Goal: Information Seeking & Learning: Learn about a topic

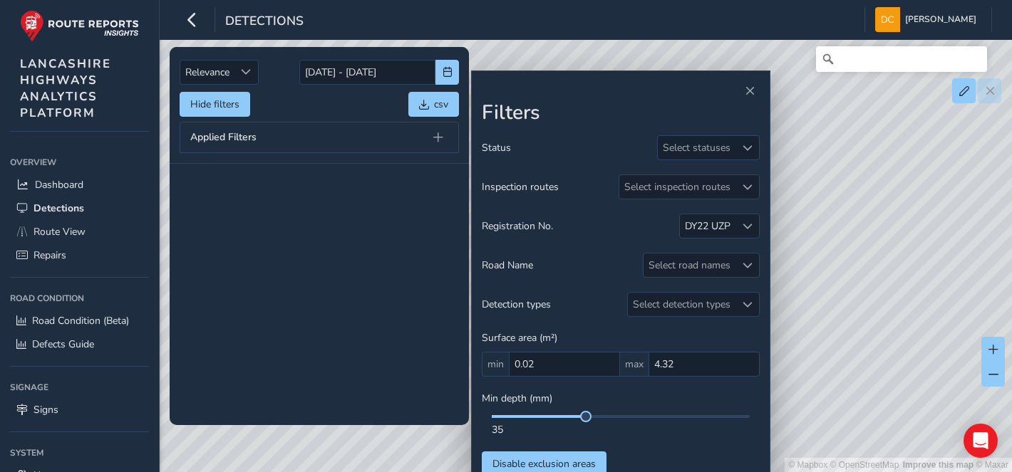
scroll to position [1345, 0]
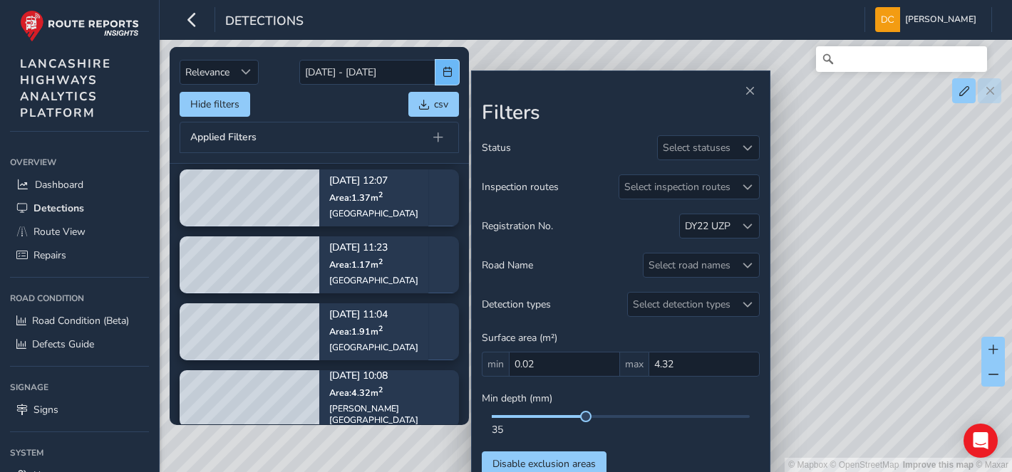
click at [442, 77] on button "button" at bounding box center [447, 72] width 24 height 25
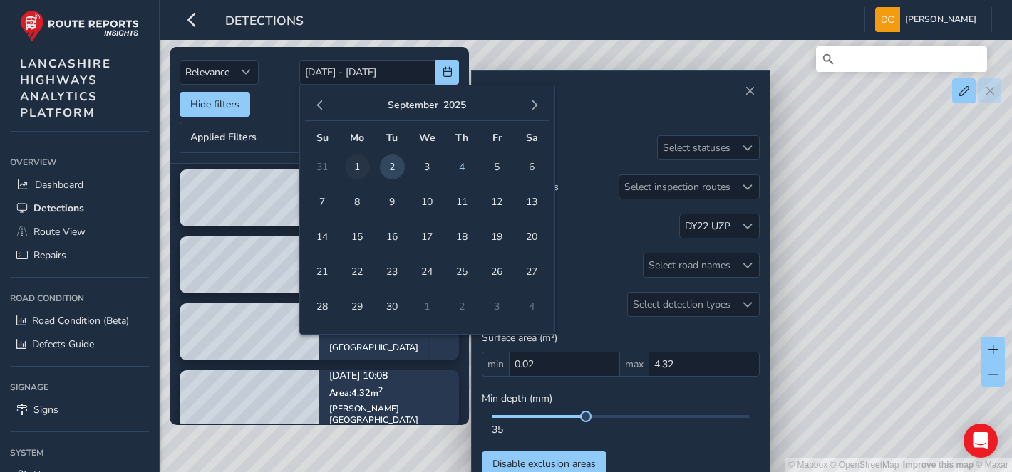
click at [356, 165] on span "1" at bounding box center [357, 167] width 25 height 25
type input "01/09/2025"
click at [356, 165] on span "1" at bounding box center [357, 167] width 25 height 25
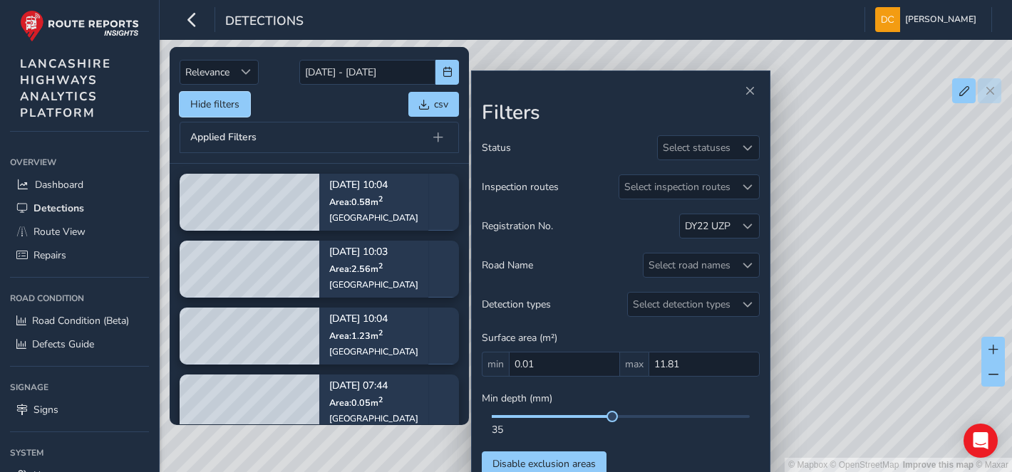
drag, startPoint x: 356, startPoint y: 165, endPoint x: 229, endPoint y: 98, distance: 143.8
click at [229, 98] on button "Hide filters" at bounding box center [215, 104] width 71 height 25
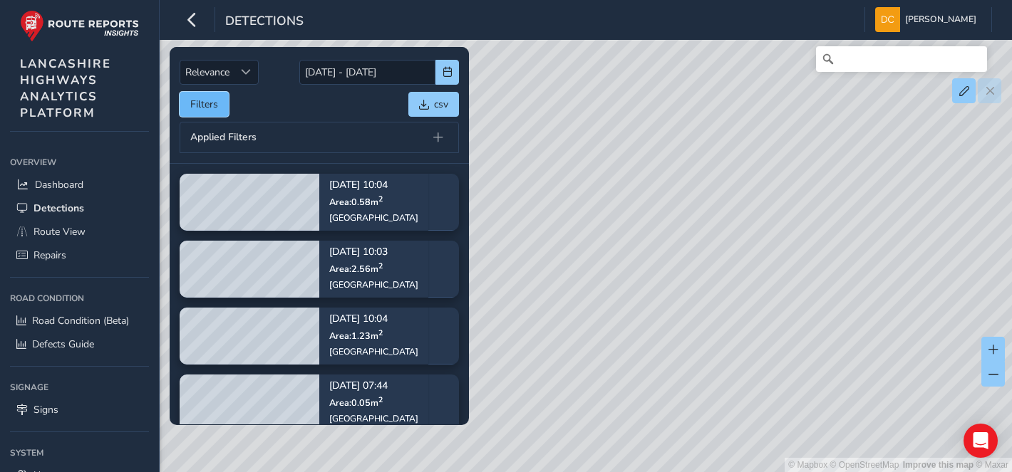
click at [210, 107] on button "Filters" at bounding box center [204, 104] width 49 height 25
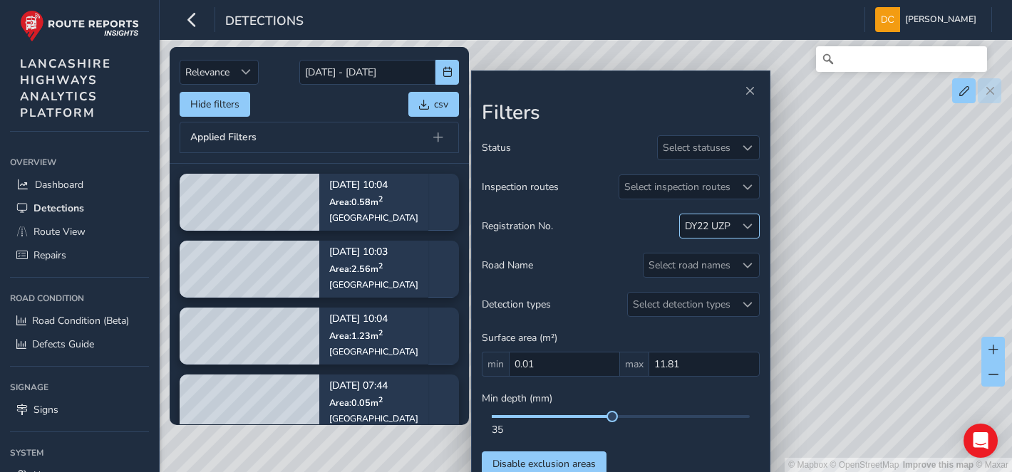
click at [708, 227] on div "DY22 UZP" at bounding box center [708, 226] width 46 height 14
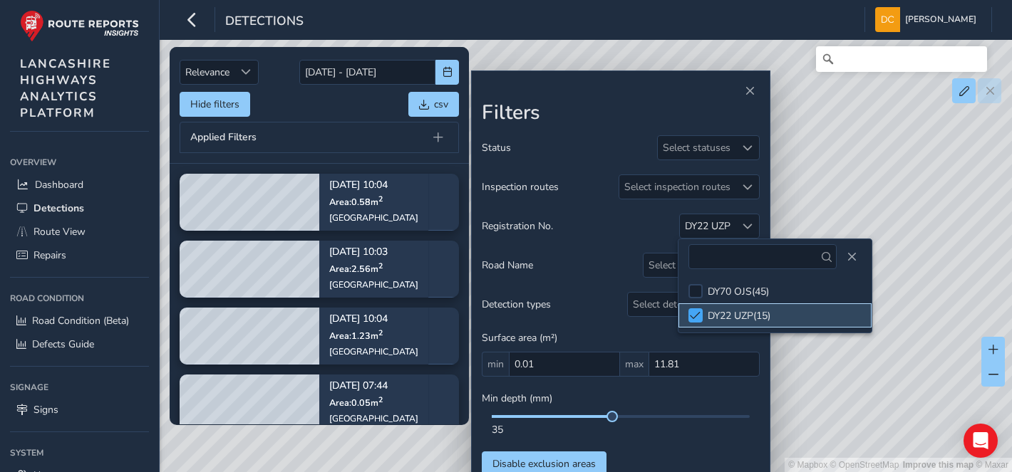
click at [697, 311] on span at bounding box center [695, 316] width 11 height 10
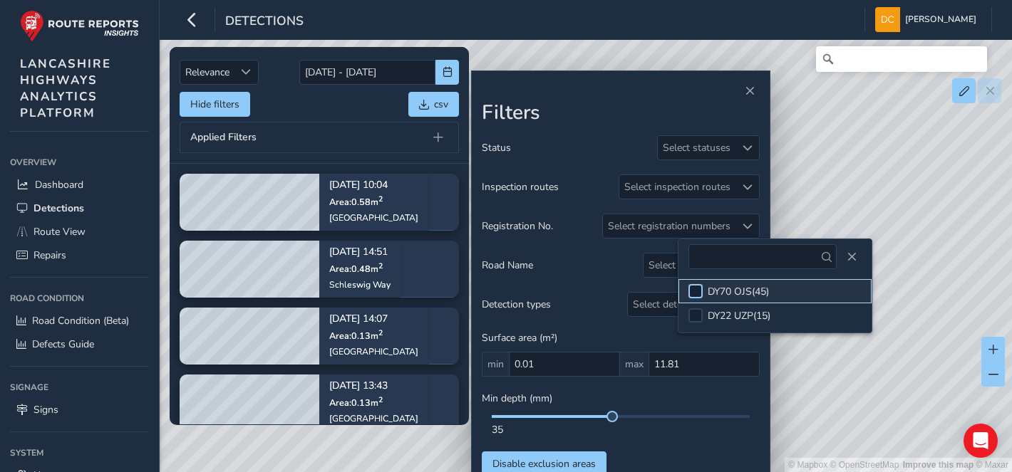
click at [698, 286] on div at bounding box center [695, 291] width 14 height 14
click at [849, 249] on button "Close" at bounding box center [851, 257] width 20 height 20
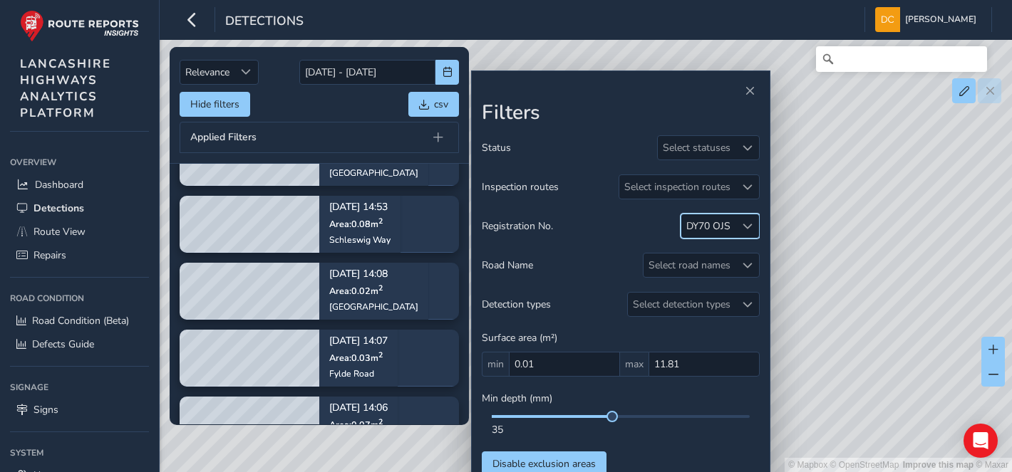
scroll to position [475, 0]
click at [748, 178] on div at bounding box center [747, 187] width 24 height 24
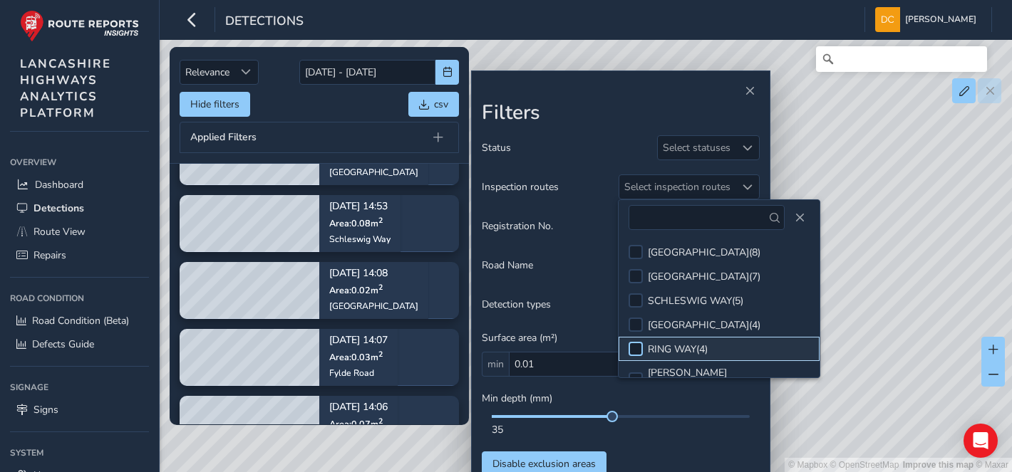
click at [637, 351] on div at bounding box center [635, 349] width 14 height 14
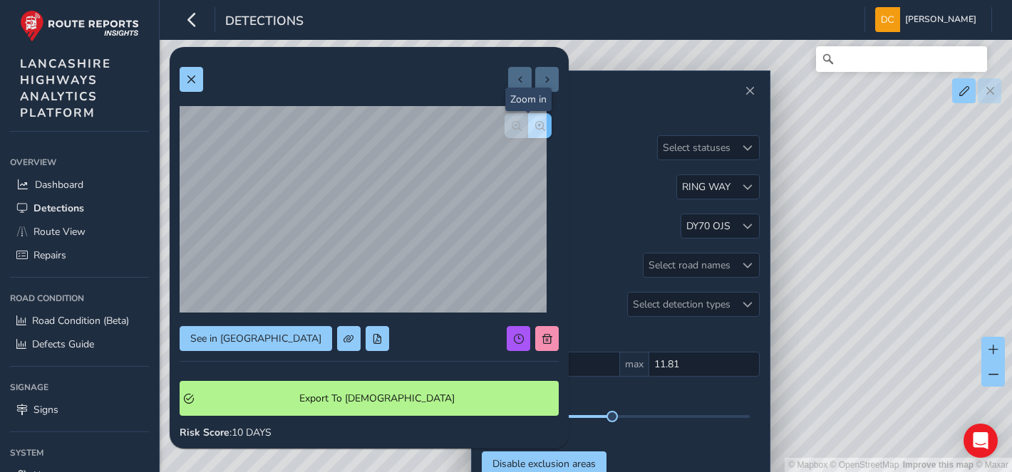
click at [535, 125] on span "button" at bounding box center [540, 126] width 10 height 10
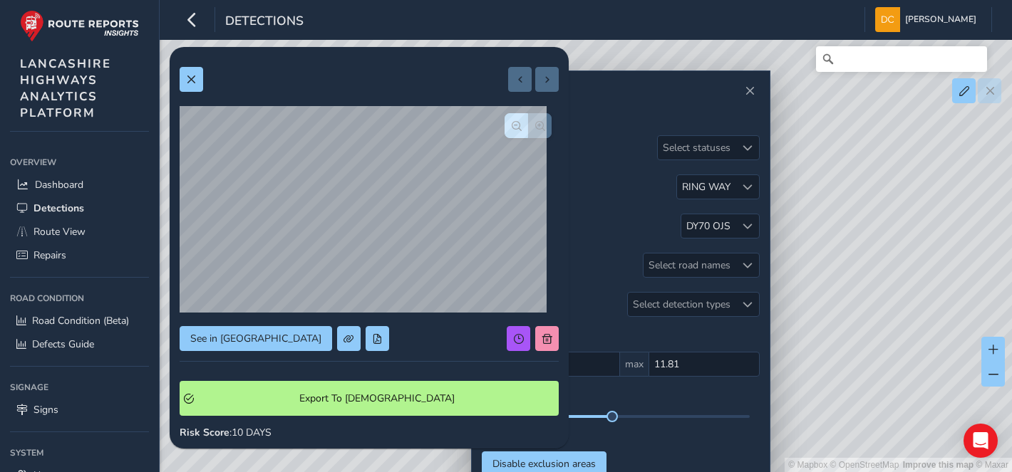
click at [522, 125] on div at bounding box center [527, 125] width 47 height 25
click at [756, 178] on div at bounding box center [747, 187] width 24 height 24
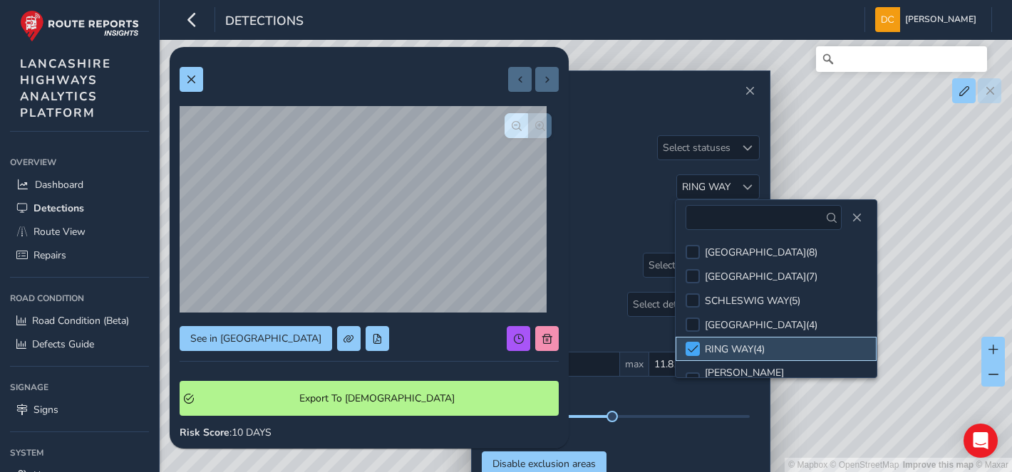
click at [699, 351] on div at bounding box center [692, 349] width 14 height 14
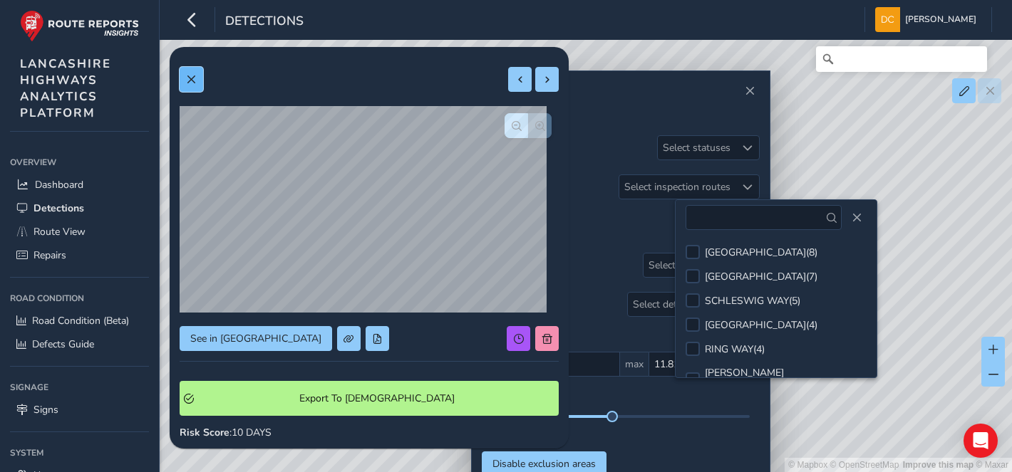
click at [187, 71] on button at bounding box center [192, 79] width 24 height 25
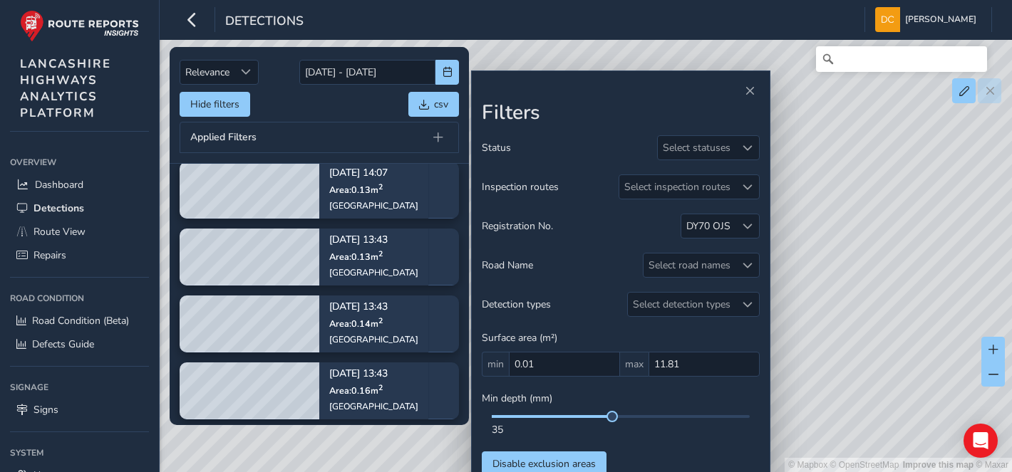
scroll to position [150, 0]
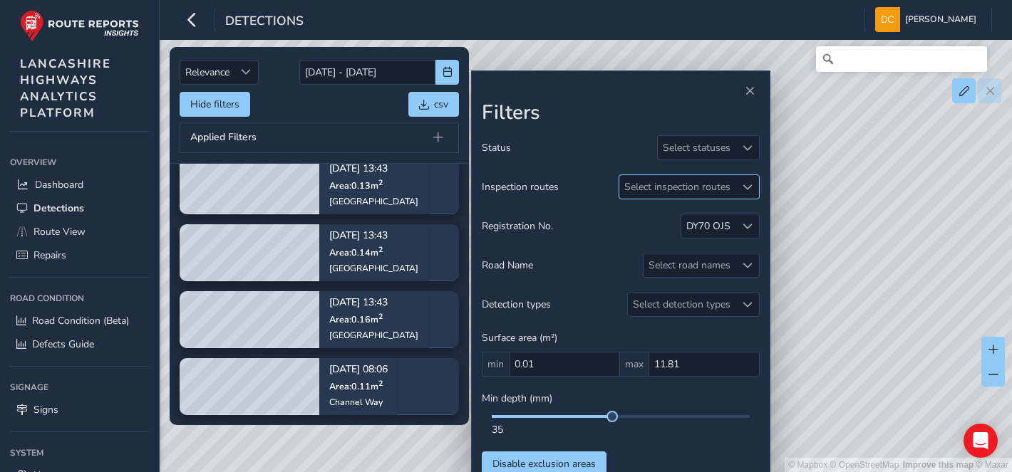
click at [745, 190] on span at bounding box center [747, 187] width 10 height 10
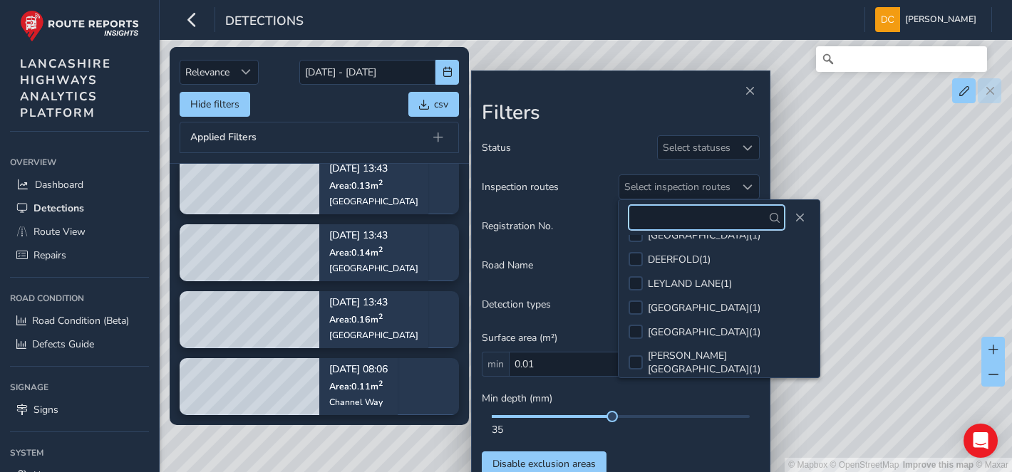
scroll to position [449, 0]
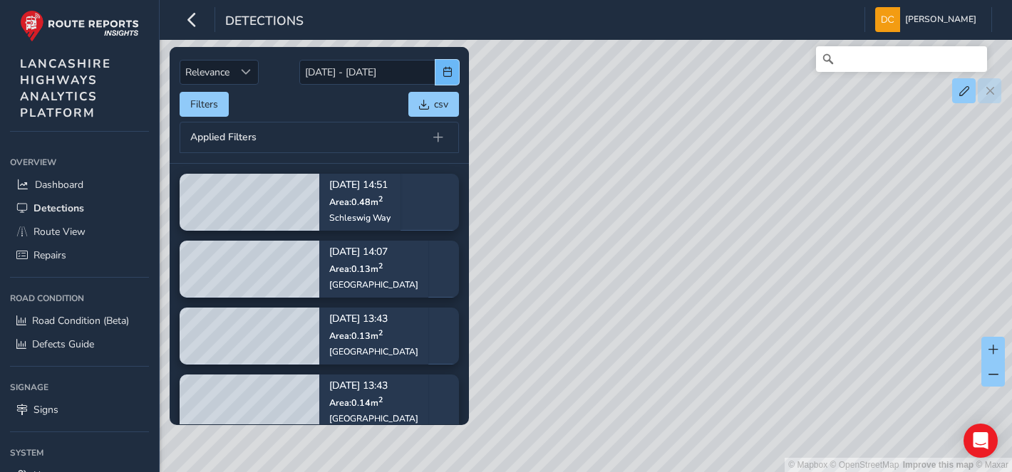
click at [443, 81] on button "button" at bounding box center [447, 72] width 24 height 25
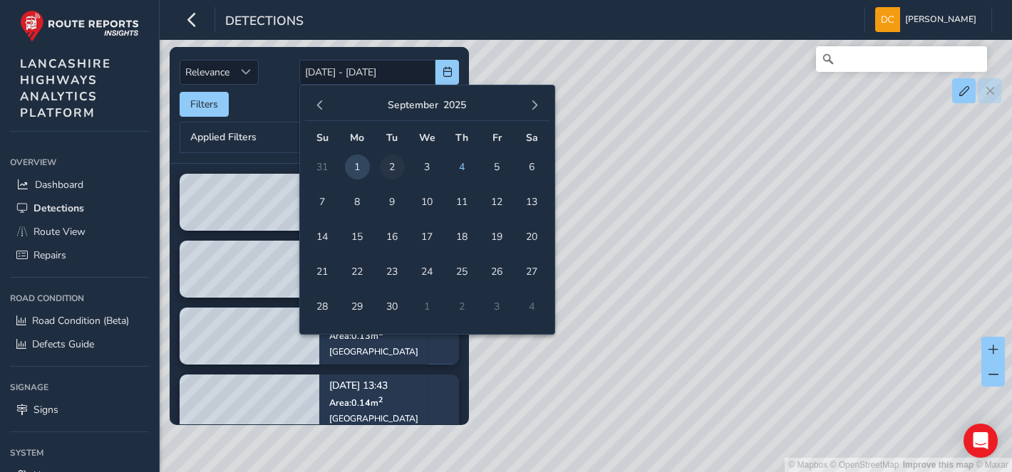
click at [393, 165] on span "2" at bounding box center [392, 167] width 25 height 25
type input "[DATE]"
click at [393, 165] on span "2" at bounding box center [392, 167] width 25 height 25
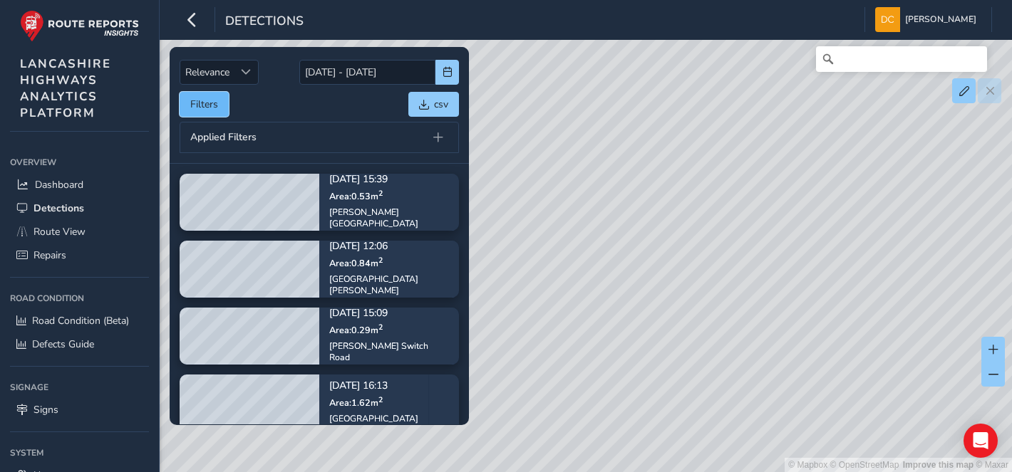
click at [194, 100] on button "Filters" at bounding box center [204, 104] width 49 height 25
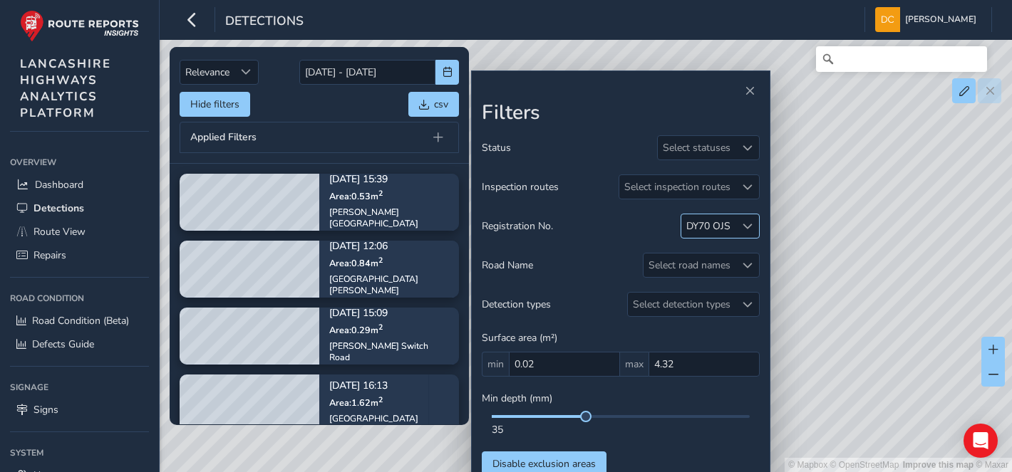
click at [740, 223] on div at bounding box center [747, 226] width 24 height 24
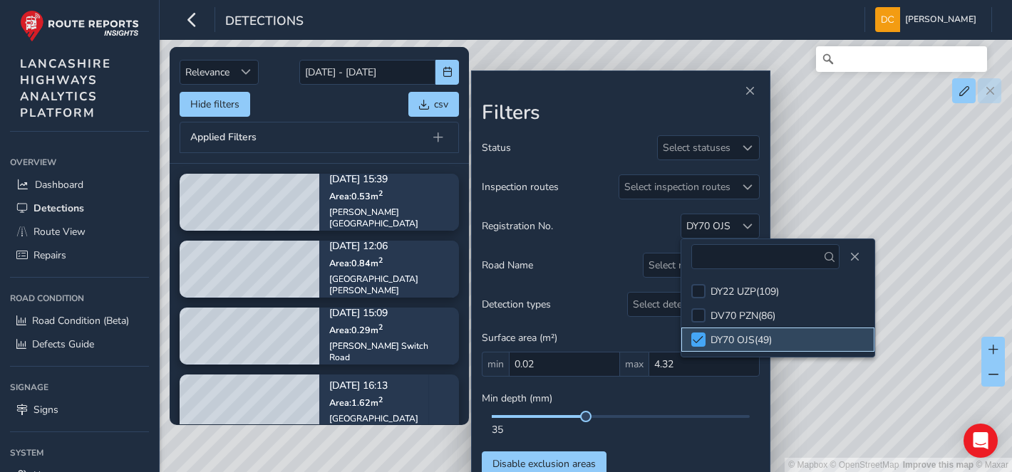
click at [697, 337] on span at bounding box center [698, 340] width 11 height 10
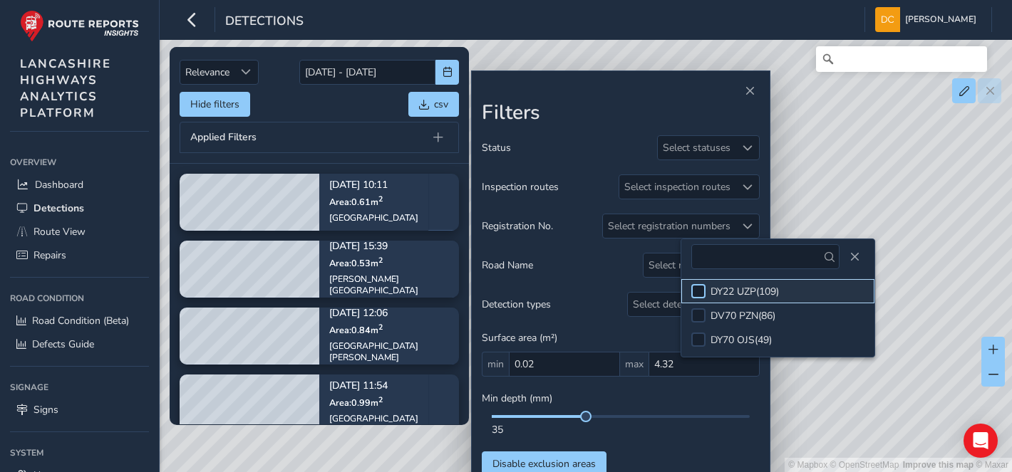
click at [698, 292] on div at bounding box center [698, 291] width 14 height 14
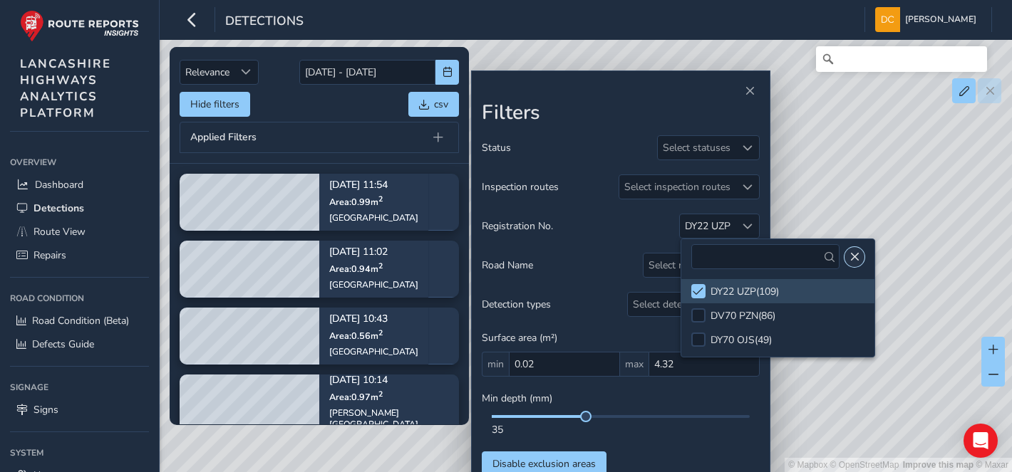
click at [849, 259] on span "Close" at bounding box center [854, 257] width 10 height 10
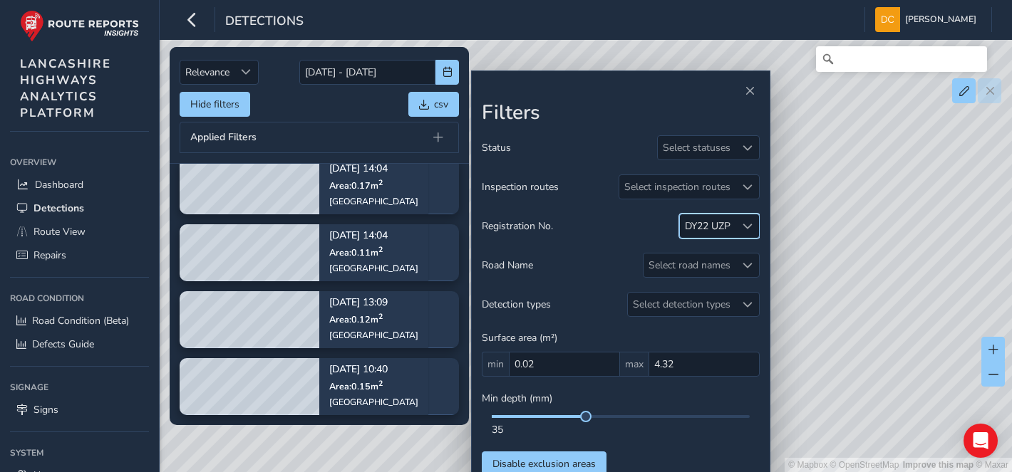
scroll to position [871, 0]
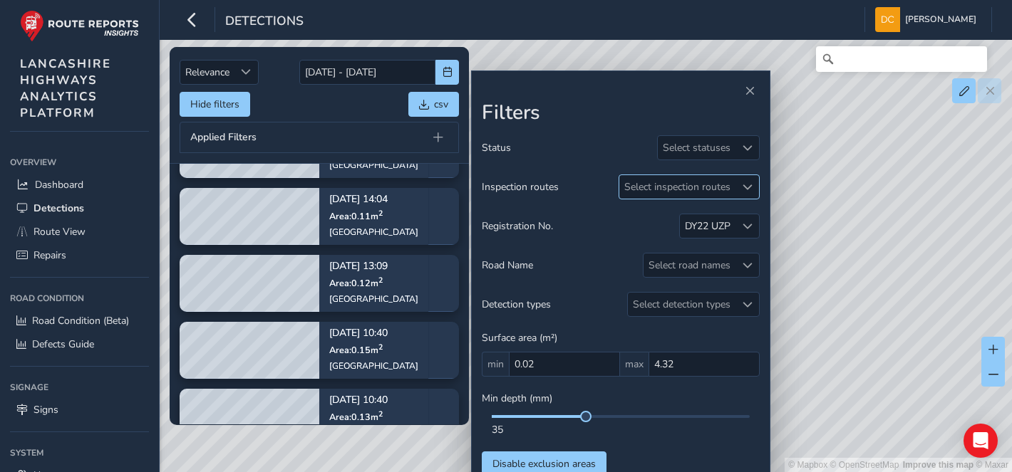
click at [744, 185] on span at bounding box center [747, 187] width 10 height 10
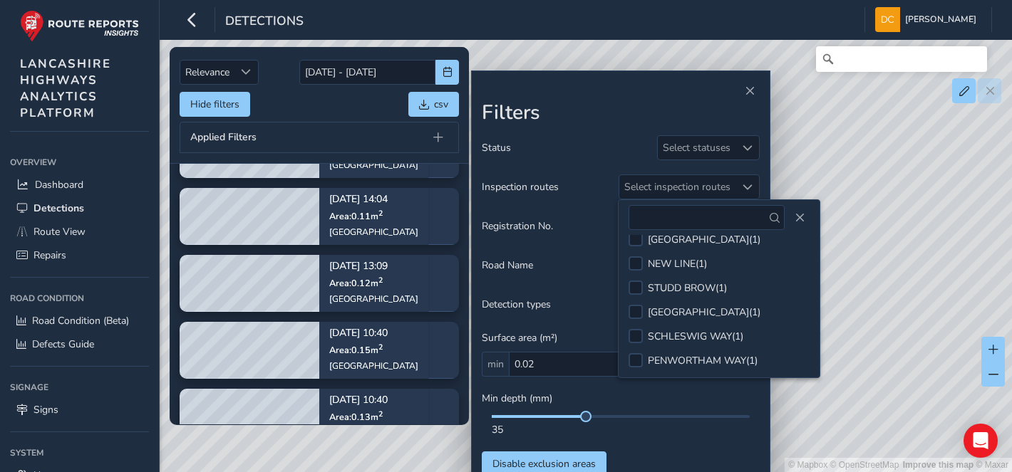
scroll to position [1322, 0]
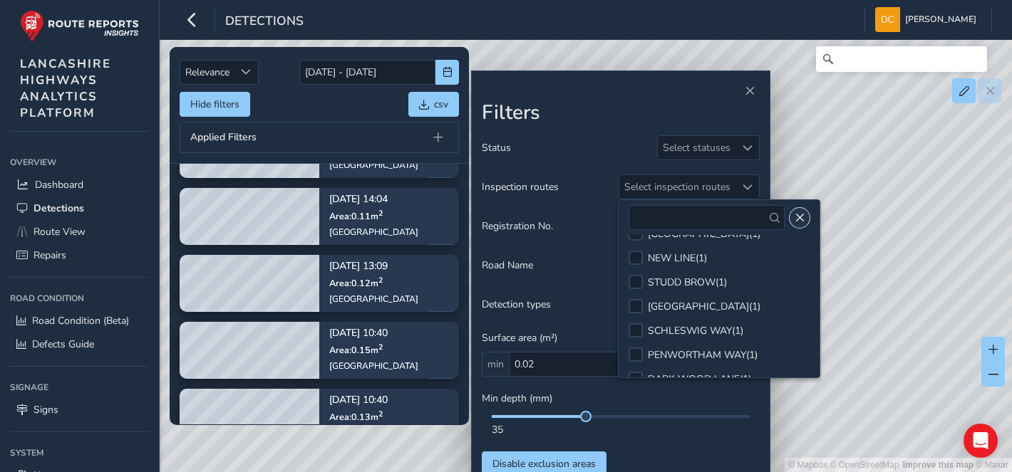
click at [807, 216] on button "Close" at bounding box center [799, 218] width 20 height 20
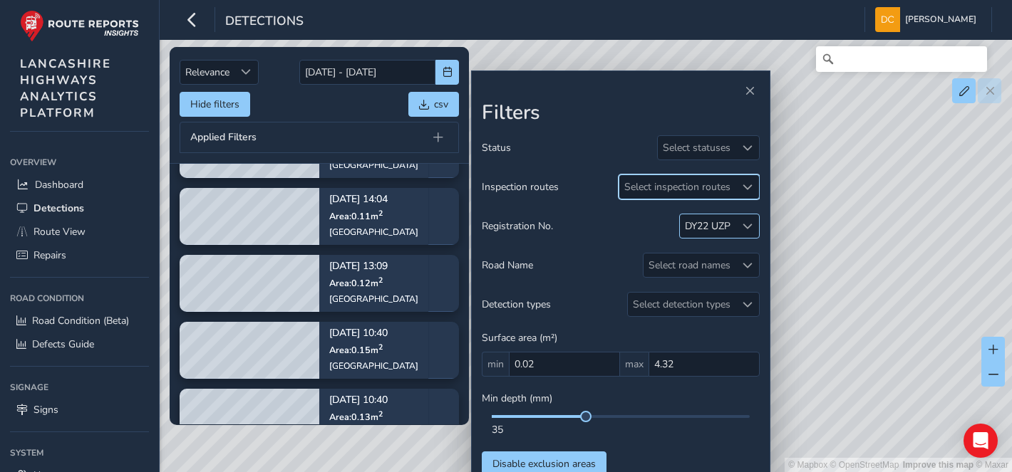
click at [751, 229] on span at bounding box center [747, 227] width 10 height 10
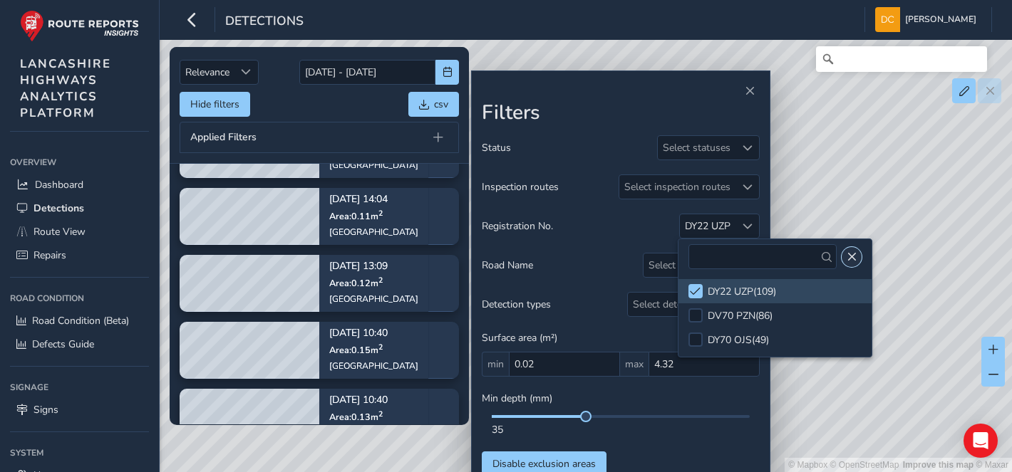
click at [851, 253] on button "Close" at bounding box center [851, 257] width 20 height 20
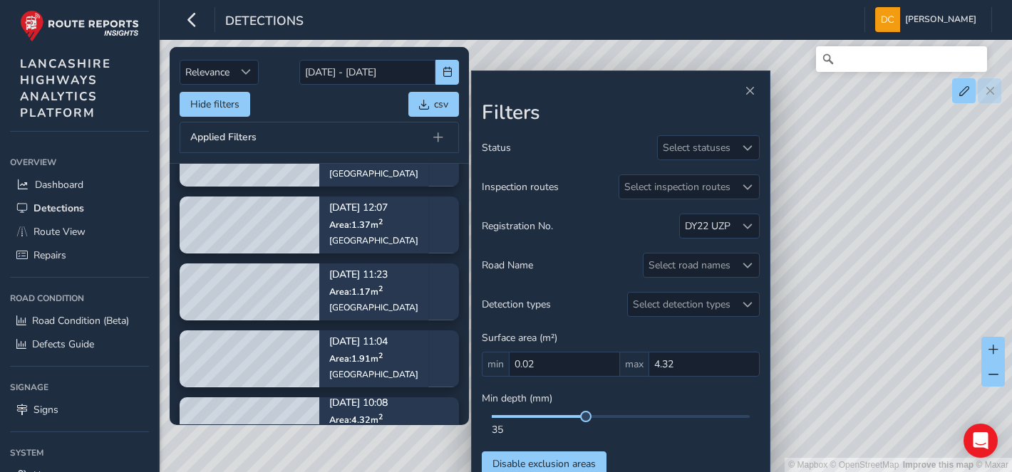
scroll to position [1357, 0]
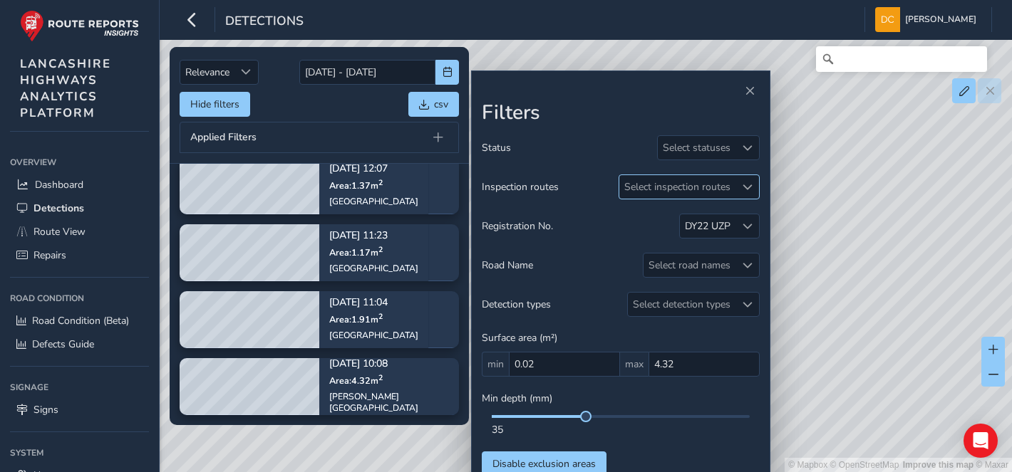
click at [741, 182] on div at bounding box center [747, 187] width 24 height 24
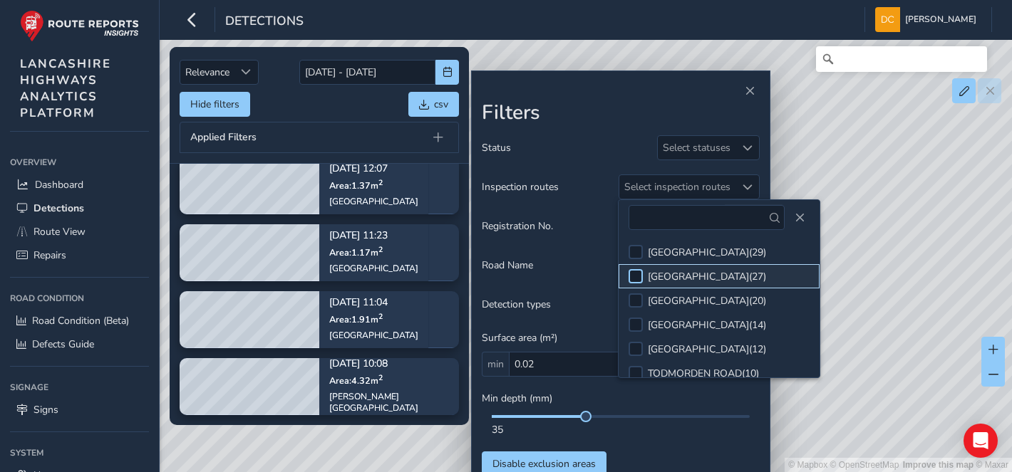
click at [638, 274] on div at bounding box center [635, 276] width 14 height 14
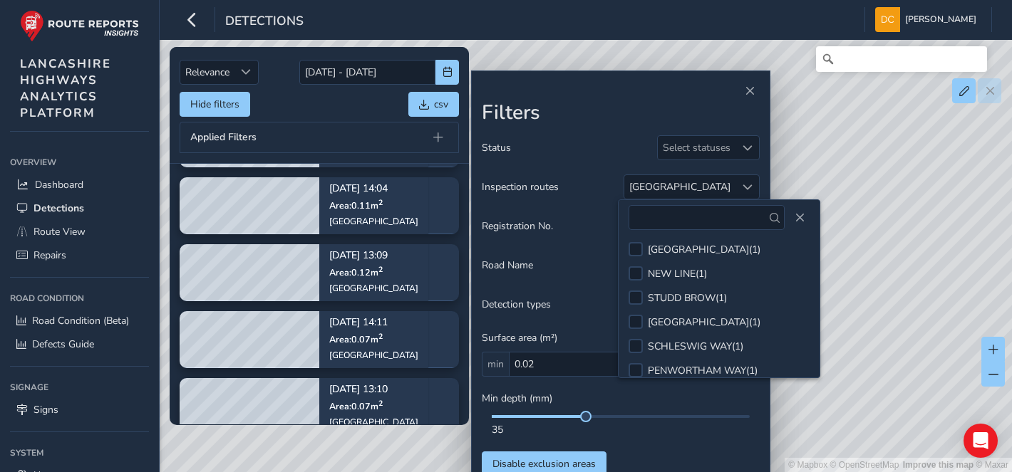
scroll to position [1322, 0]
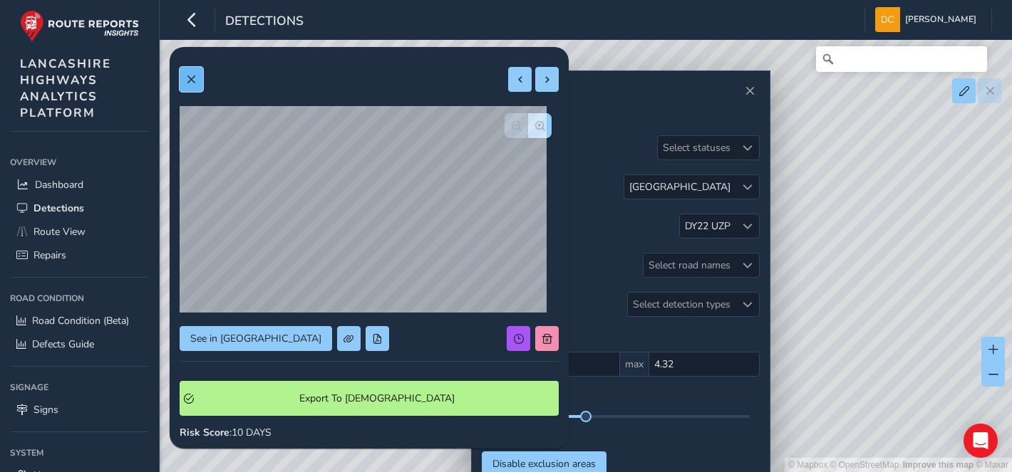
click at [200, 77] on button at bounding box center [192, 79] width 24 height 25
click at [535, 125] on span "button" at bounding box center [540, 126] width 10 height 10
click at [512, 129] on span "button" at bounding box center [517, 126] width 10 height 10
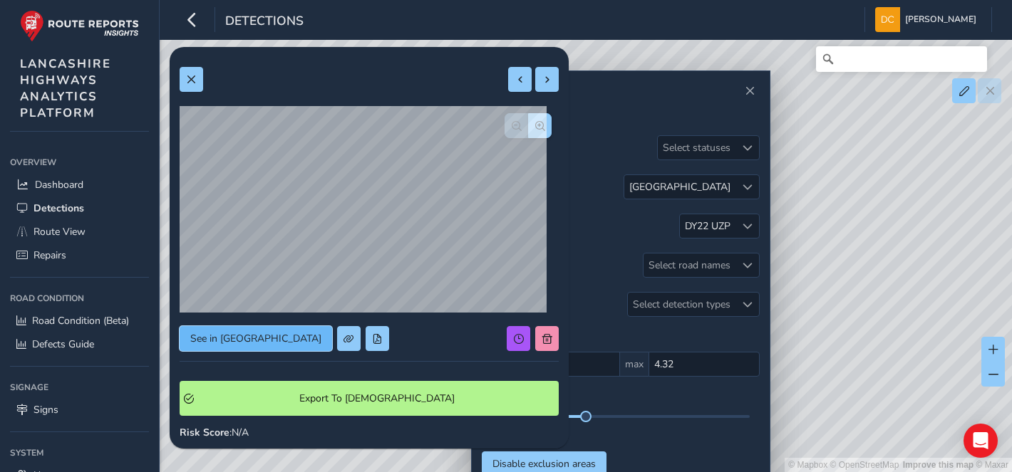
click at [242, 348] on button "See in [GEOGRAPHIC_DATA]" at bounding box center [256, 338] width 152 height 25
click at [191, 76] on span at bounding box center [191, 80] width 10 height 10
click at [187, 83] on span at bounding box center [191, 80] width 10 height 10
click at [188, 86] on button at bounding box center [192, 79] width 24 height 25
click at [189, 77] on span at bounding box center [191, 80] width 10 height 10
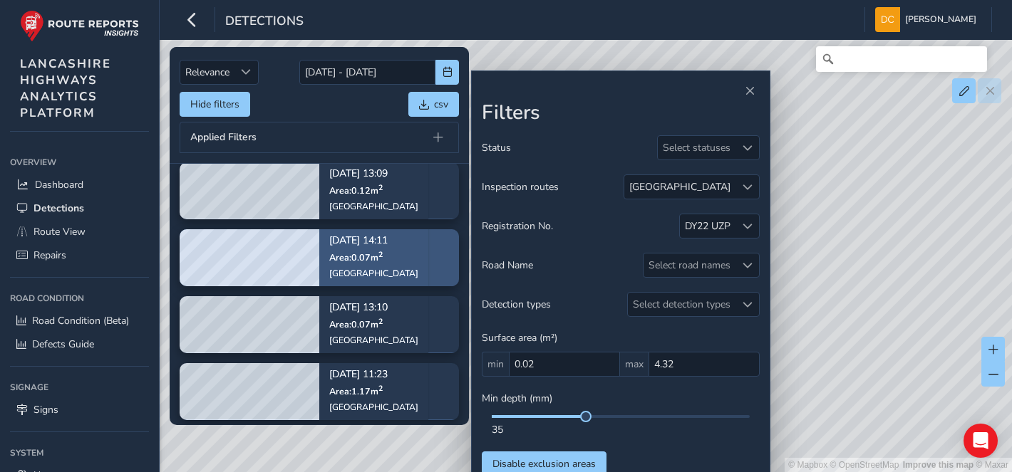
scroll to position [398, 0]
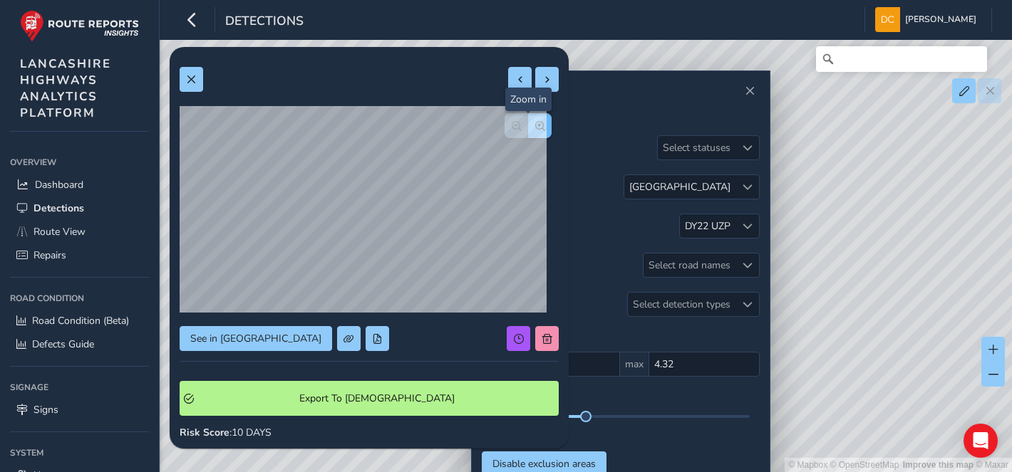
click at [528, 125] on button "button" at bounding box center [540, 125] width 24 height 25
click at [512, 123] on span "button" at bounding box center [517, 126] width 10 height 10
click at [507, 123] on div at bounding box center [527, 125] width 47 height 25
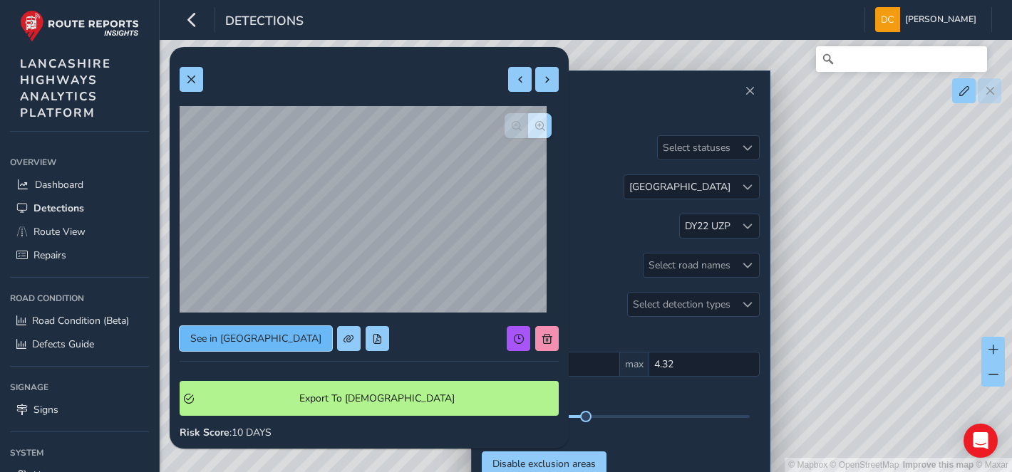
click at [259, 338] on span "See in [GEOGRAPHIC_DATA]" at bounding box center [255, 339] width 131 height 14
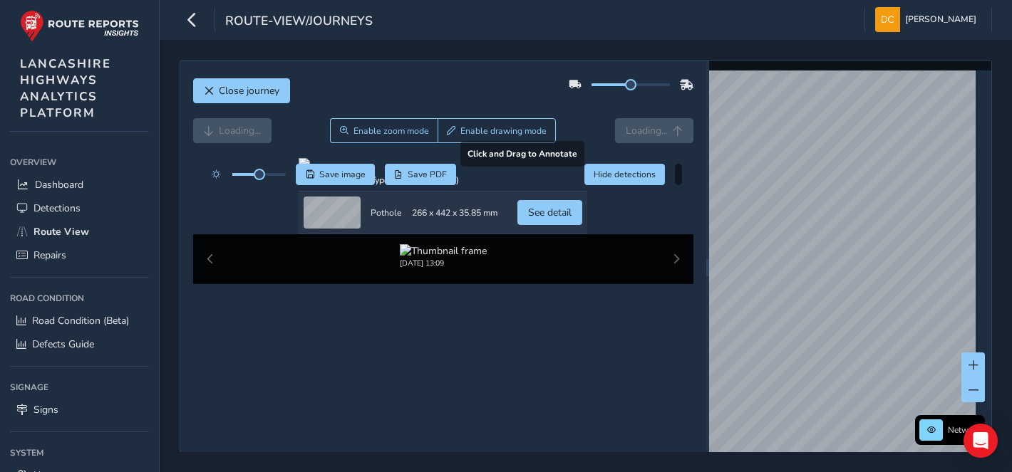
click at [564, 170] on div at bounding box center [443, 163] width 289 height 11
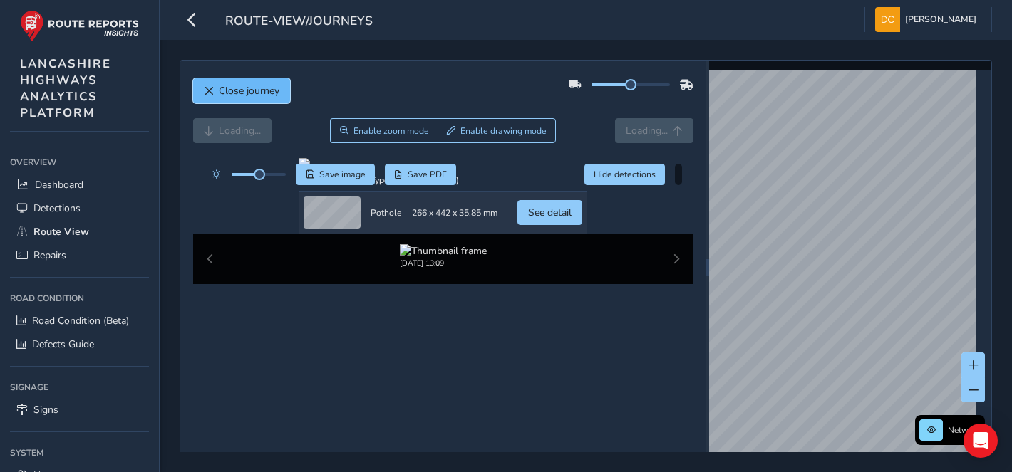
click at [241, 96] on span "Close journey" at bounding box center [249, 91] width 61 height 14
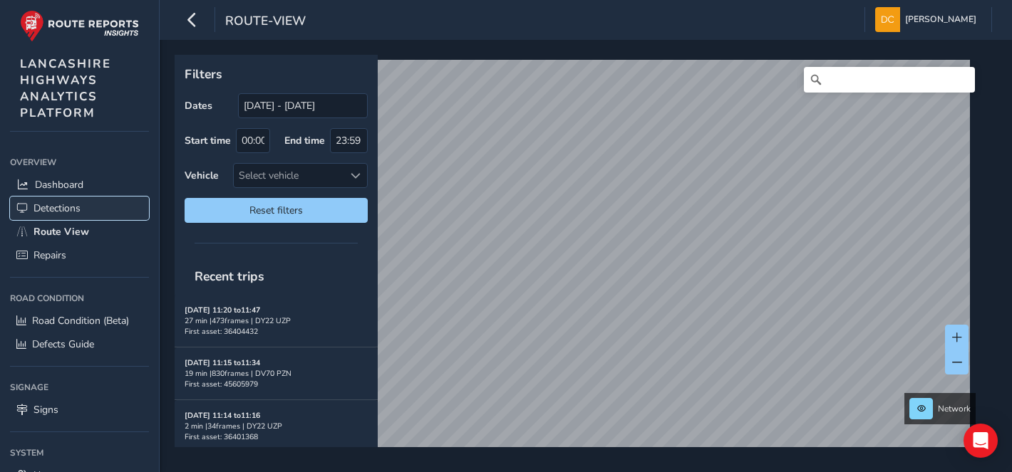
click at [68, 202] on span "Detections" at bounding box center [56, 209] width 47 height 14
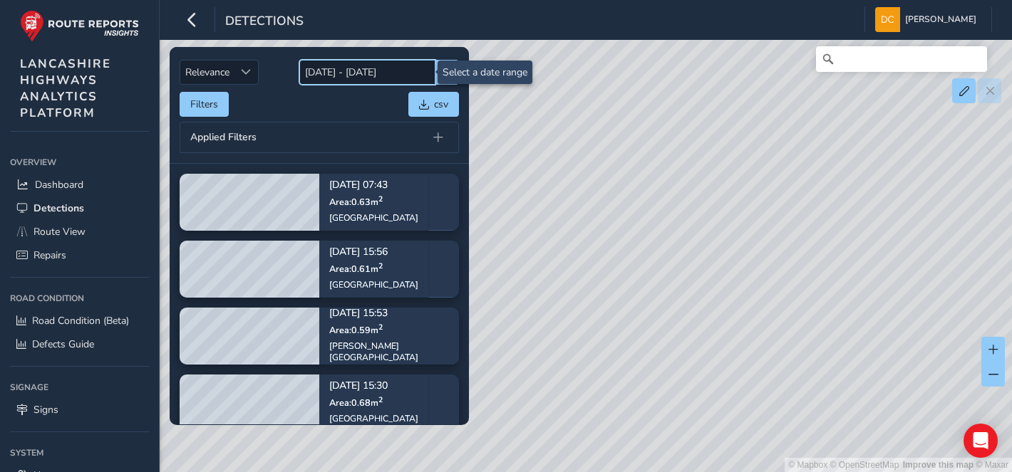
click at [356, 75] on input "21/08/2025 - 04/09/2025" at bounding box center [367, 72] width 136 height 25
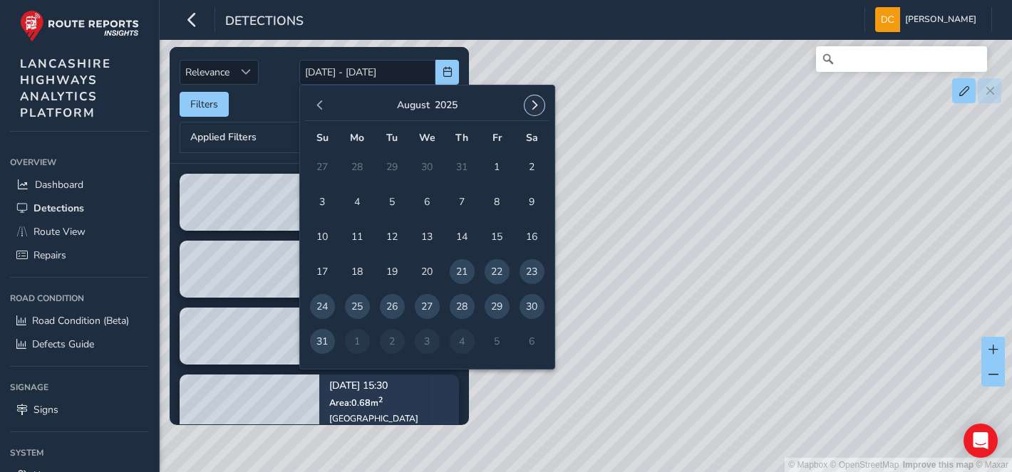
click at [533, 101] on span "button" at bounding box center [534, 105] width 10 height 10
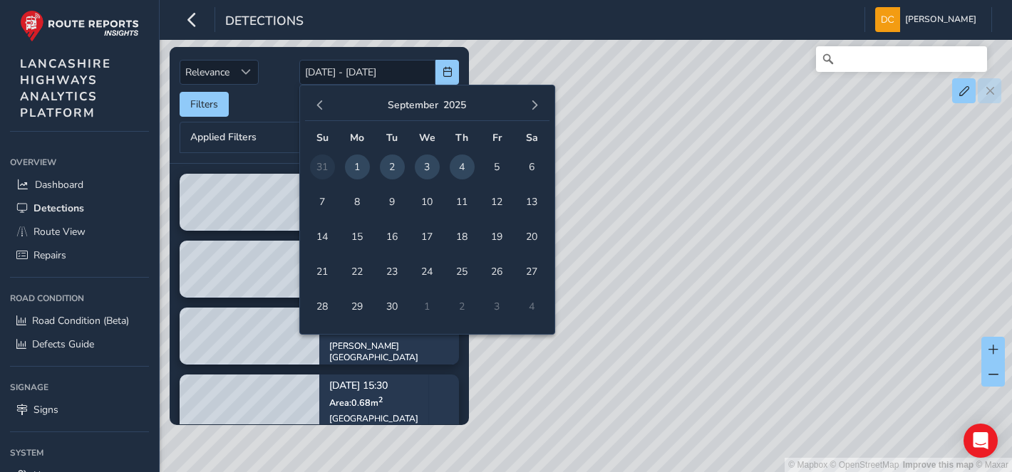
click at [392, 167] on span "2" at bounding box center [392, 167] width 25 height 25
type input "[DATE]"
click at [392, 167] on span "2" at bounding box center [392, 167] width 25 height 25
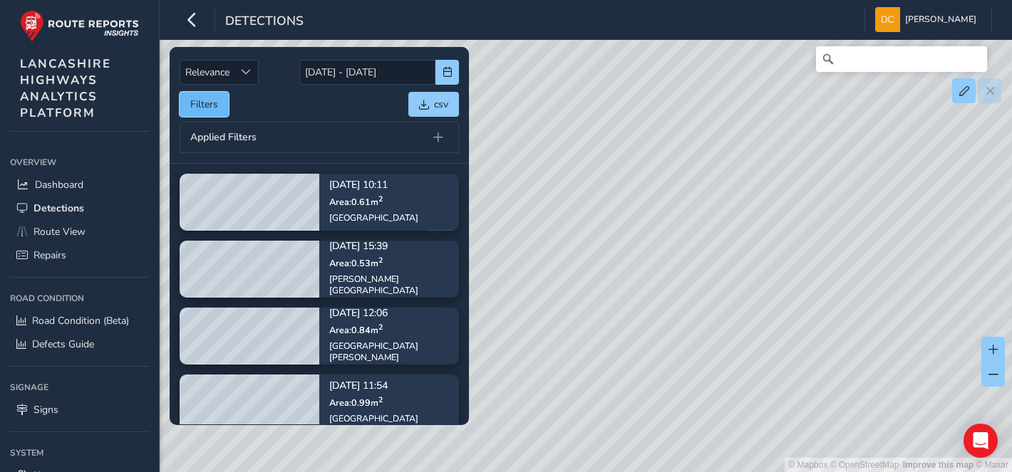
click at [197, 110] on button "Filters" at bounding box center [204, 104] width 49 height 25
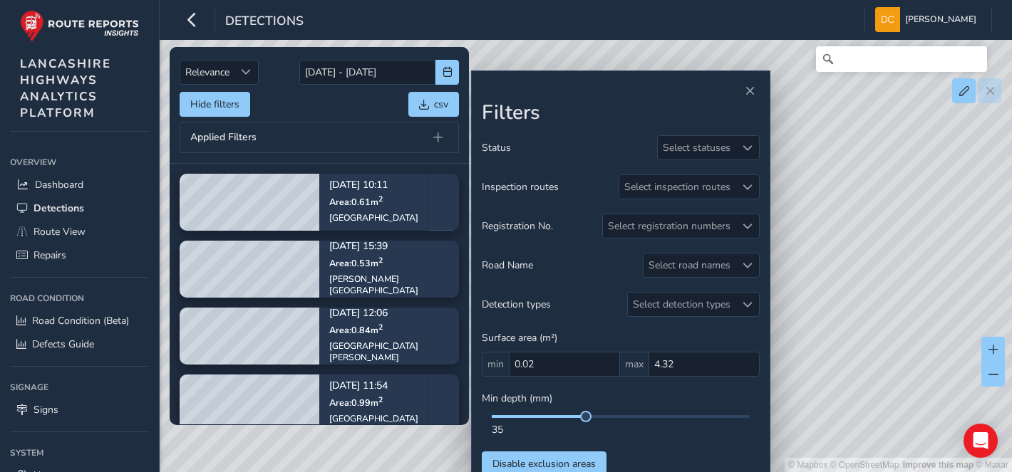
click at [765, 261] on div "Filters Status Select statuses Inspection routes Select inspection routes Regis…" at bounding box center [620, 279] width 299 height 417
click at [746, 225] on span at bounding box center [747, 227] width 10 height 10
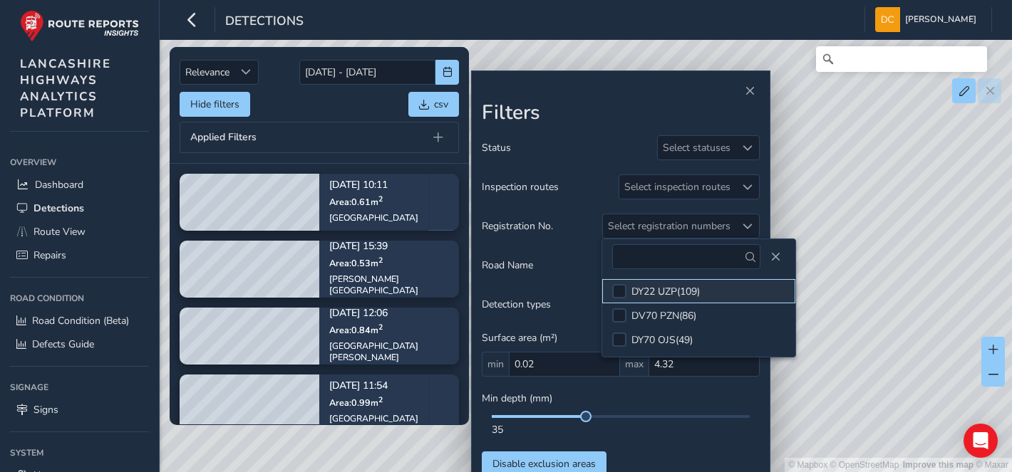
click at [610, 289] on li "DY22 UZP ( 109 )" at bounding box center [698, 291] width 193 height 24
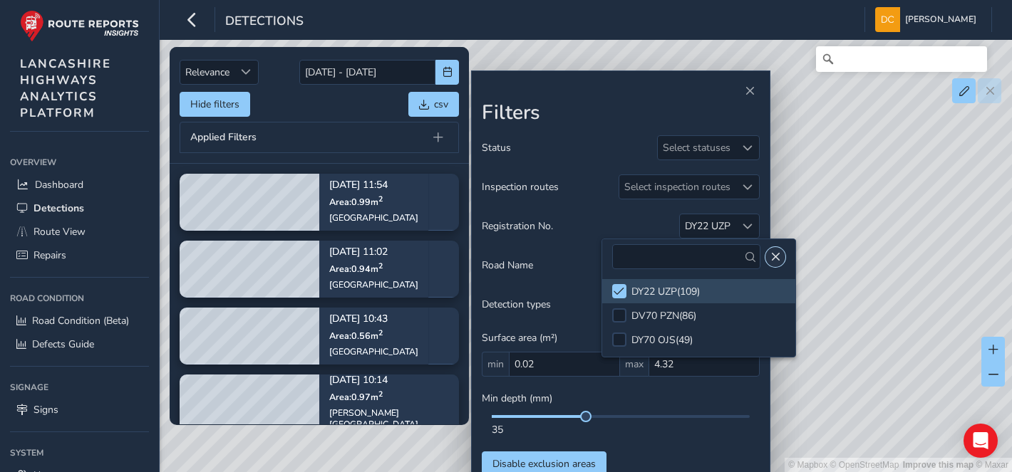
click at [775, 258] on span "Close" at bounding box center [775, 257] width 10 height 10
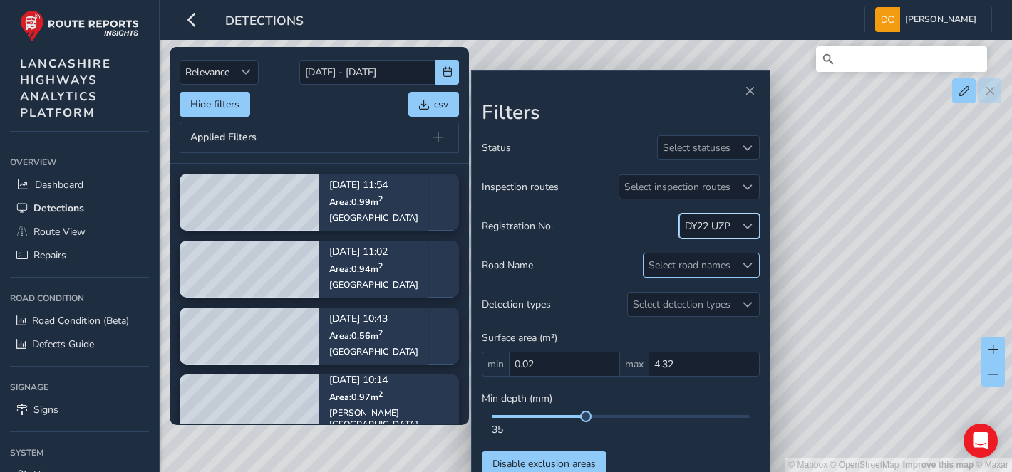
click at [746, 271] on span at bounding box center [747, 266] width 10 height 10
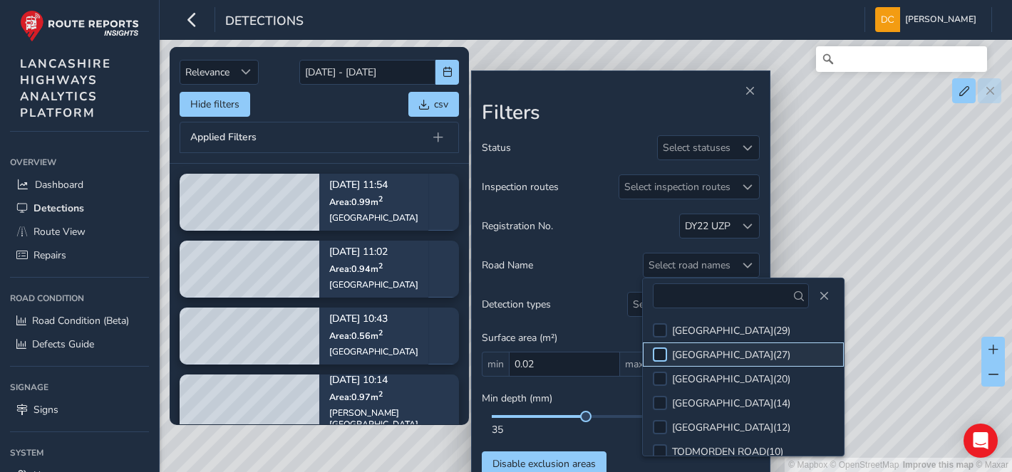
click at [663, 350] on div at bounding box center [660, 355] width 14 height 14
click at [819, 294] on span "Close" at bounding box center [824, 296] width 10 height 10
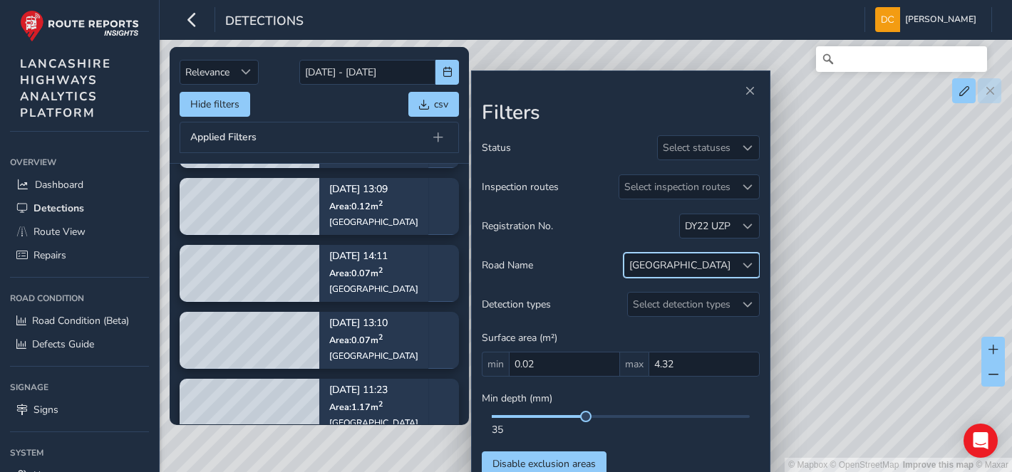
scroll to position [388, 0]
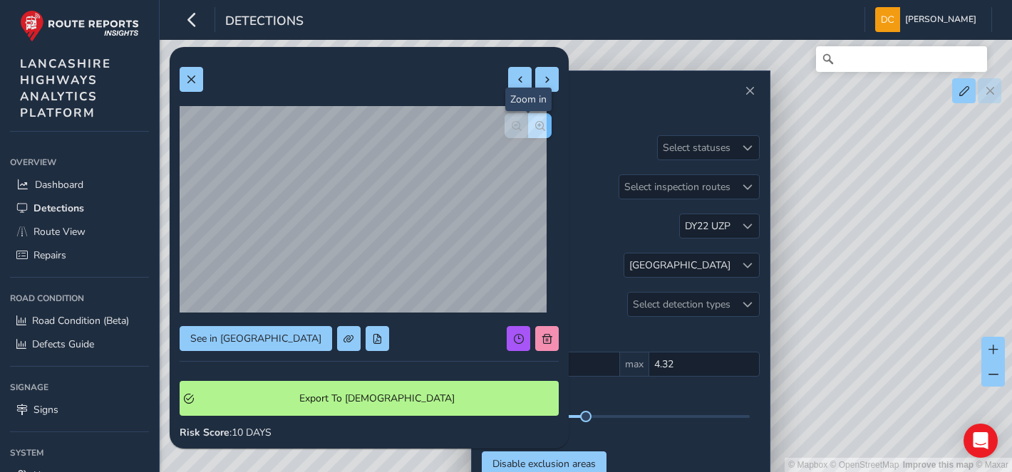
click at [535, 123] on span "button" at bounding box center [540, 126] width 10 height 10
click at [512, 123] on span "button" at bounding box center [517, 126] width 10 height 10
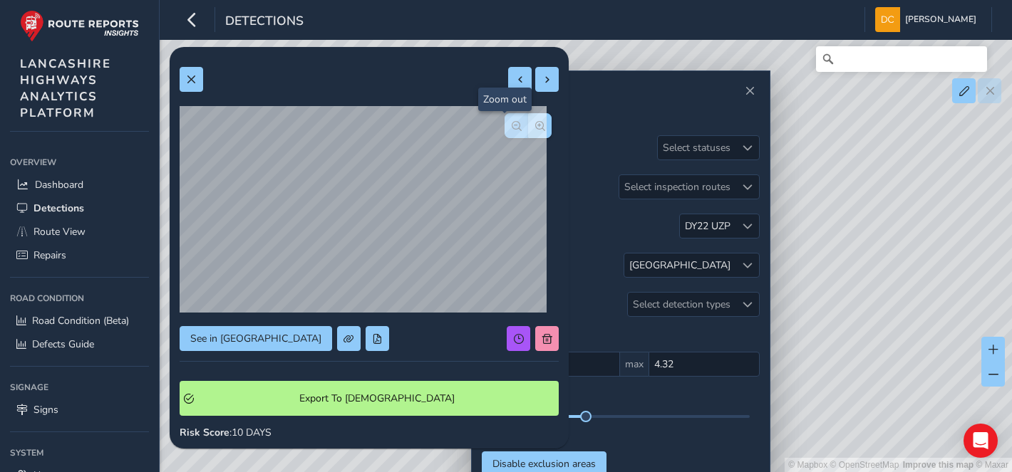
click at [512, 123] on span "button" at bounding box center [517, 126] width 10 height 10
click at [507, 123] on div at bounding box center [527, 125] width 47 height 25
click at [186, 79] on span at bounding box center [191, 80] width 10 height 10
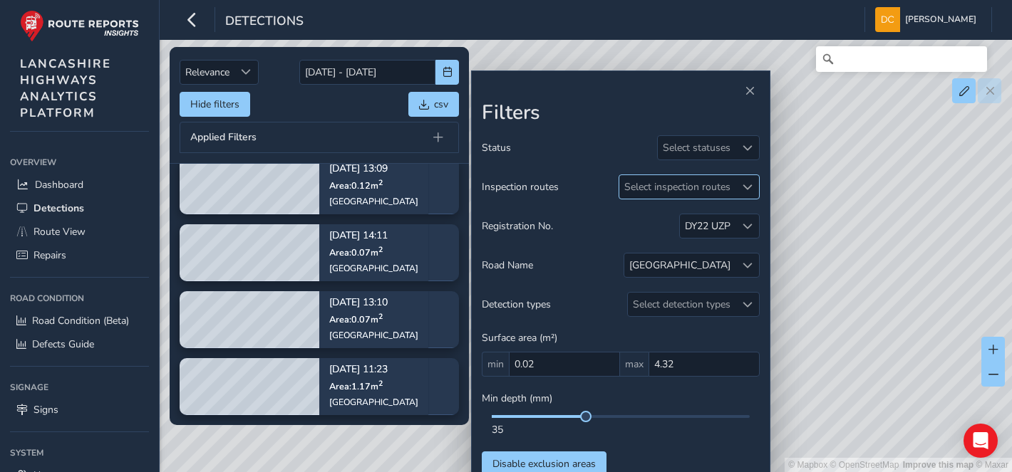
click at [710, 184] on div "Select inspection routes" at bounding box center [677, 187] width 116 height 24
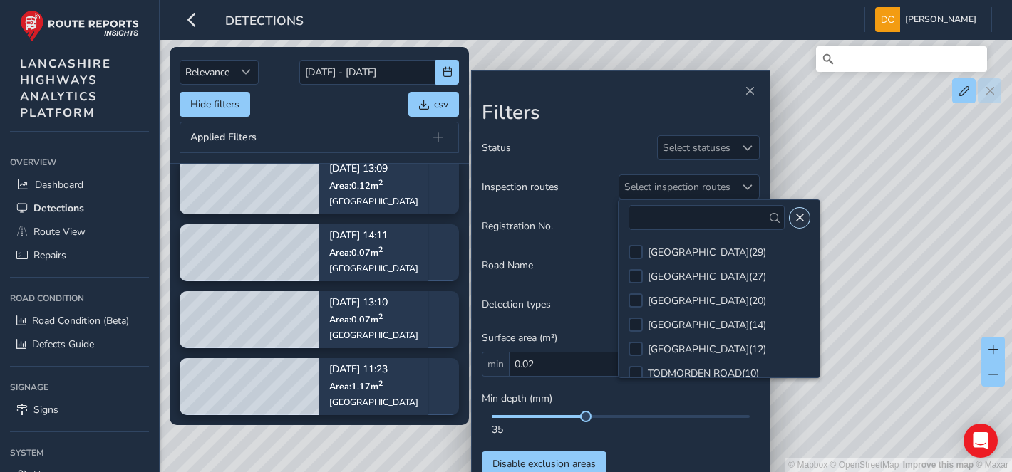
click at [802, 216] on span "Close" at bounding box center [799, 218] width 10 height 10
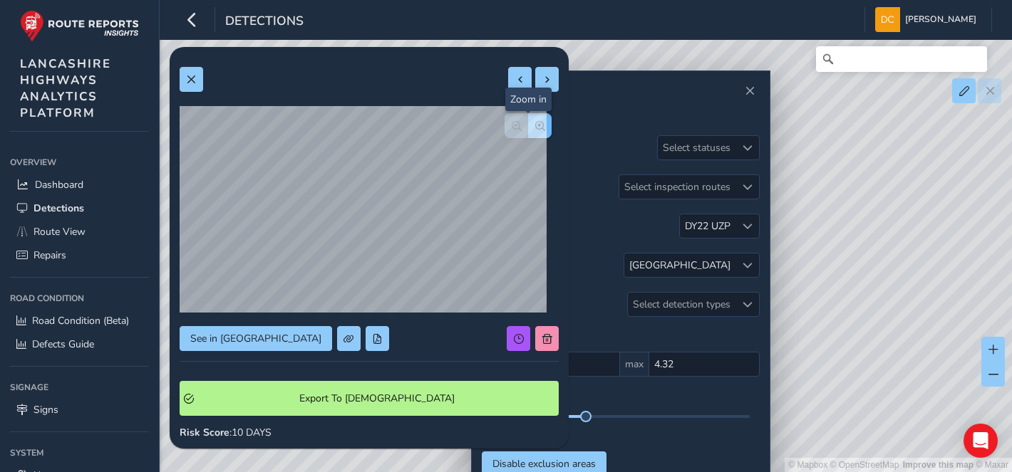
click at [535, 125] on span "button" at bounding box center [540, 126] width 10 height 10
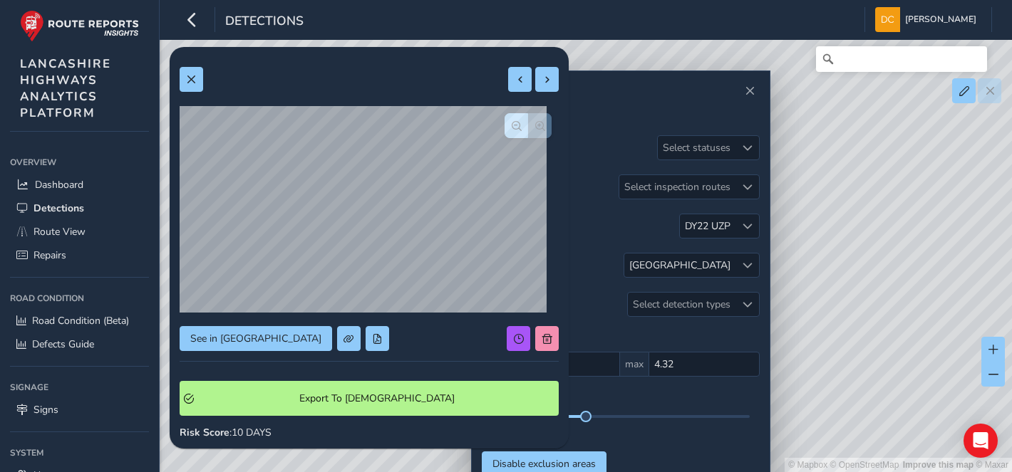
click at [525, 125] on div at bounding box center [527, 125] width 47 height 25
click at [185, 86] on button at bounding box center [192, 79] width 24 height 25
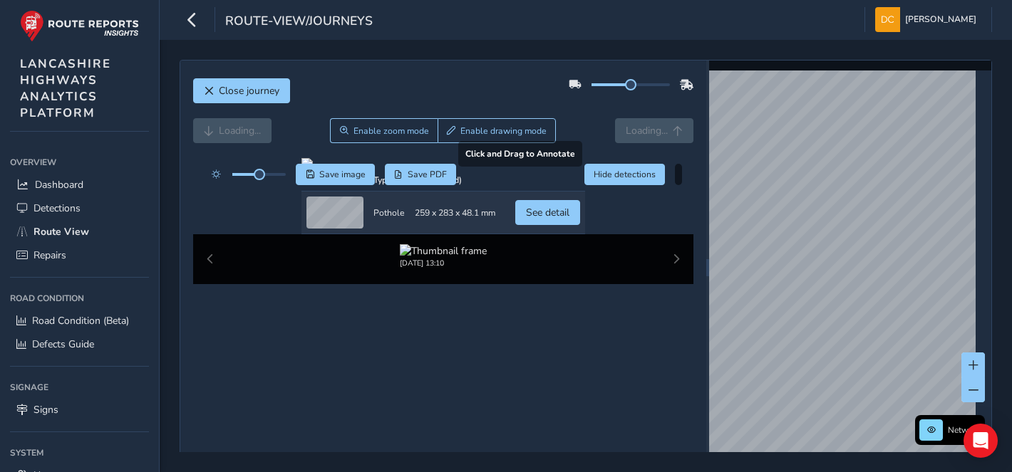
click at [544, 170] on div at bounding box center [443, 163] width 284 height 11
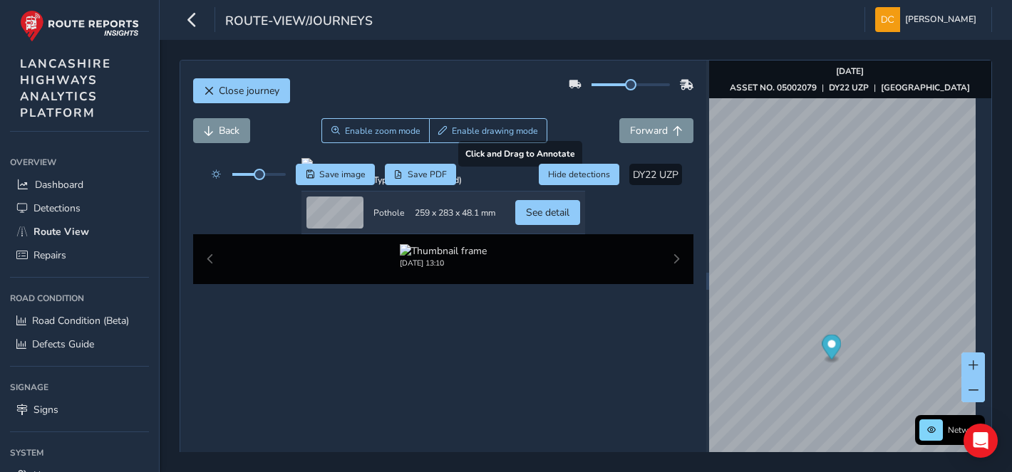
click at [549, 170] on div at bounding box center [443, 163] width 284 height 11
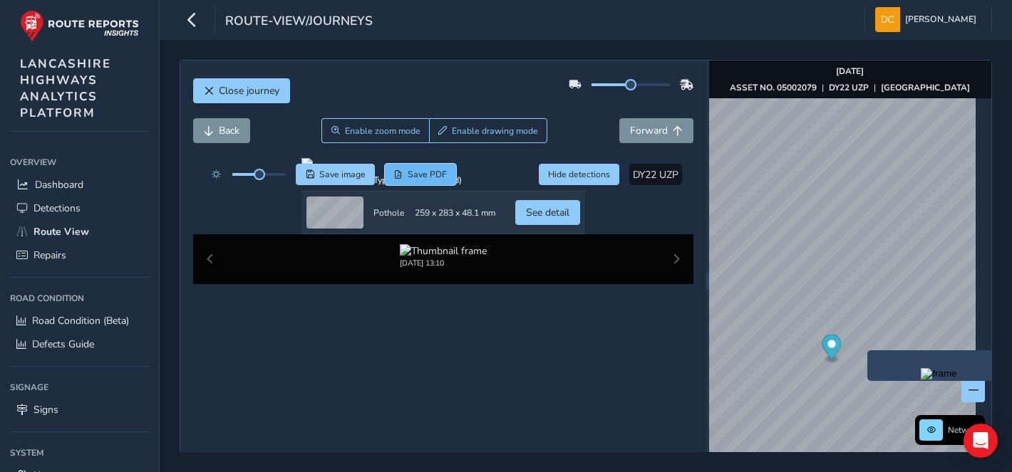
click at [409, 180] on span "Save PDF" at bounding box center [427, 174] width 39 height 11
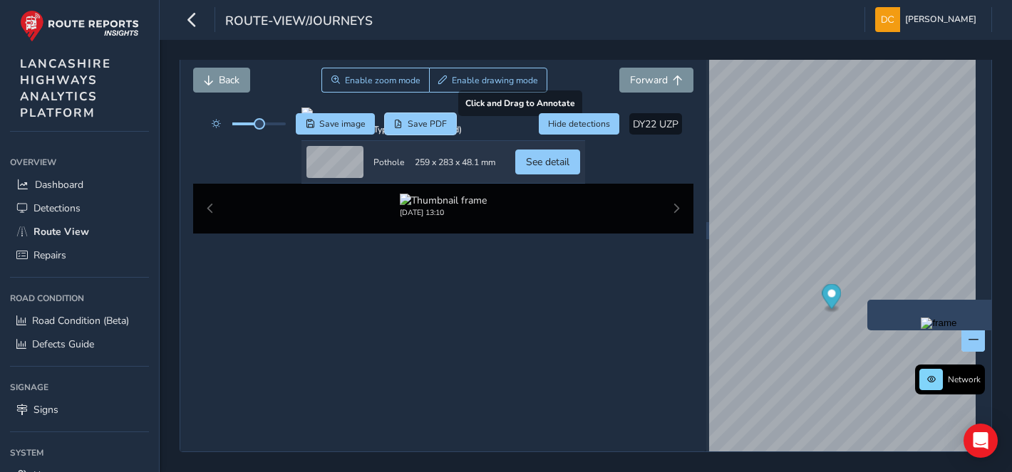
scroll to position [148, 0]
click at [580, 175] on button "See detail" at bounding box center [547, 162] width 65 height 25
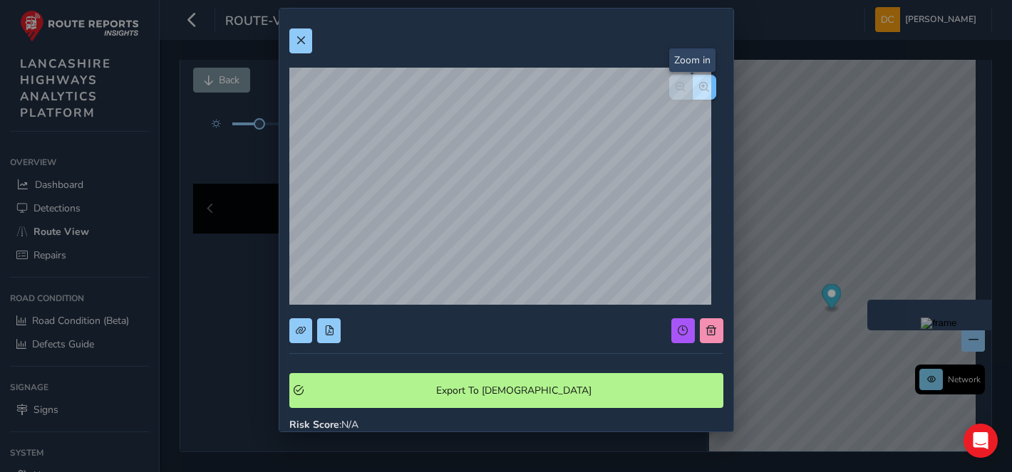
click at [699, 83] on span "button" at bounding box center [704, 87] width 10 height 10
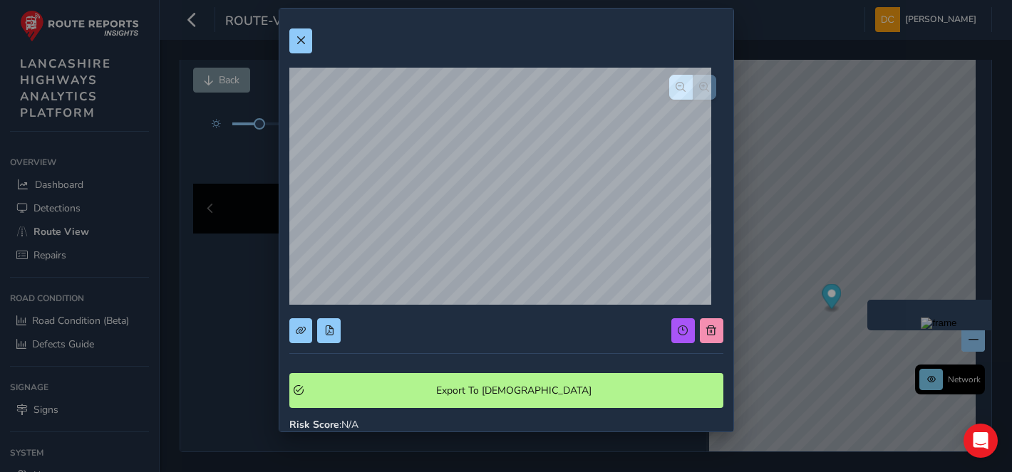
click at [695, 83] on div at bounding box center [692, 87] width 47 height 25
click at [286, 43] on div "Export To Symology Risk Score : N/A Recorded [DATE] 13:10 Additional location d…" at bounding box center [506, 399] width 454 height 780
click at [298, 40] on span at bounding box center [301, 41] width 10 height 10
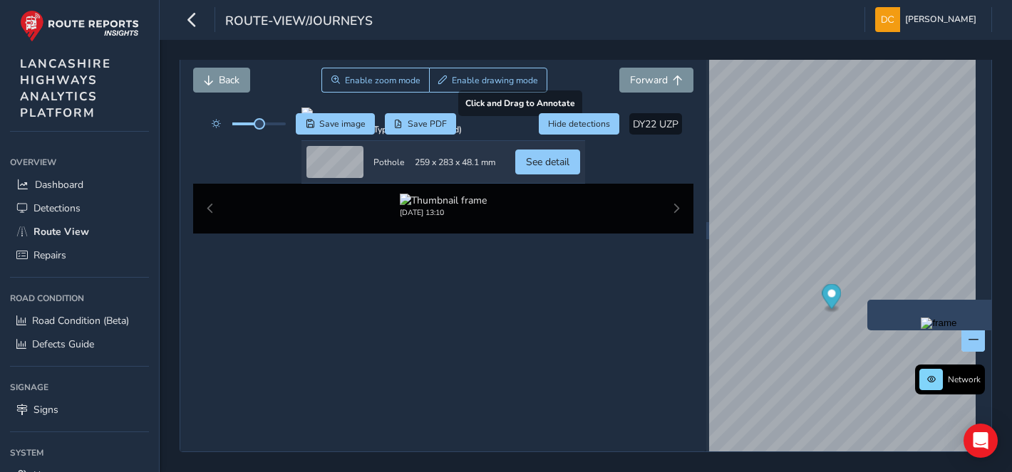
scroll to position [0, 0]
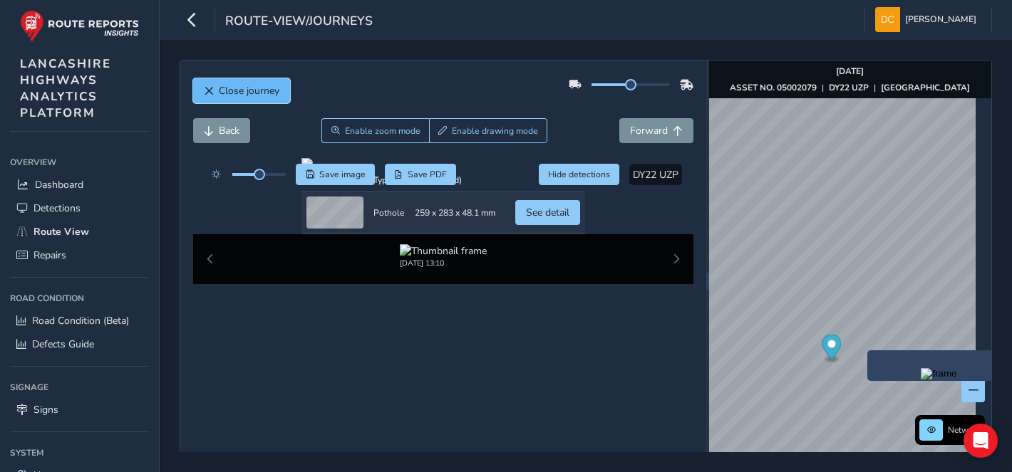
click at [222, 100] on button "Close journey" at bounding box center [241, 90] width 97 height 25
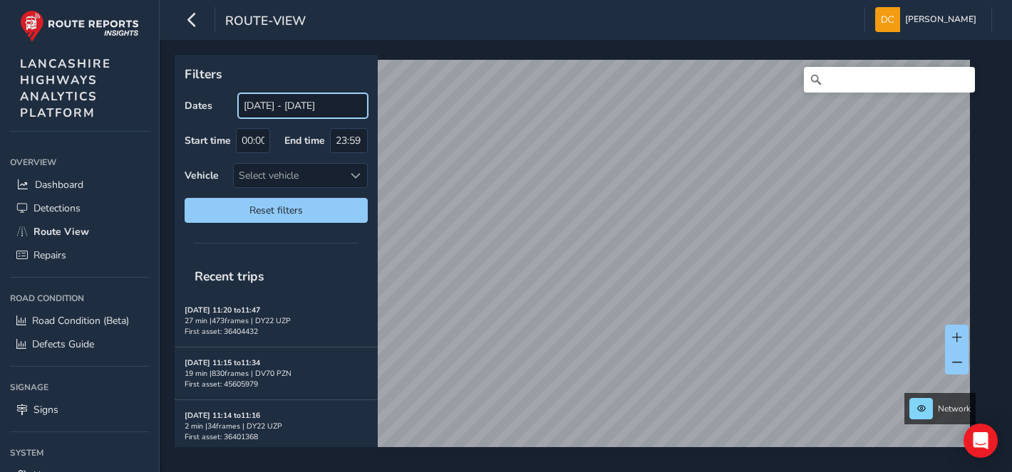
click at [324, 111] on input "[DATE] - [DATE]" at bounding box center [303, 105] width 130 height 25
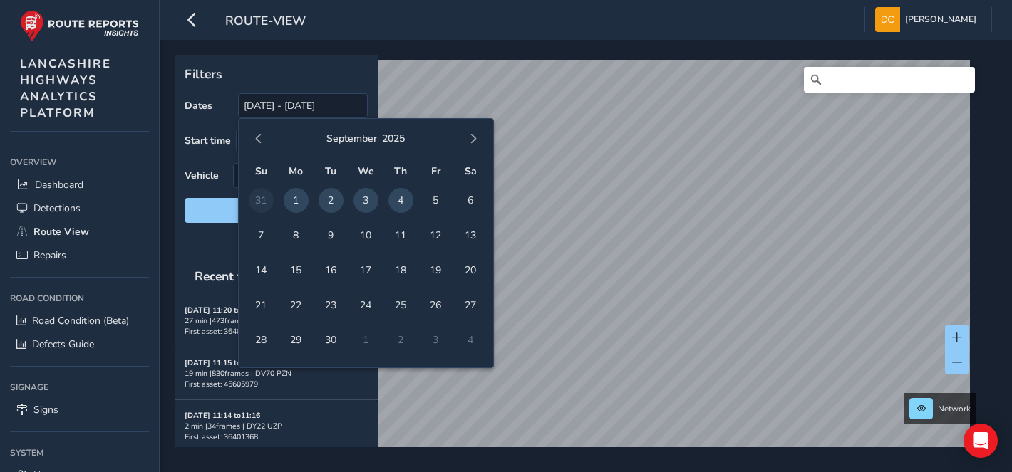
click at [330, 200] on span "2" at bounding box center [330, 200] width 25 height 25
type input "[DATE] - [DATE]"
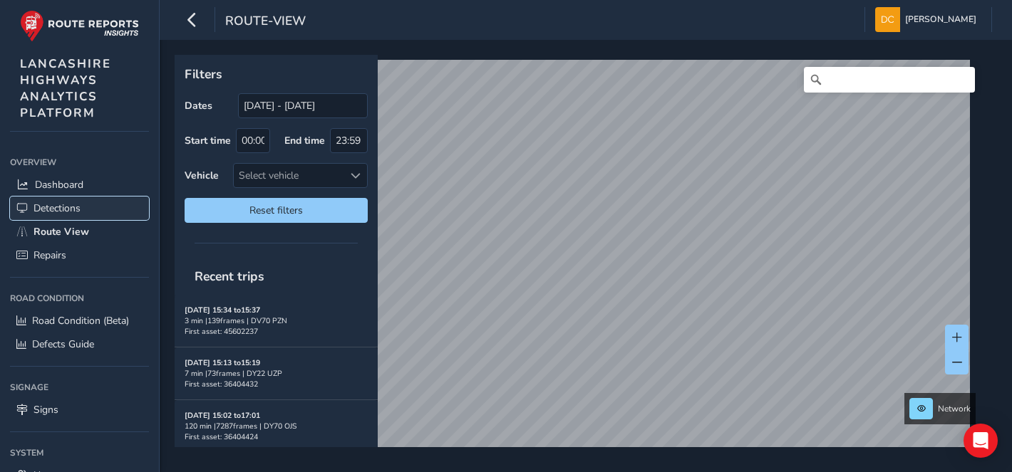
click at [68, 205] on span "Detections" at bounding box center [56, 209] width 47 height 14
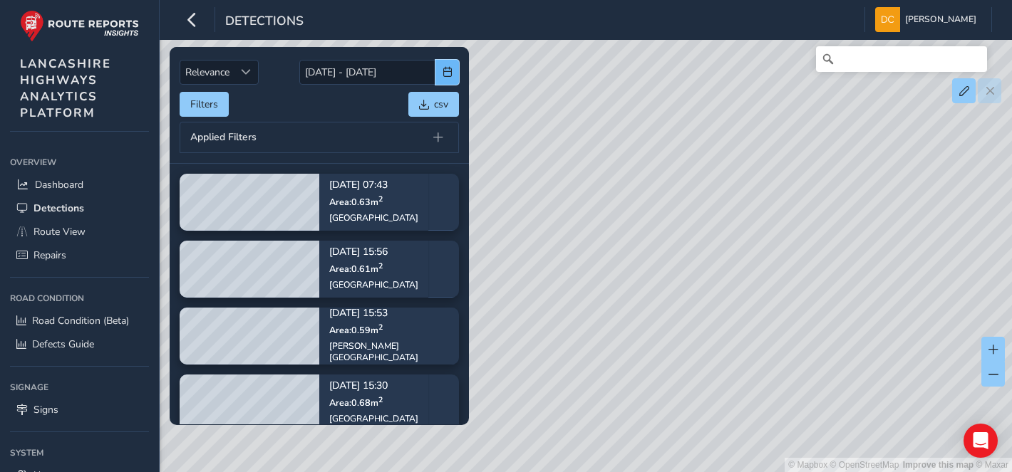
click at [439, 81] on button "button" at bounding box center [447, 72] width 24 height 25
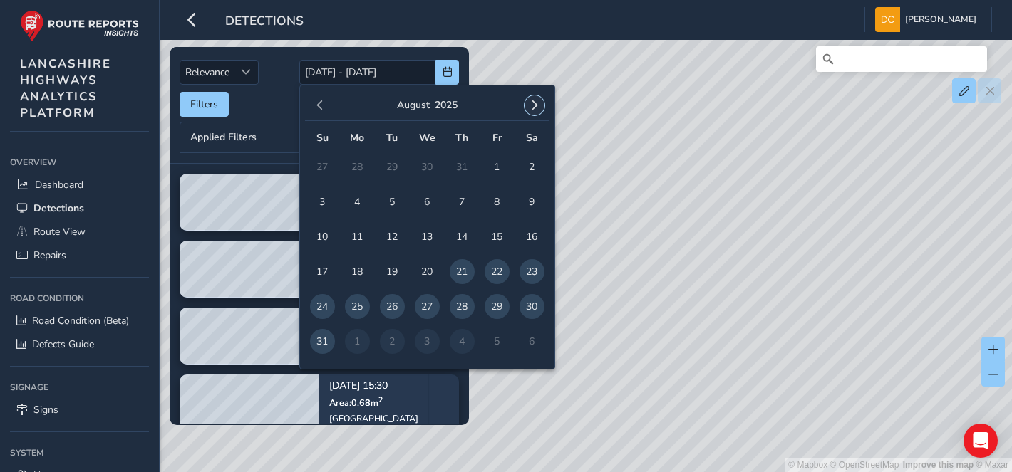
click at [533, 103] on span "button" at bounding box center [534, 105] width 10 height 10
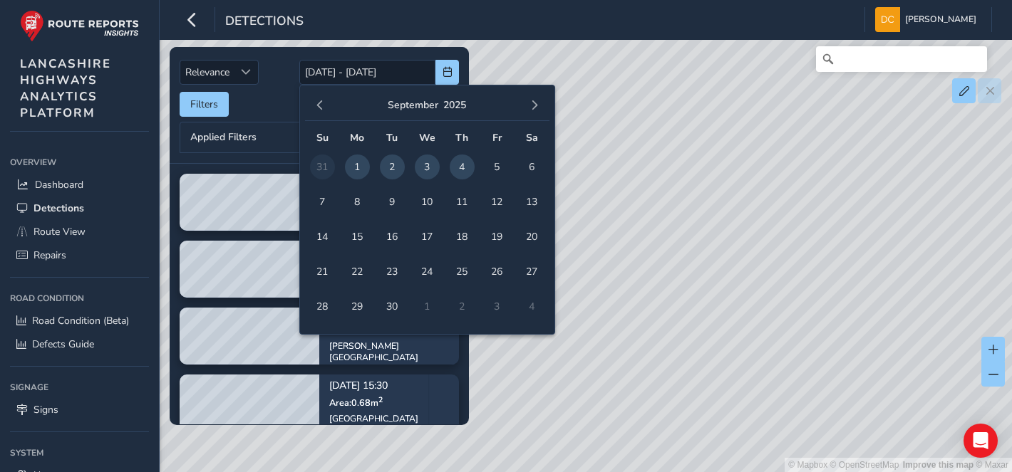
click at [397, 165] on span "2" at bounding box center [392, 167] width 25 height 25
type input "[DATE]"
click at [397, 165] on span "2" at bounding box center [392, 167] width 25 height 25
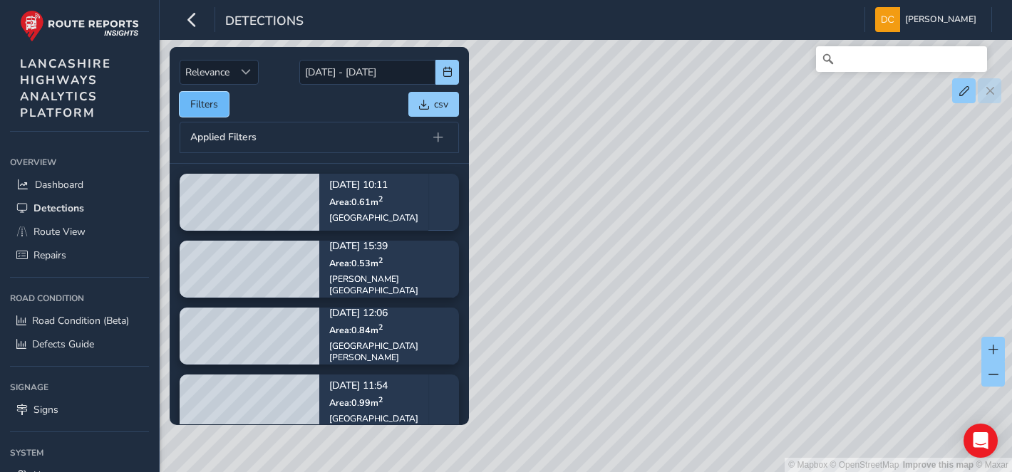
click at [204, 110] on button "Filters" at bounding box center [204, 104] width 49 height 25
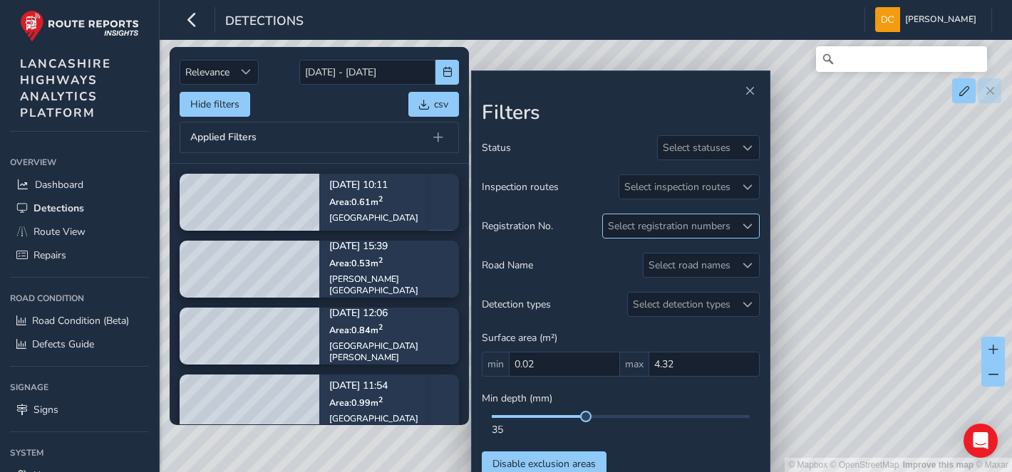
click at [749, 232] on div at bounding box center [747, 226] width 24 height 24
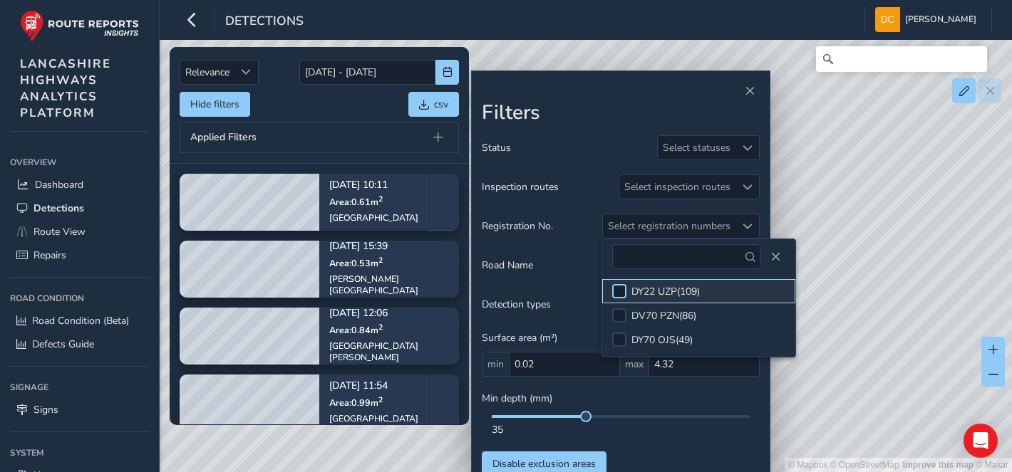
click at [621, 291] on div at bounding box center [619, 291] width 14 height 14
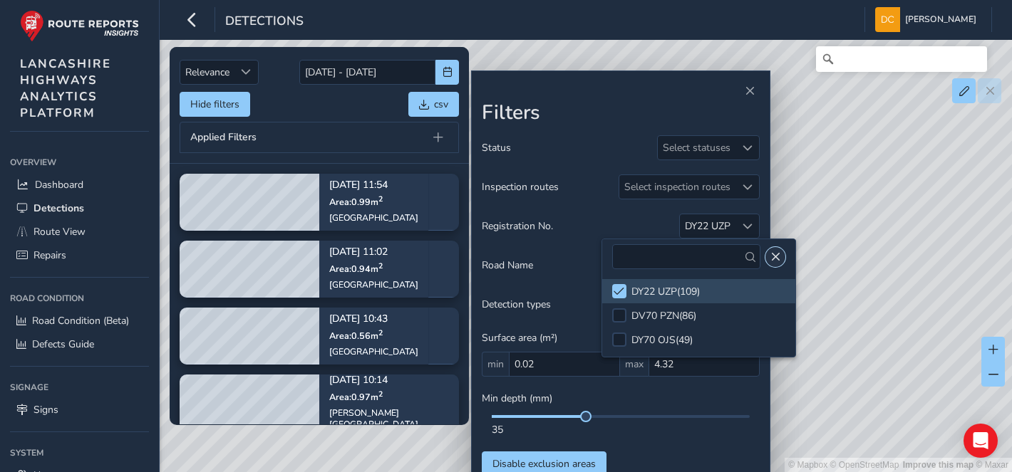
click at [770, 259] on span "Close" at bounding box center [775, 257] width 10 height 10
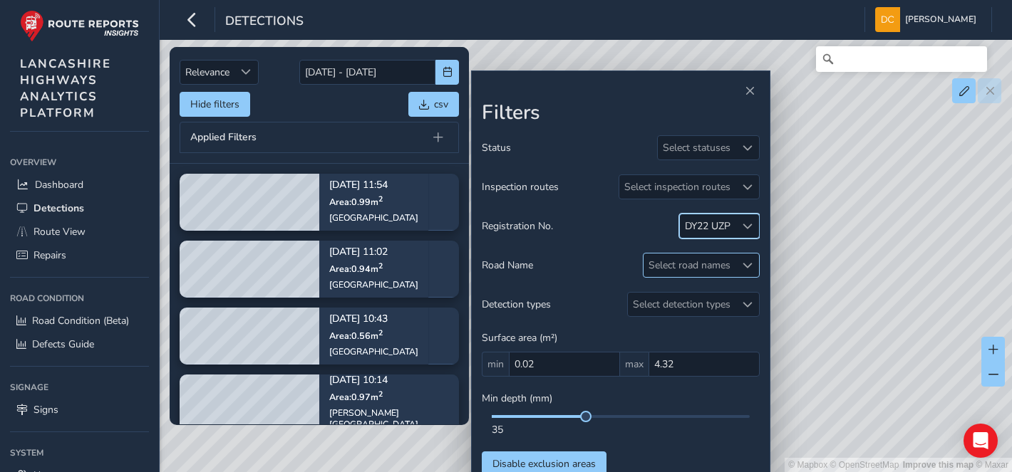
click at [745, 268] on span at bounding box center [747, 266] width 10 height 10
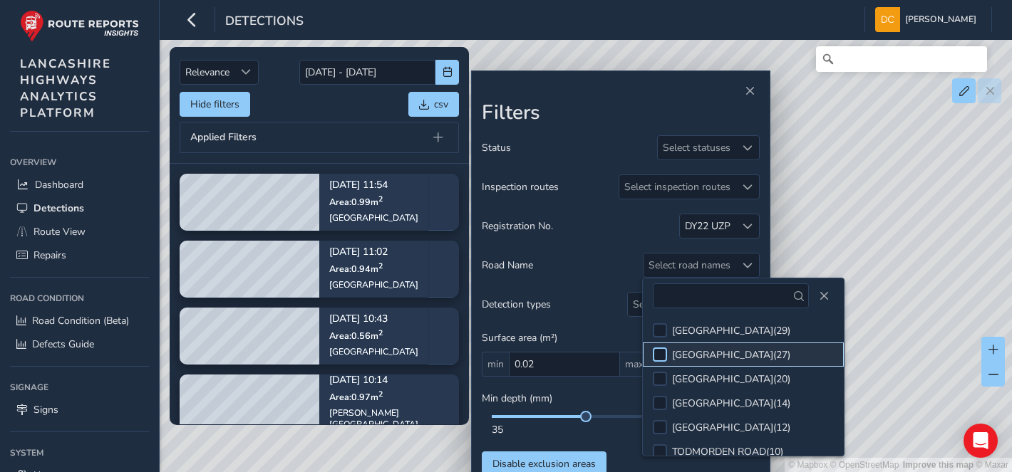
click at [663, 352] on div at bounding box center [660, 355] width 14 height 14
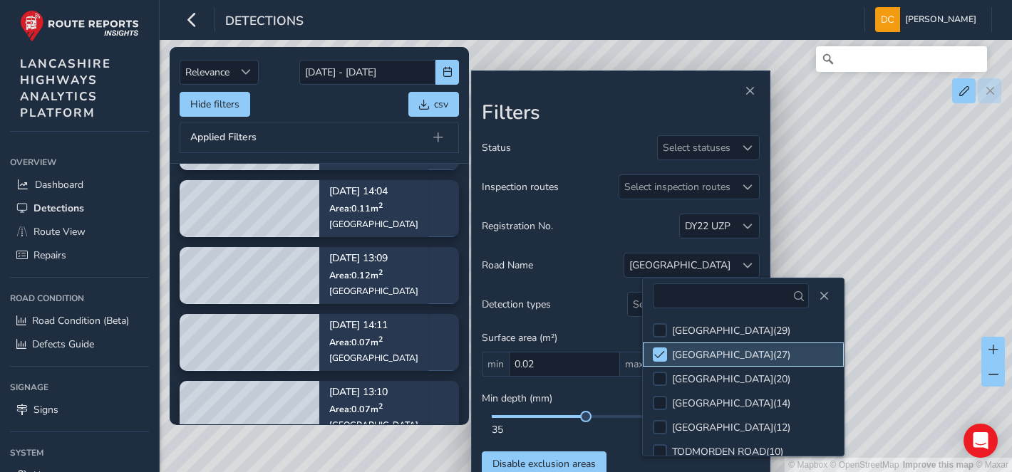
scroll to position [316, 0]
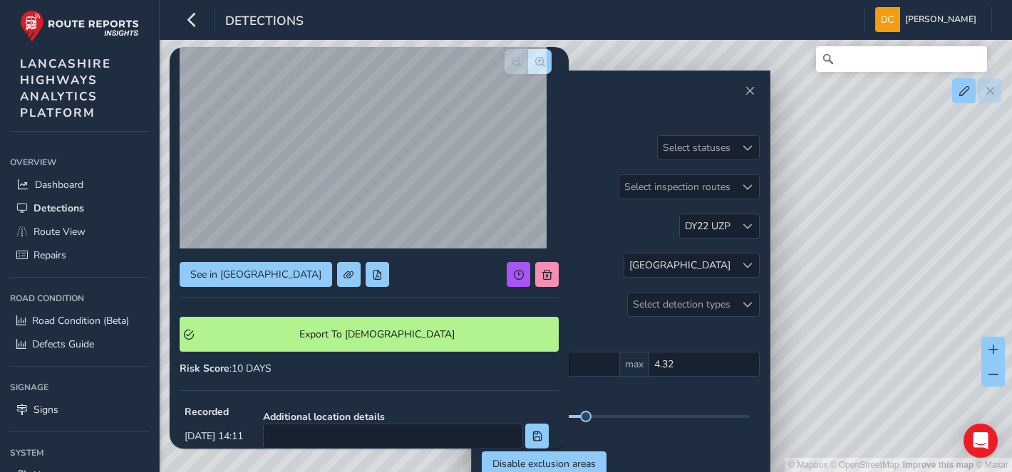
scroll to position [30, 0]
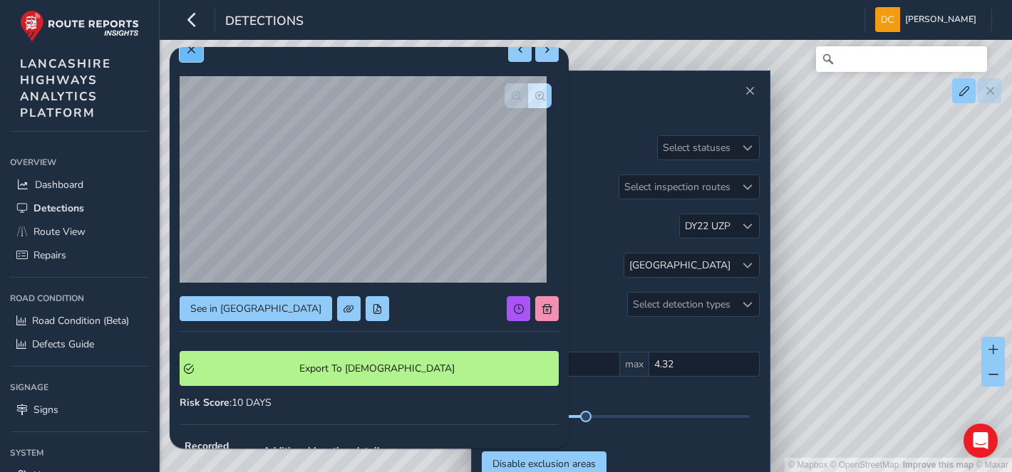
click at [184, 57] on button at bounding box center [192, 49] width 24 height 25
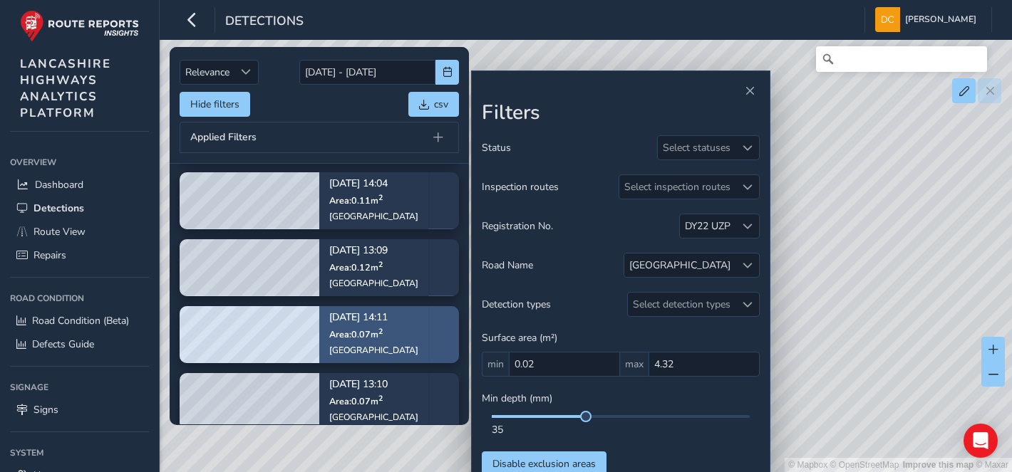
click at [348, 329] on span "Area: 0.07 m 2" at bounding box center [355, 334] width 53 height 12
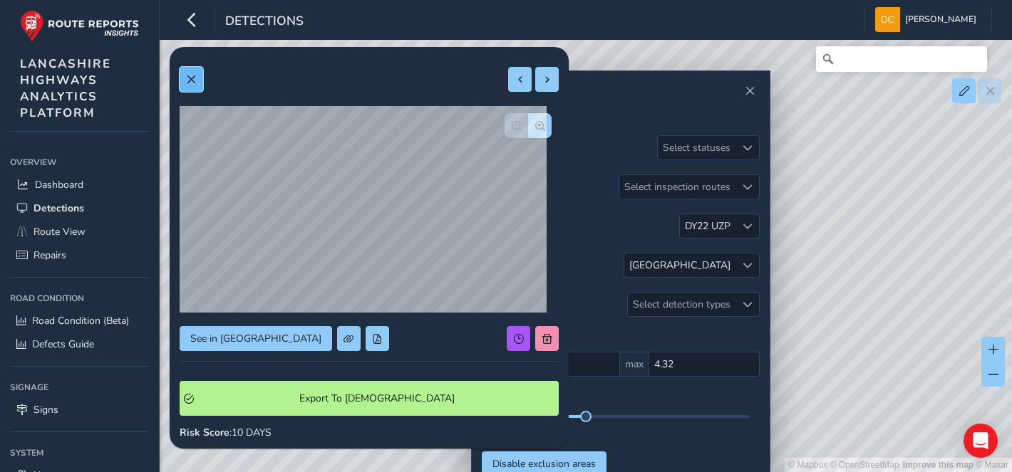
click at [198, 86] on button at bounding box center [192, 79] width 24 height 25
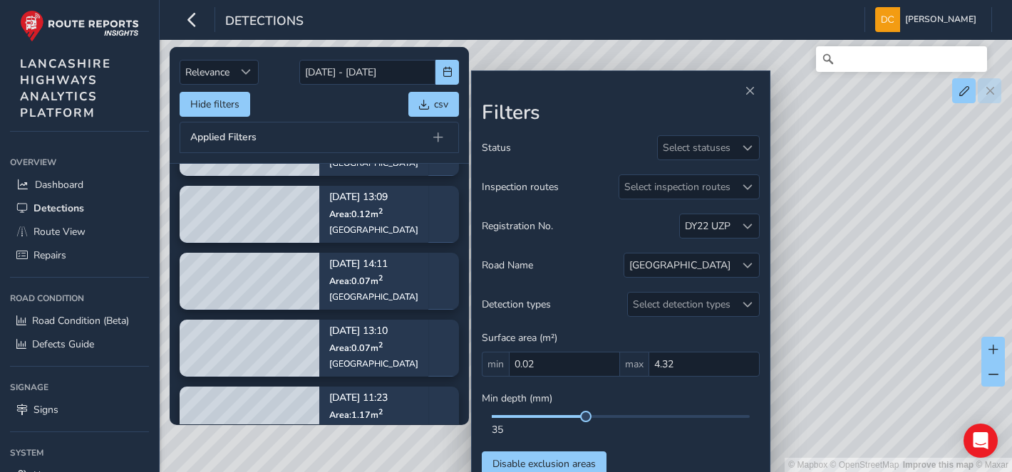
scroll to position [388, 0]
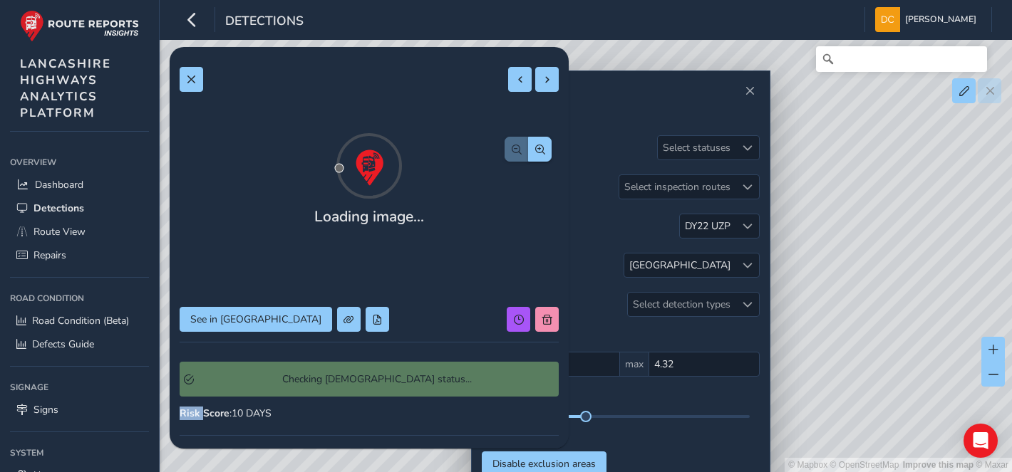
click at [279, 372] on div "Checking [DEMOGRAPHIC_DATA] status..." at bounding box center [369, 379] width 379 height 55
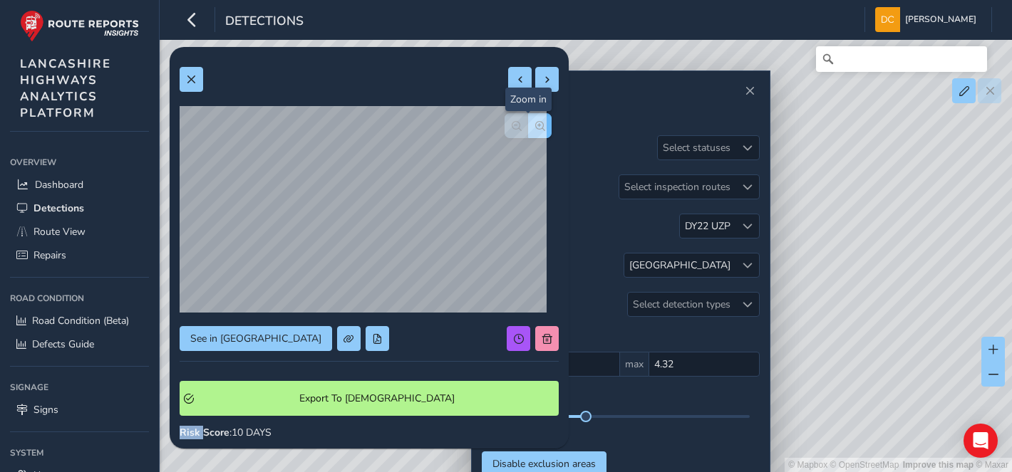
click at [535, 125] on span "button" at bounding box center [540, 126] width 10 height 10
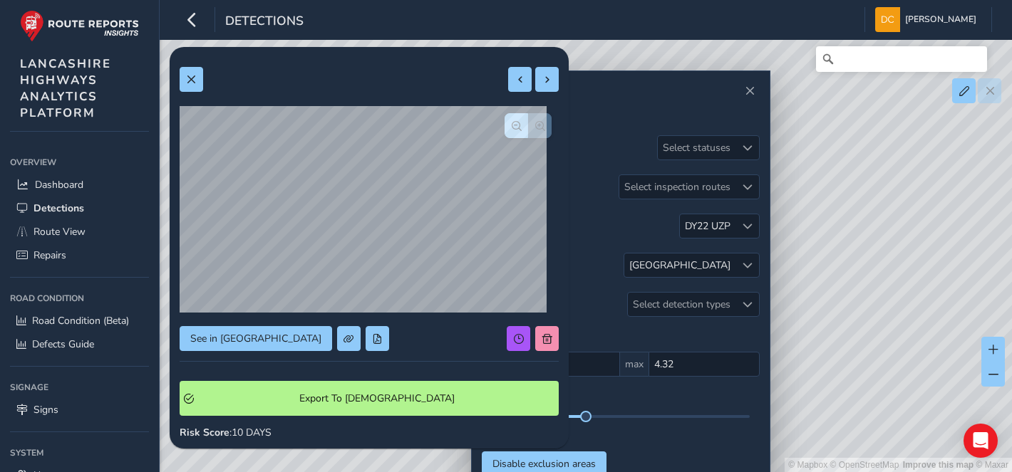
click at [529, 125] on div at bounding box center [527, 125] width 47 height 25
click at [526, 125] on div at bounding box center [527, 125] width 47 height 25
click at [184, 81] on button at bounding box center [192, 79] width 24 height 25
click at [198, 81] on button at bounding box center [192, 79] width 24 height 25
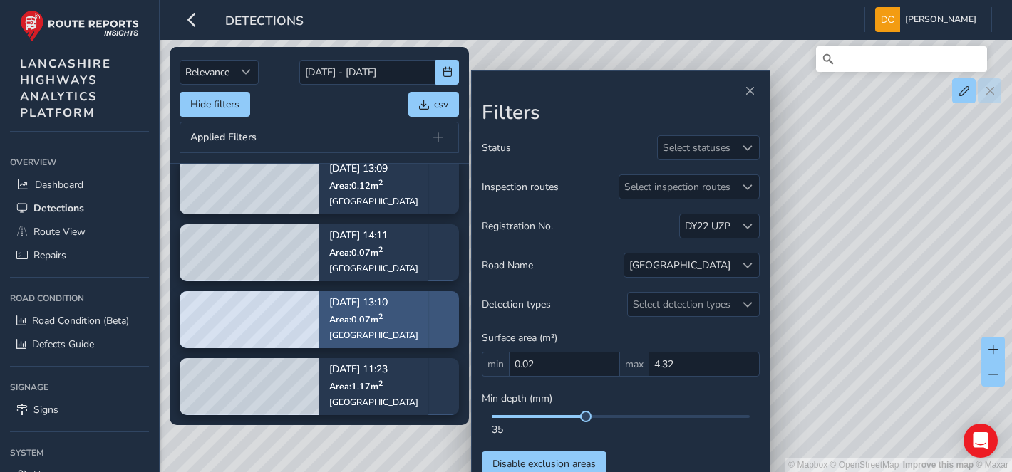
click at [349, 299] on p "[DATE] 13:10" at bounding box center [373, 304] width 89 height 10
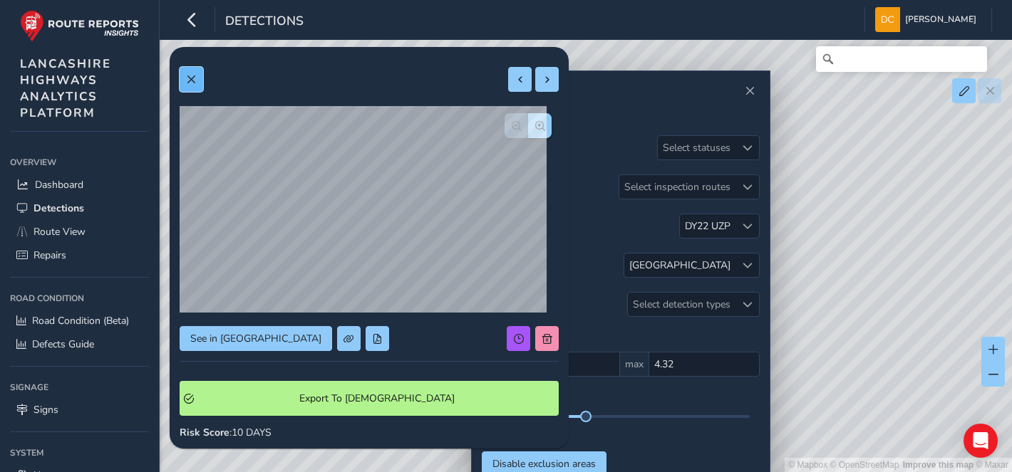
click at [193, 81] on span at bounding box center [191, 80] width 10 height 10
click at [187, 83] on span at bounding box center [191, 80] width 10 height 10
click at [188, 73] on button at bounding box center [192, 79] width 24 height 25
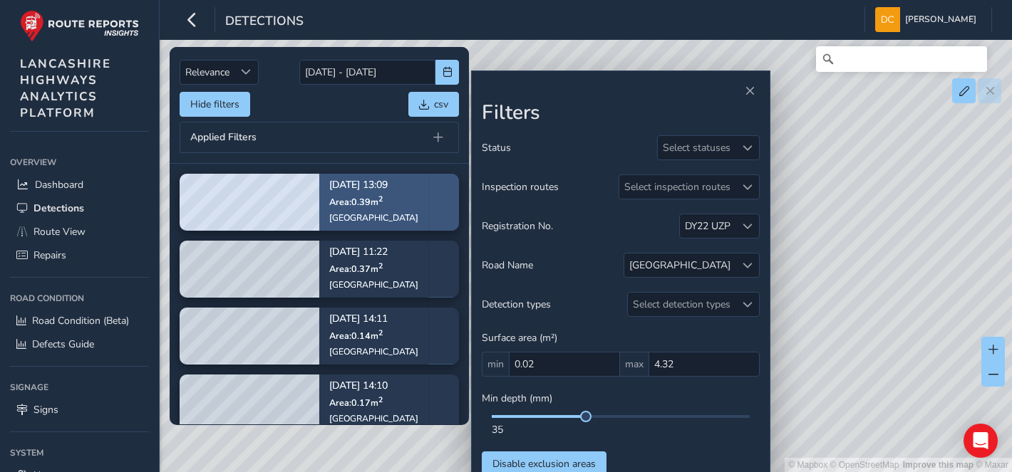
click at [351, 217] on div "[GEOGRAPHIC_DATA]" at bounding box center [373, 217] width 89 height 11
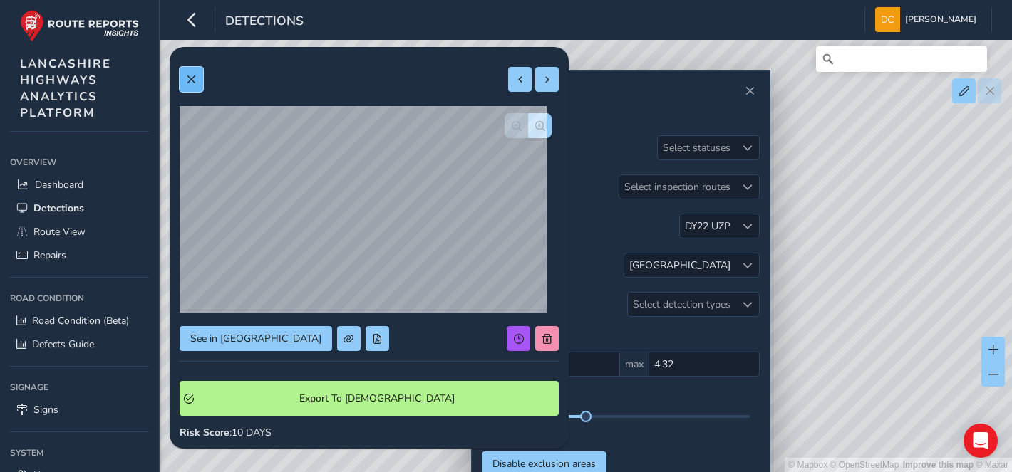
click at [190, 83] on span at bounding box center [191, 80] width 10 height 10
click at [528, 125] on button "button" at bounding box center [540, 125] width 24 height 25
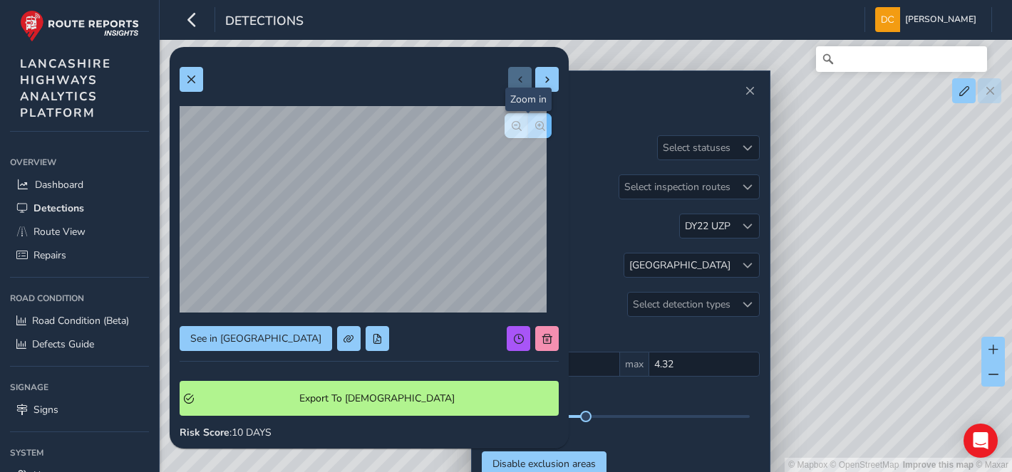
click at [528, 125] on button "button" at bounding box center [540, 125] width 24 height 25
click at [512, 123] on span "button" at bounding box center [517, 126] width 10 height 10
click at [512, 126] on span "button" at bounding box center [517, 126] width 10 height 10
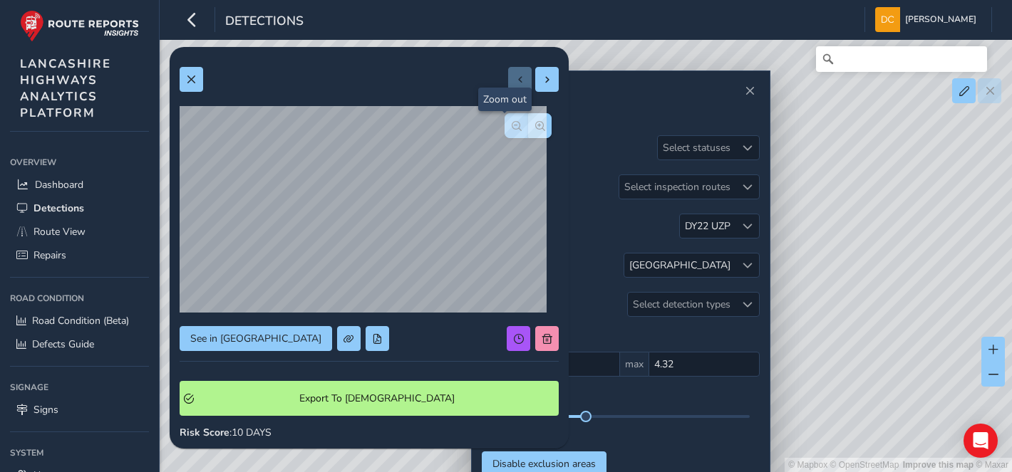
click at [512, 126] on span "button" at bounding box center [517, 126] width 10 height 10
click at [504, 126] on div at bounding box center [527, 125] width 47 height 25
click at [193, 87] on button at bounding box center [192, 79] width 24 height 25
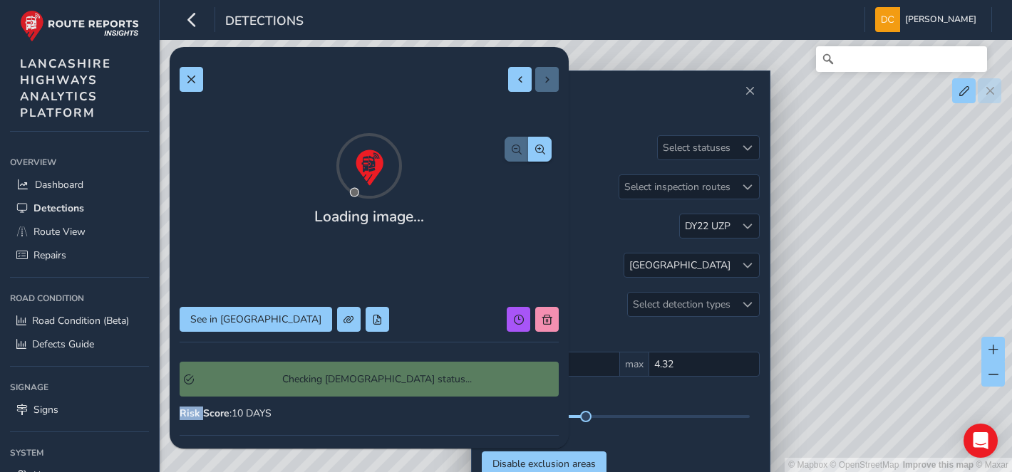
click at [284, 322] on div "Loading image... See in Route View Checking Symology status... Risk Score : 10 …" at bounding box center [369, 391] width 379 height 668
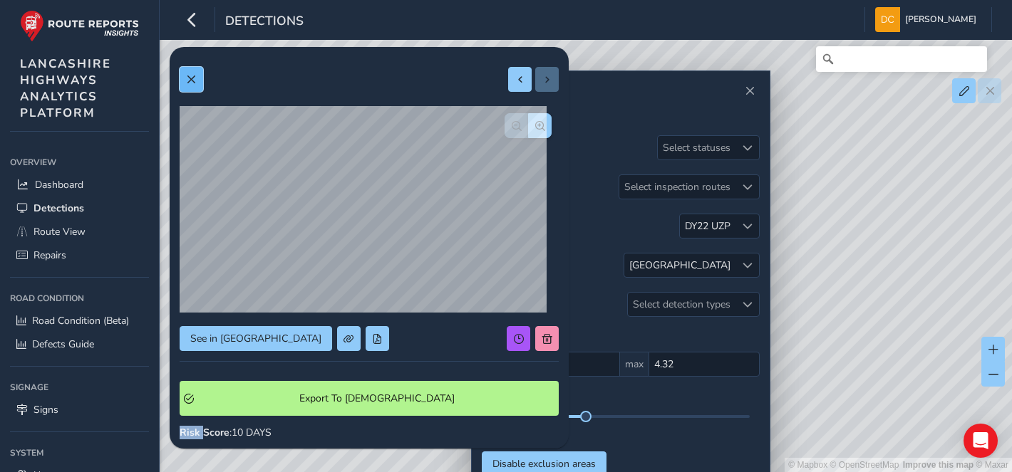
click at [183, 79] on button at bounding box center [192, 79] width 24 height 25
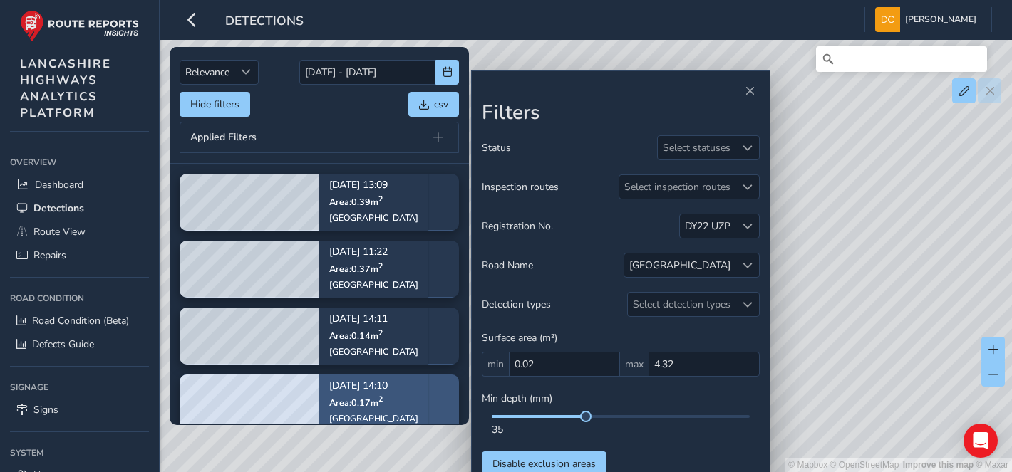
click at [380, 402] on sup "2" at bounding box center [380, 400] width 4 height 11
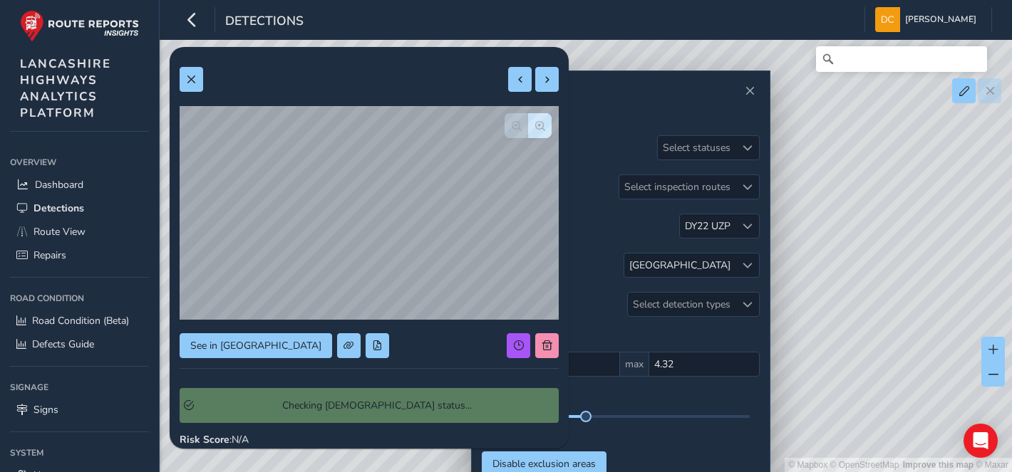
click at [380, 402] on div "Checking [DEMOGRAPHIC_DATA] status..." at bounding box center [369, 405] width 379 height 55
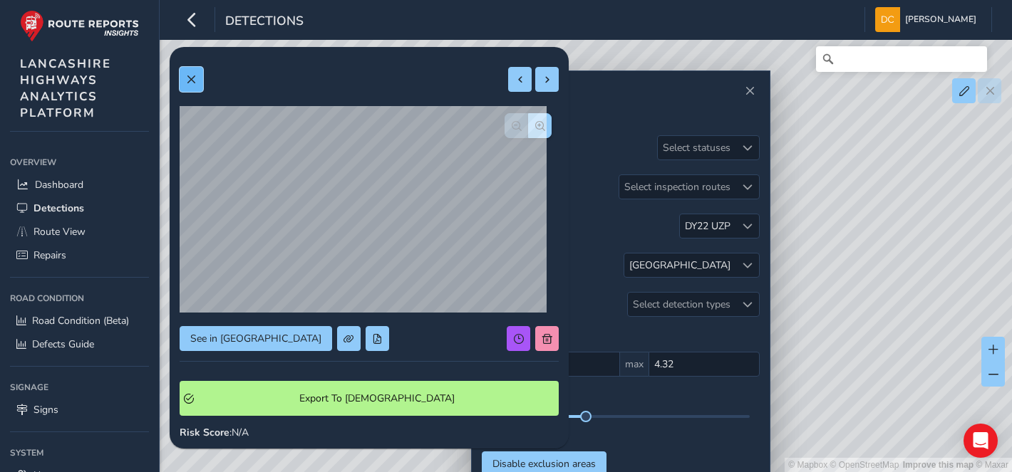
click at [188, 81] on span at bounding box center [191, 80] width 10 height 10
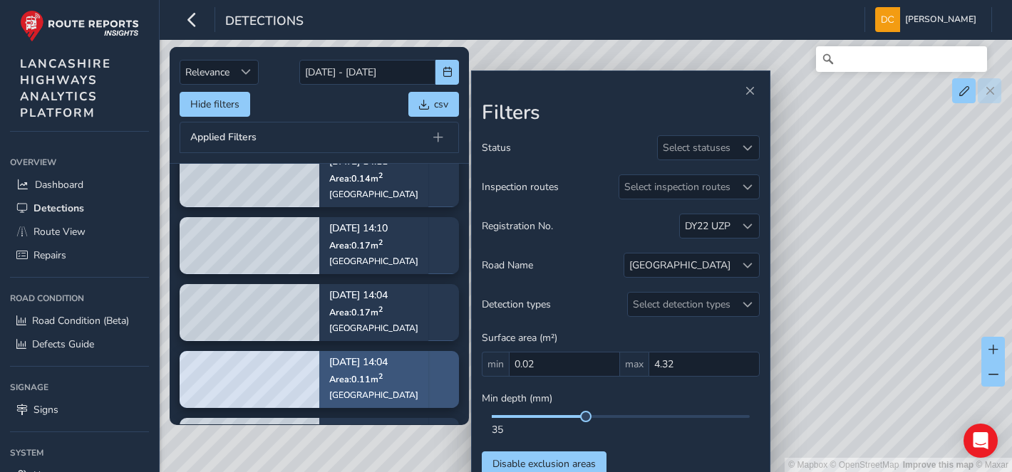
scroll to position [158, 0]
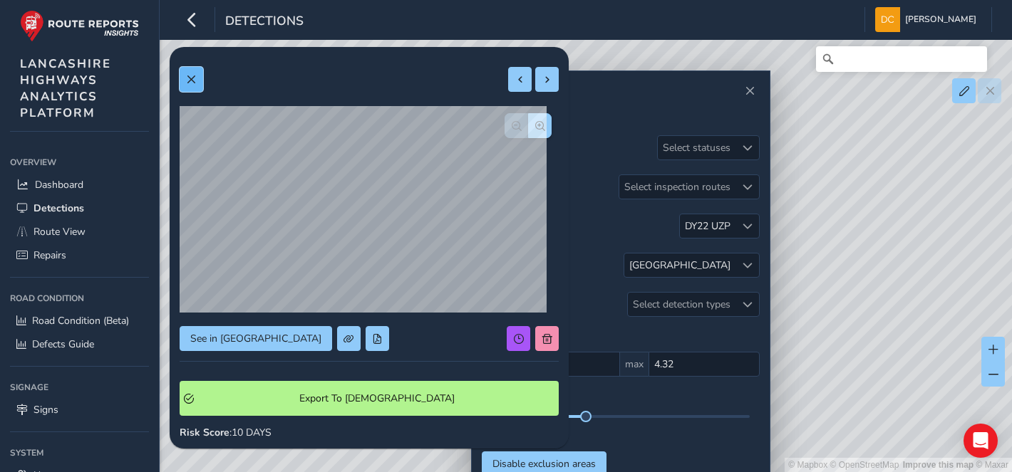
click at [192, 78] on span at bounding box center [191, 80] width 10 height 10
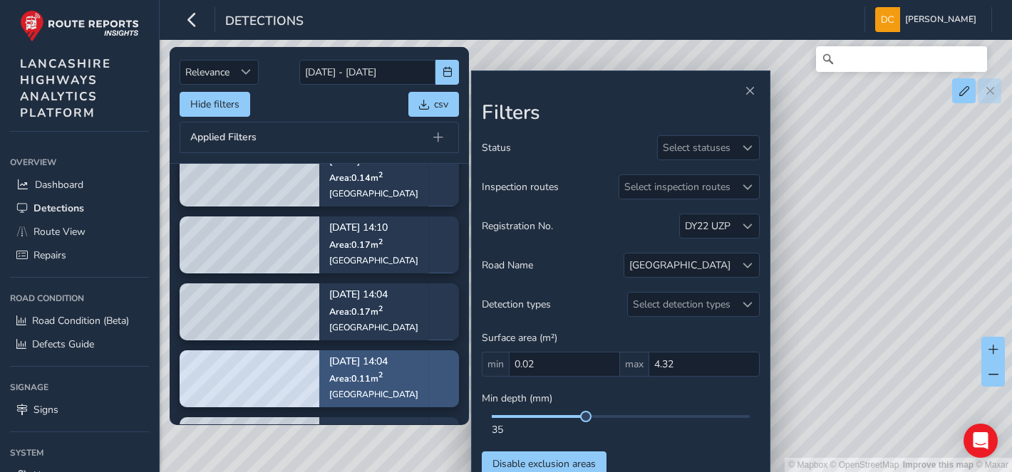
click at [383, 374] on sup "2" at bounding box center [380, 376] width 4 height 11
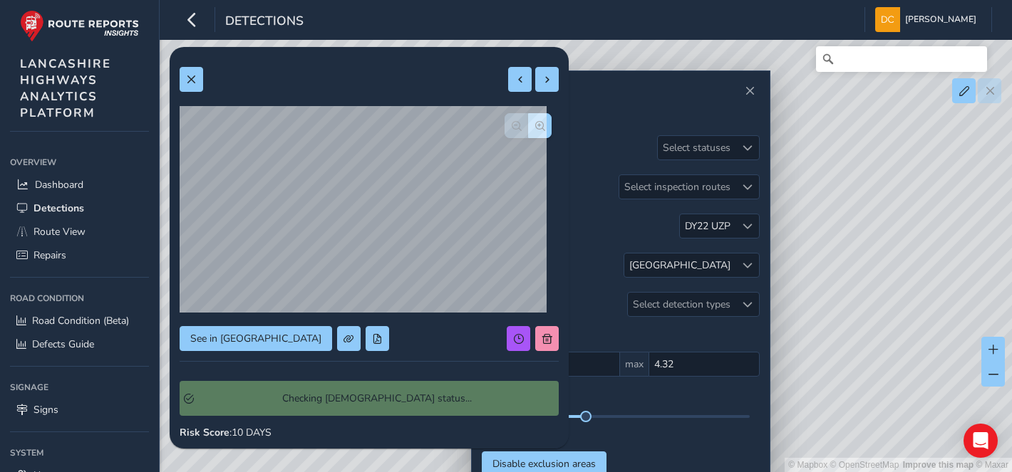
click at [383, 374] on div "Checking [DEMOGRAPHIC_DATA] status..." at bounding box center [369, 398] width 379 height 55
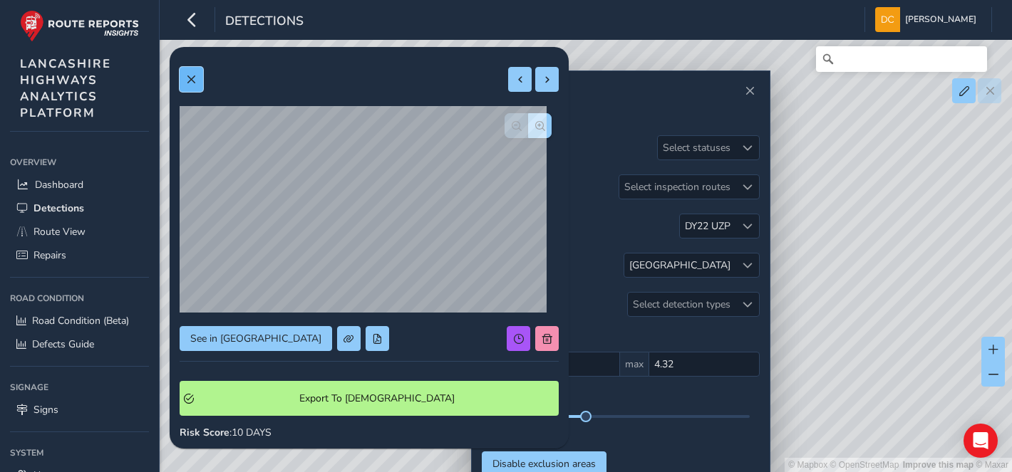
click at [186, 81] on span at bounding box center [191, 80] width 10 height 10
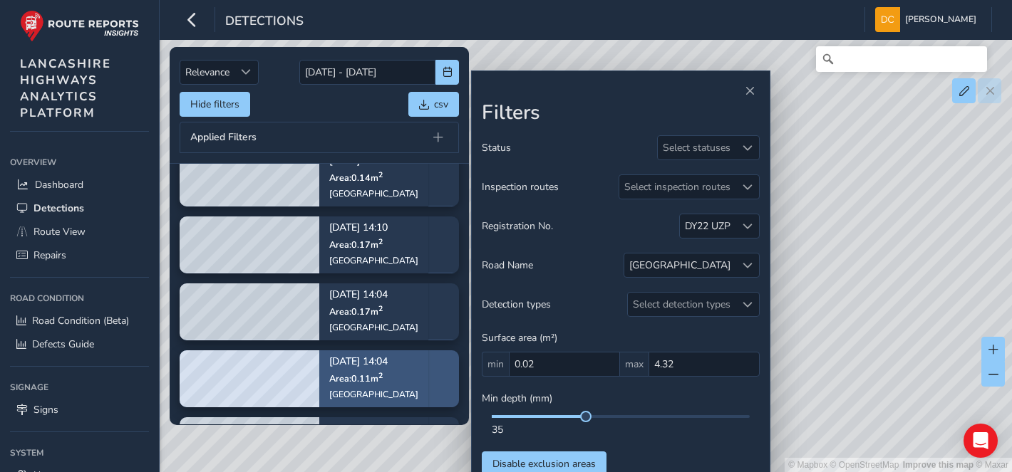
click at [349, 382] on span "Area: 0.11 m 2" at bounding box center [355, 379] width 53 height 12
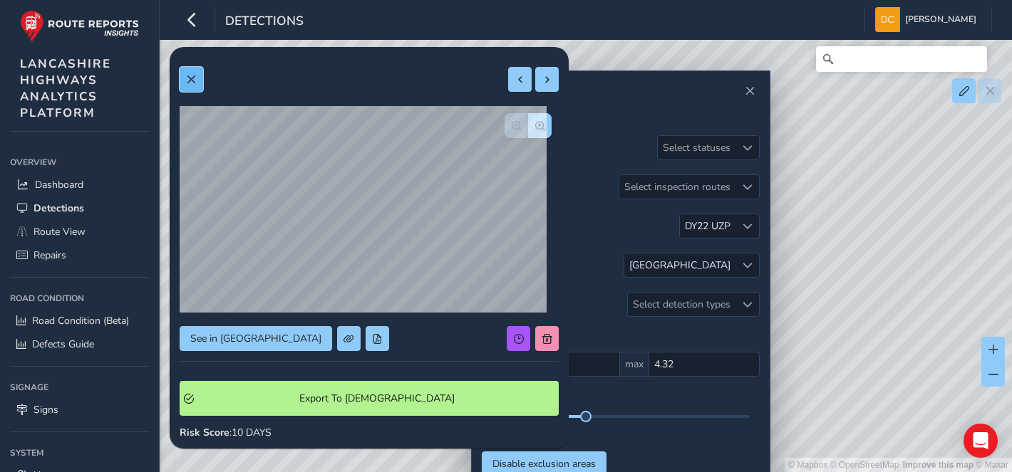
click at [181, 83] on button at bounding box center [192, 79] width 24 height 25
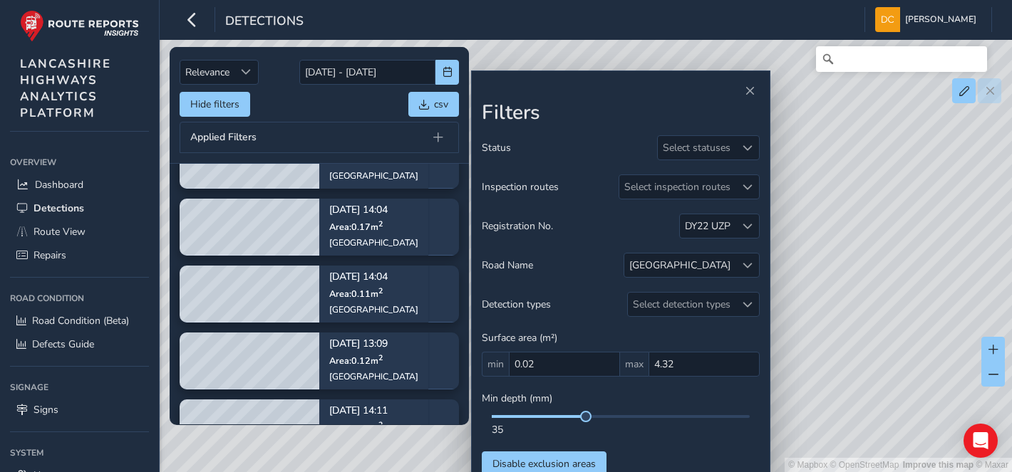
scroll to position [253, 0]
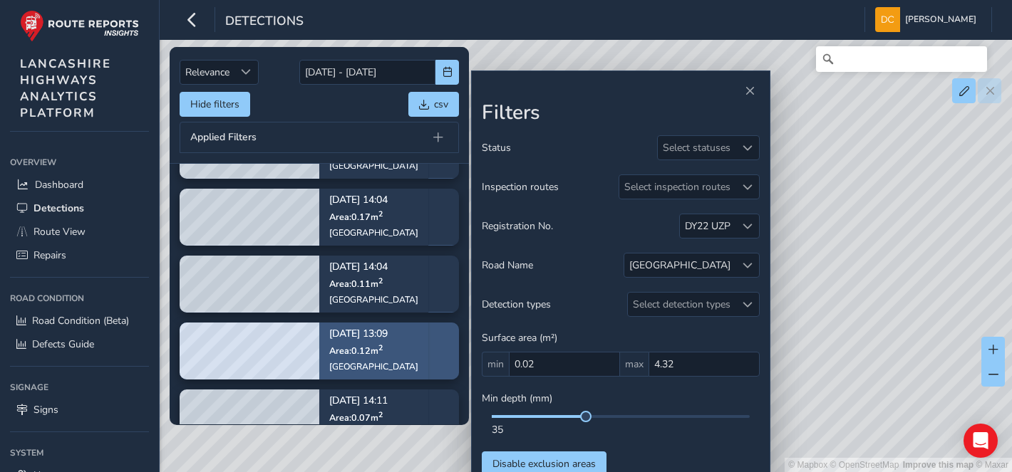
click at [346, 350] on span "Area: 0.12 m 2" at bounding box center [355, 351] width 53 height 12
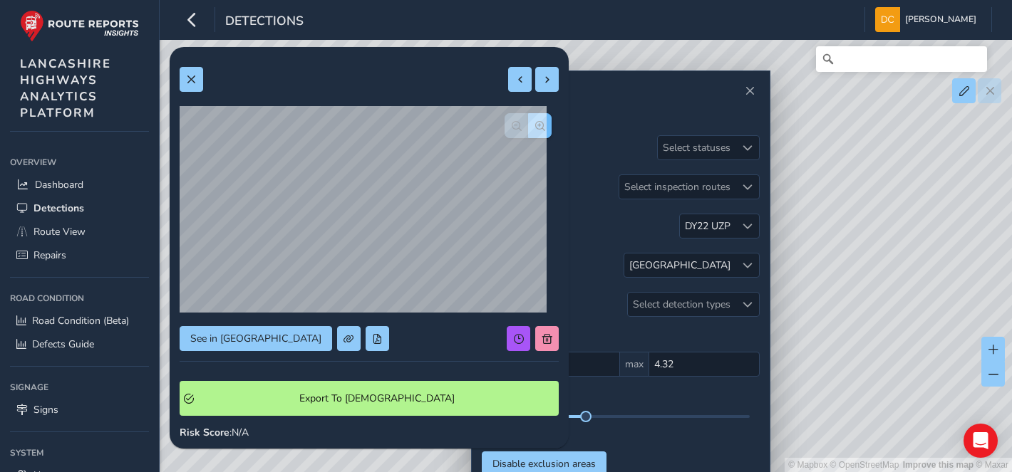
drag, startPoint x: 346, startPoint y: 350, endPoint x: 522, endPoint y: 125, distance: 285.7
click at [535, 125] on span "button" at bounding box center [540, 126] width 10 height 10
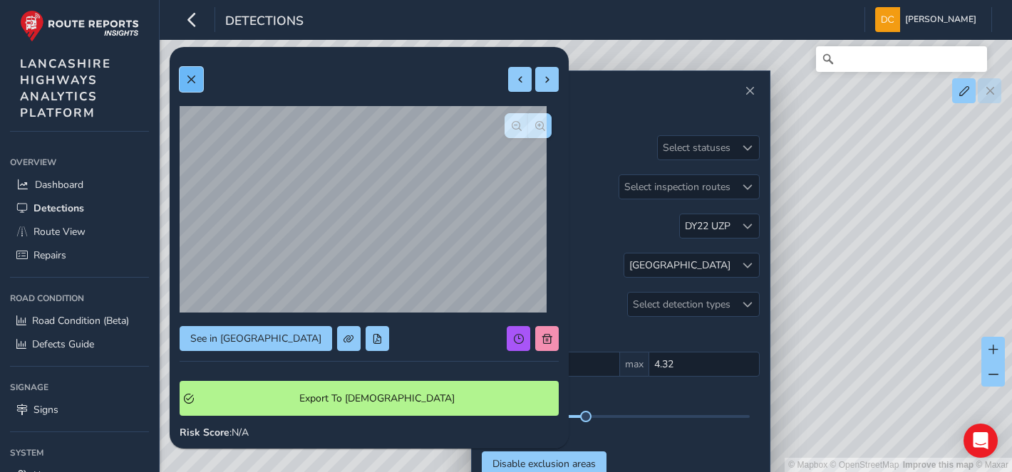
click at [190, 81] on span at bounding box center [191, 80] width 10 height 10
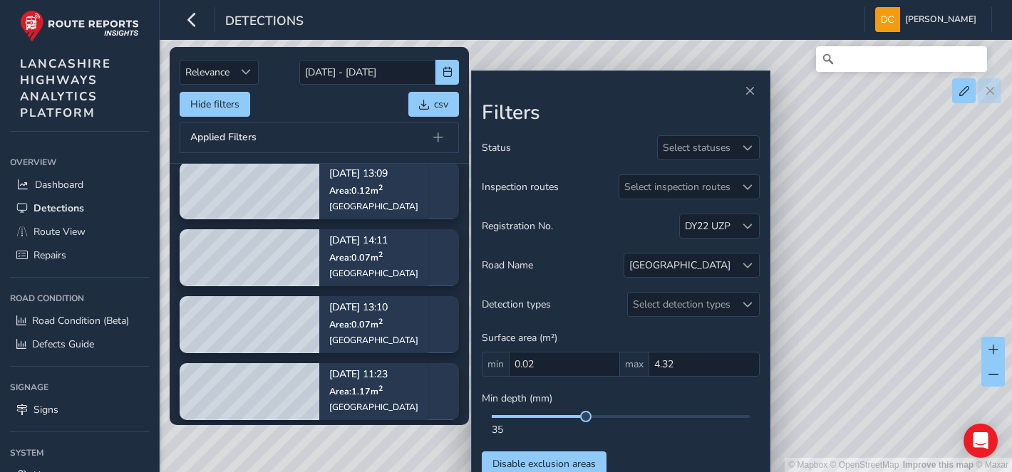
scroll to position [388, 0]
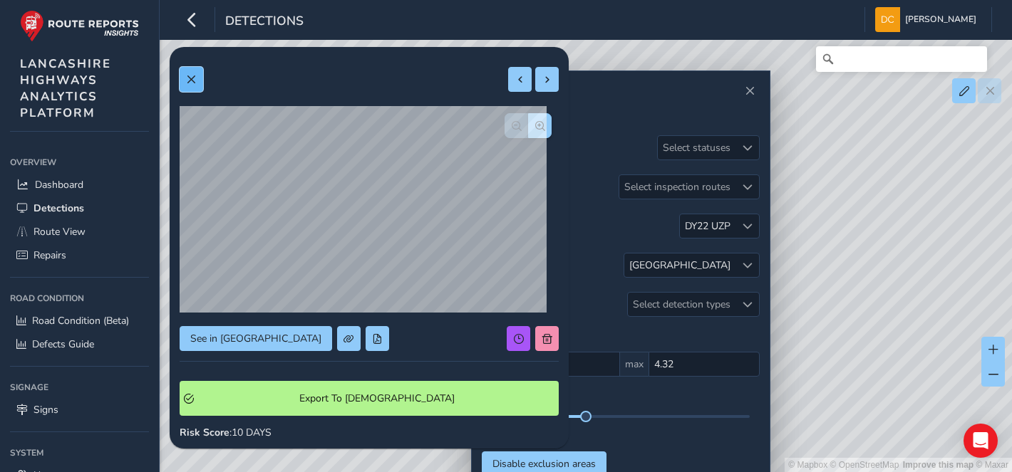
click at [186, 77] on span at bounding box center [191, 80] width 10 height 10
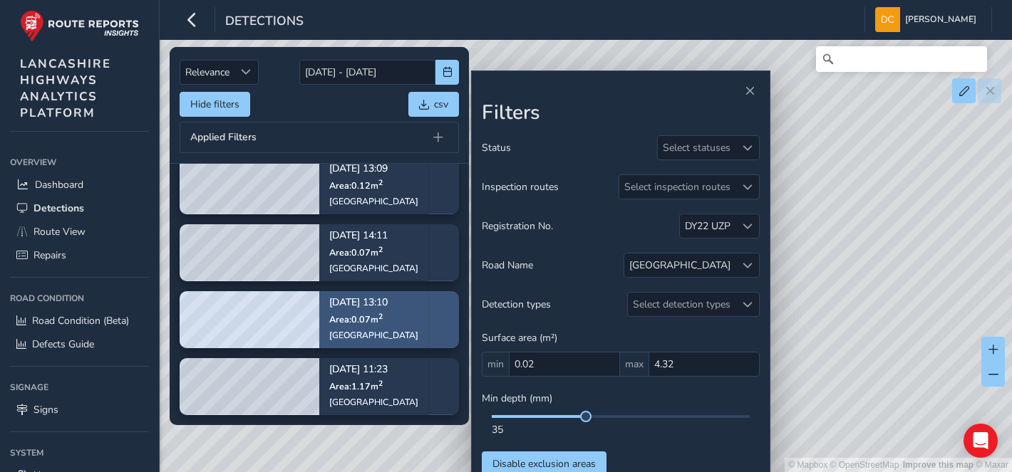
click at [359, 306] on p "[DATE] 13:10" at bounding box center [373, 304] width 89 height 10
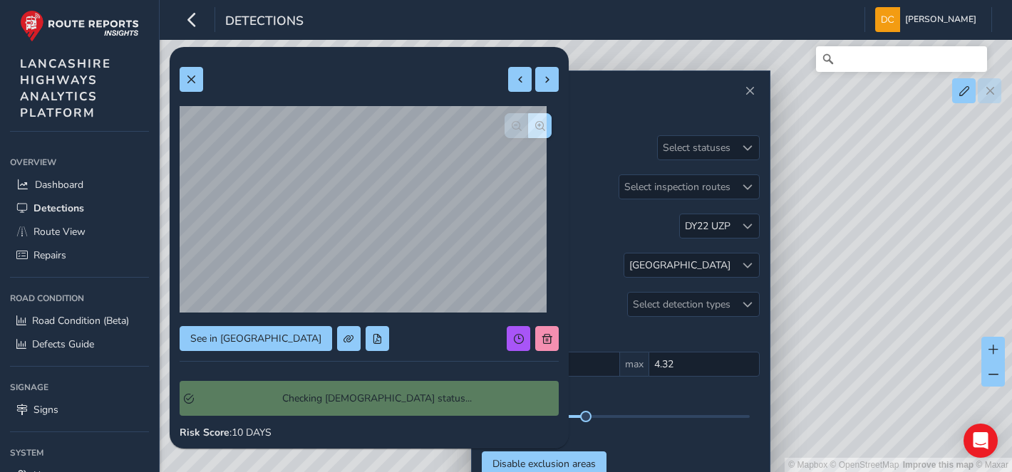
click at [359, 306] on div "See in Route View Checking Symology status... Risk Score : 10 DAYS Recorded [DA…" at bounding box center [369, 421] width 379 height 729
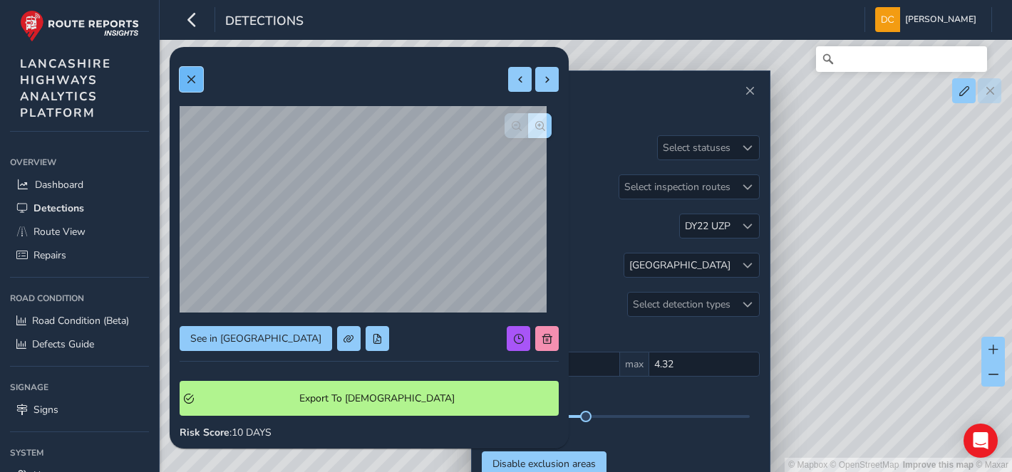
click at [190, 83] on span at bounding box center [191, 80] width 10 height 10
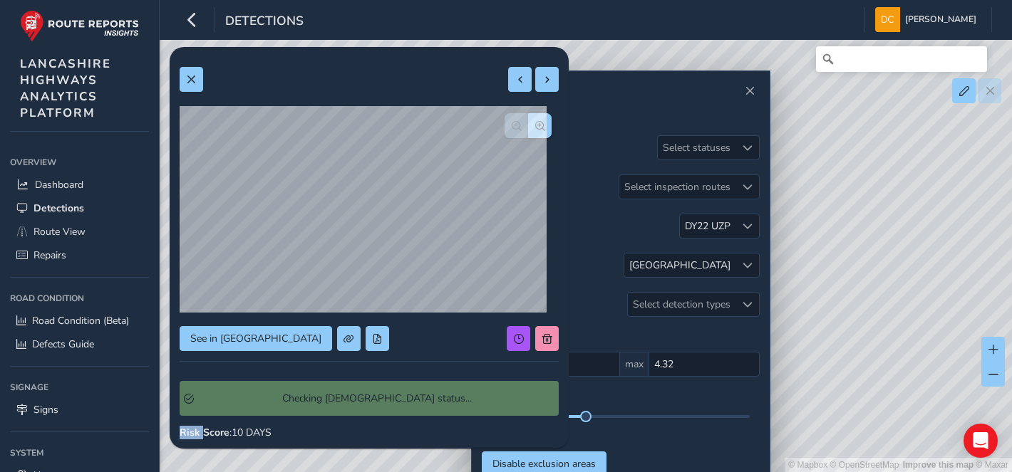
click at [282, 366] on div "See in Route View Checking Symology status... Risk Score : 10 DAYS Recorded [DA…" at bounding box center [369, 421] width 379 height 729
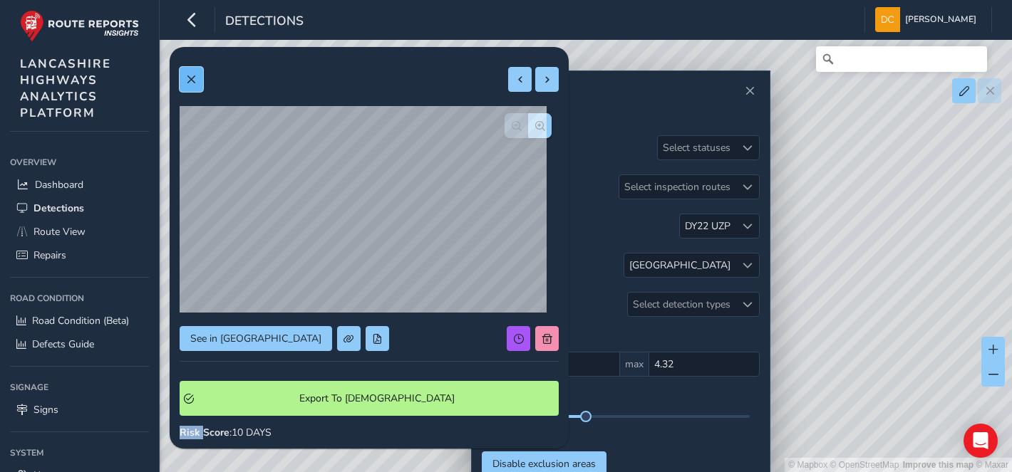
click at [186, 80] on span at bounding box center [191, 80] width 10 height 10
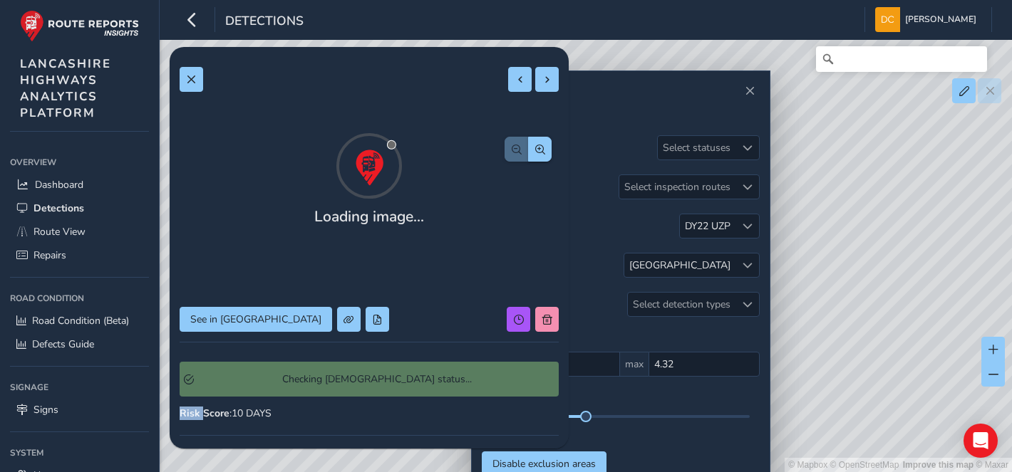
click at [275, 386] on div "Checking [DEMOGRAPHIC_DATA] status..." at bounding box center [369, 379] width 379 height 35
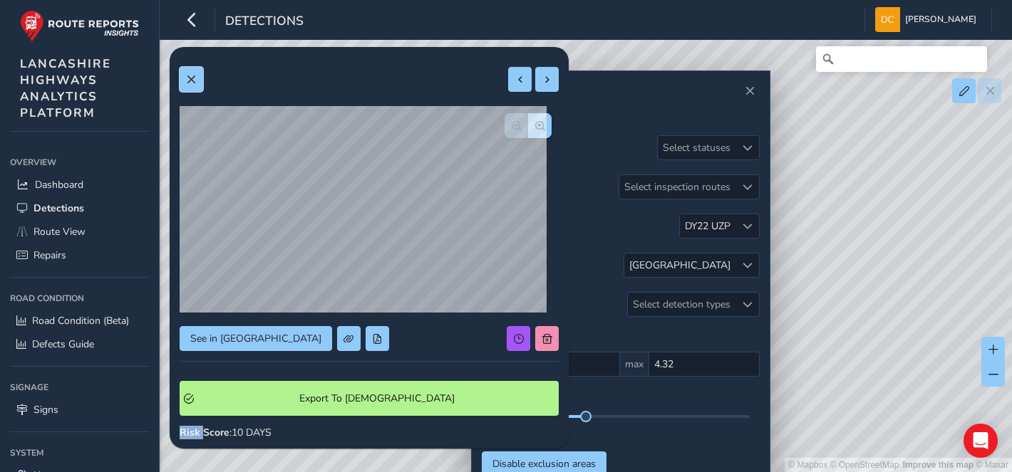
click at [190, 79] on span at bounding box center [191, 80] width 10 height 10
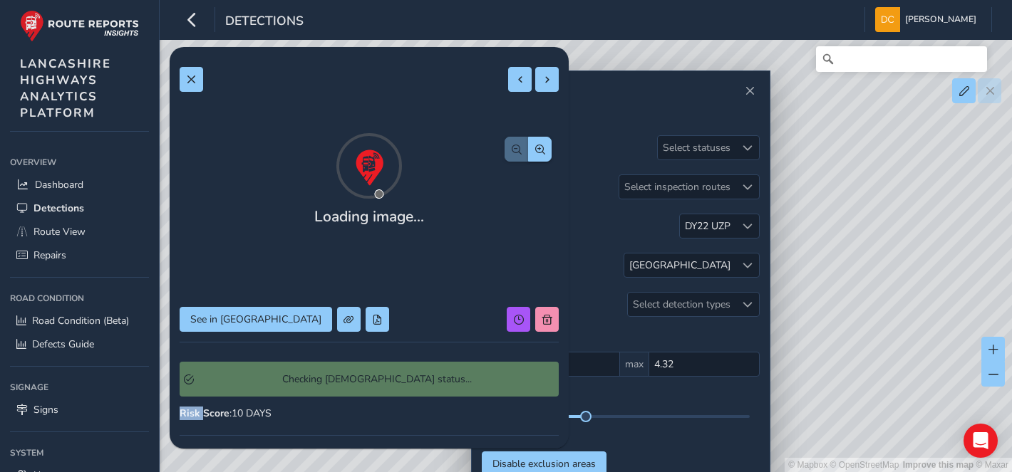
click at [311, 376] on div "Checking [DEMOGRAPHIC_DATA] status..." at bounding box center [369, 379] width 379 height 55
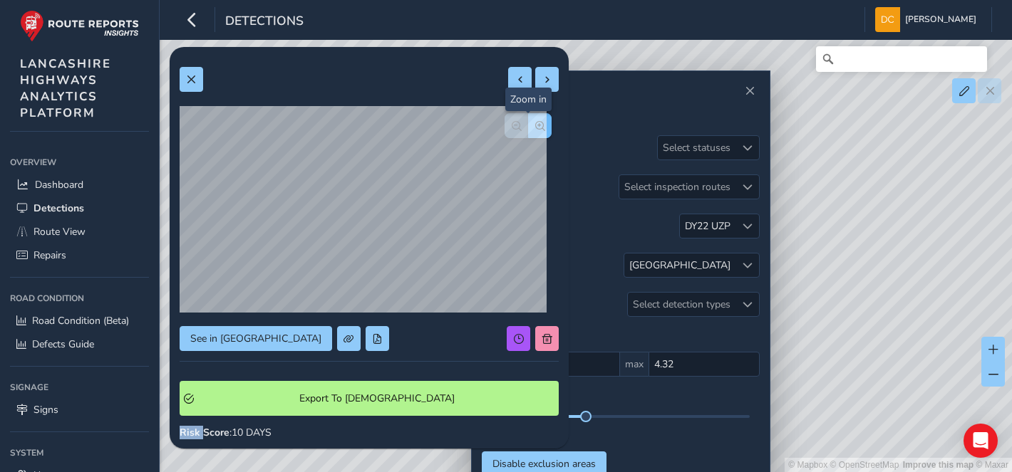
click at [535, 125] on span "button" at bounding box center [540, 126] width 10 height 10
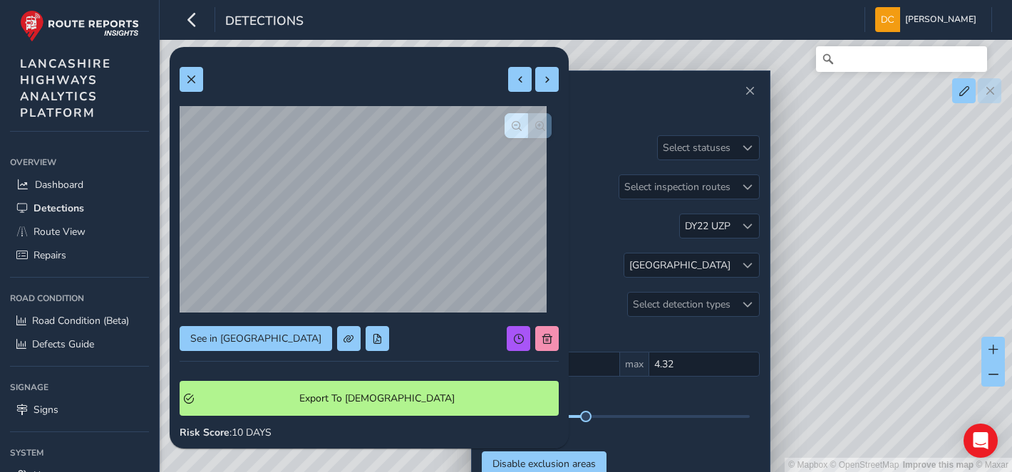
click at [532, 125] on div at bounding box center [527, 125] width 47 height 25
click at [184, 77] on button at bounding box center [192, 79] width 24 height 25
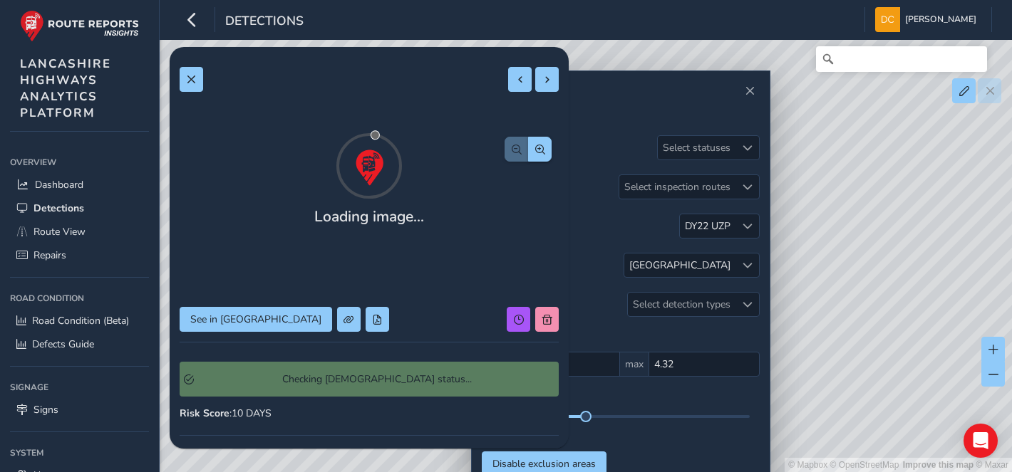
click at [281, 306] on div "Loading image... See in Route View Checking Symology status... Risk Score : 10 …" at bounding box center [369, 412] width 379 height 710
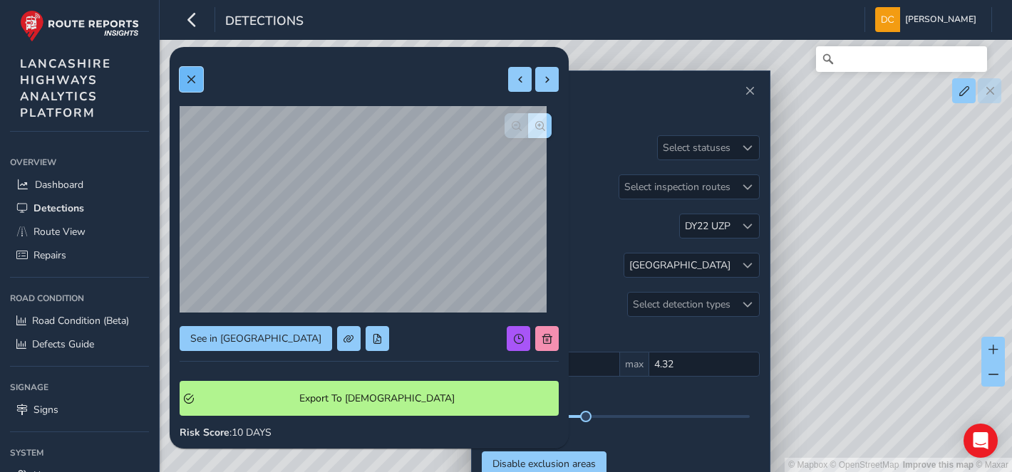
click at [187, 72] on button at bounding box center [192, 79] width 24 height 25
click at [192, 82] on span at bounding box center [191, 80] width 10 height 10
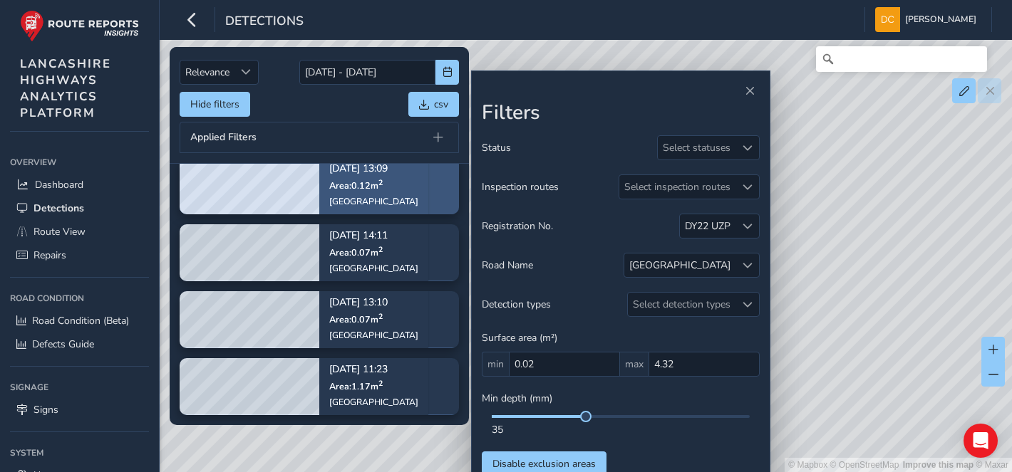
click at [369, 197] on div "[GEOGRAPHIC_DATA]" at bounding box center [373, 201] width 89 height 11
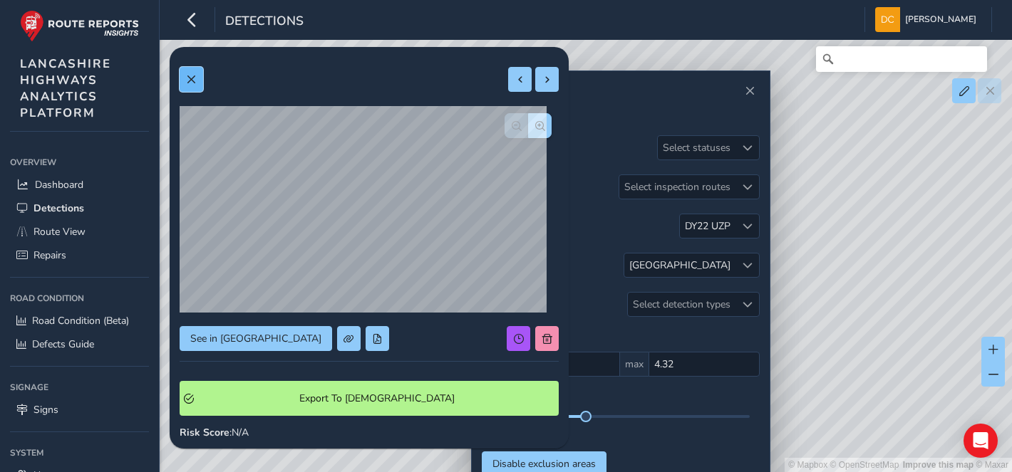
click at [191, 79] on span at bounding box center [191, 80] width 10 height 10
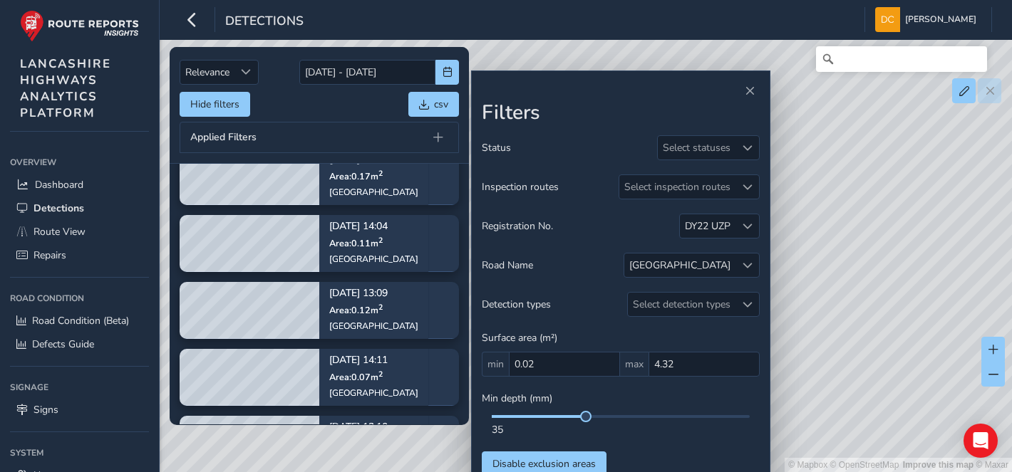
scroll to position [264, 0]
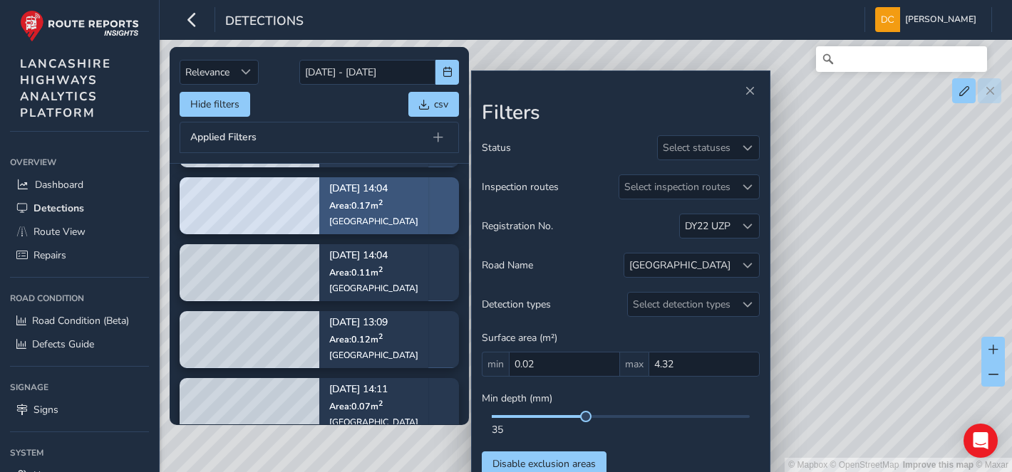
click at [353, 197] on div "[DATE] 14:04 Area: 0.17 m [STREET_ADDRESS]" at bounding box center [373, 206] width 89 height 63
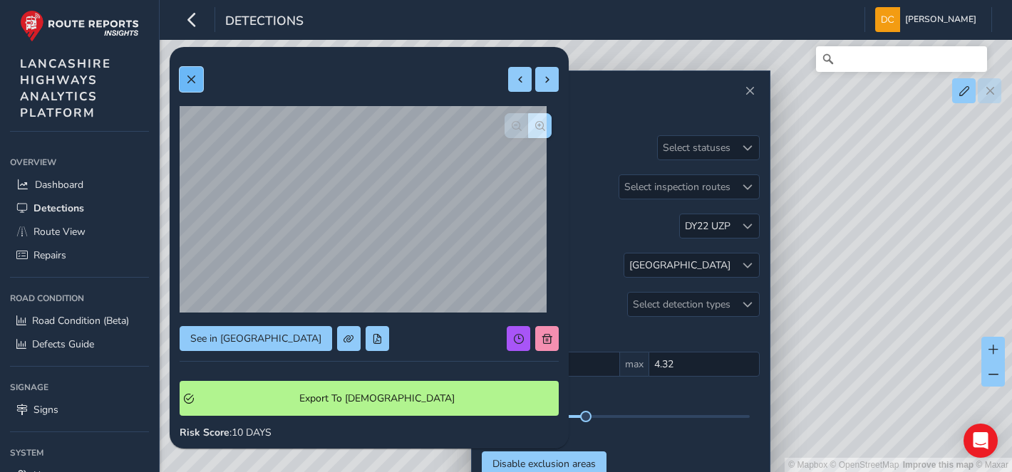
click at [187, 78] on span at bounding box center [191, 80] width 10 height 10
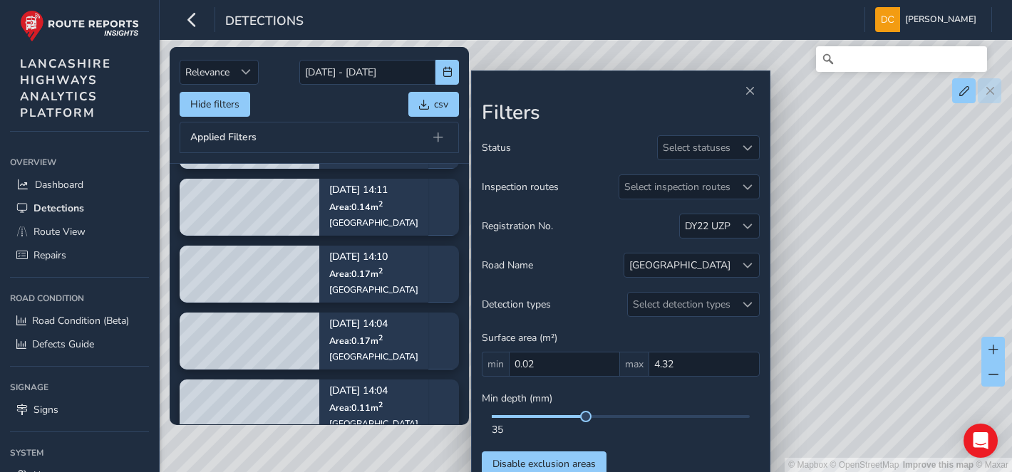
scroll to position [105, 0]
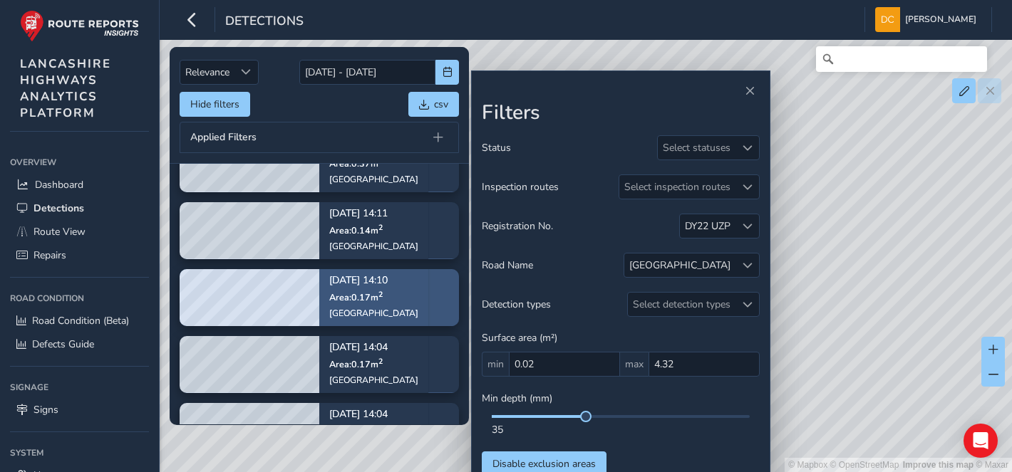
click at [366, 294] on span "Area: 0.17 m 2" at bounding box center [355, 297] width 53 height 12
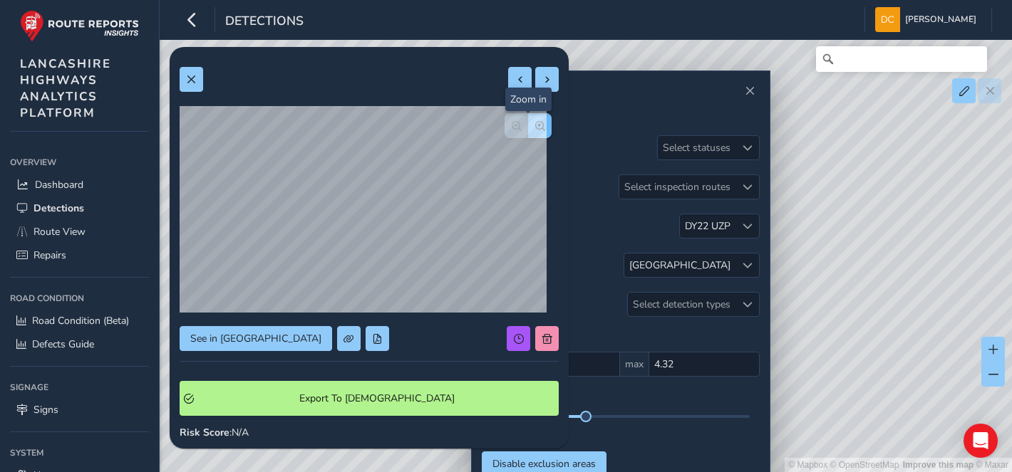
click at [535, 129] on span "button" at bounding box center [540, 126] width 10 height 10
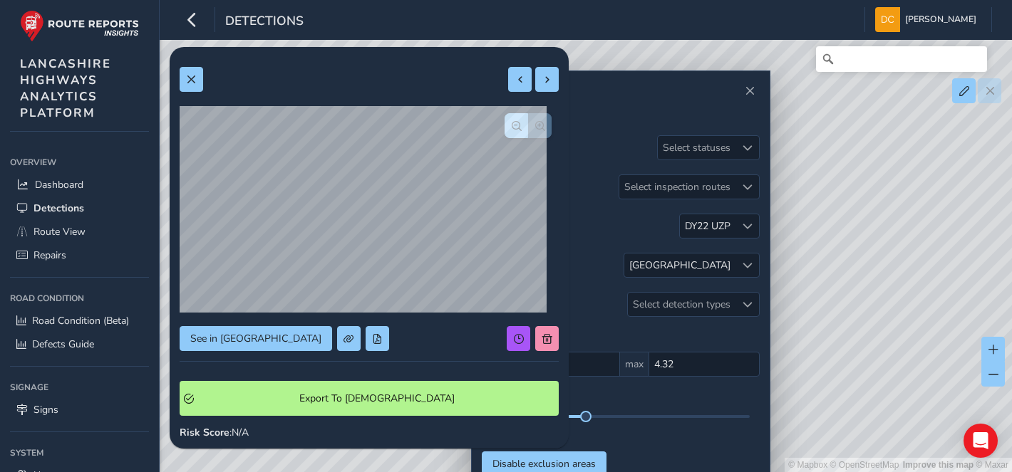
click at [532, 129] on div at bounding box center [527, 125] width 47 height 25
click at [182, 83] on button at bounding box center [192, 79] width 24 height 25
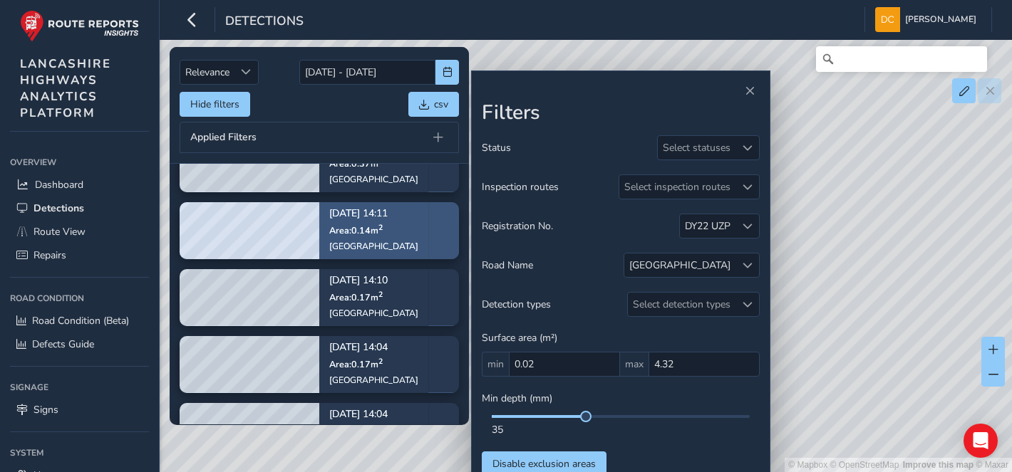
click at [395, 219] on div "[DATE] 14:11 Area: 0.14 m [STREET_ADDRESS]" at bounding box center [373, 231] width 109 height 83
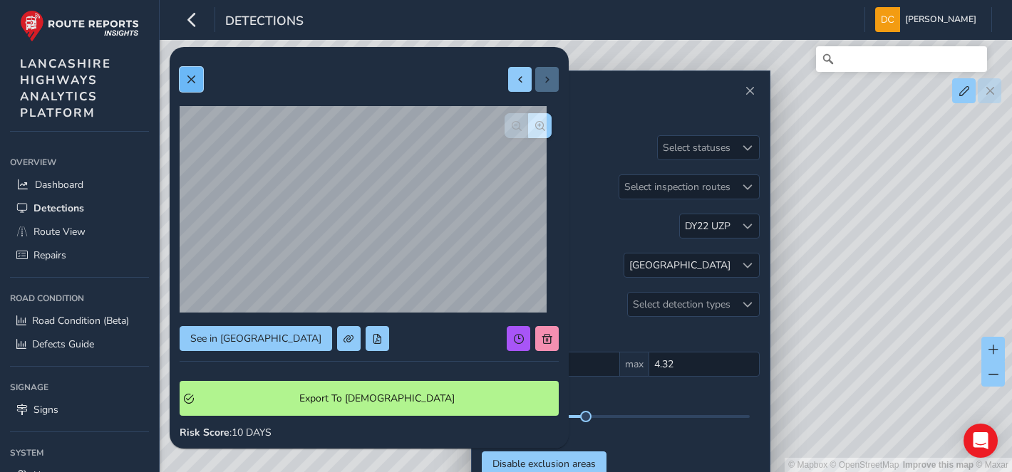
click at [187, 73] on button at bounding box center [192, 79] width 24 height 25
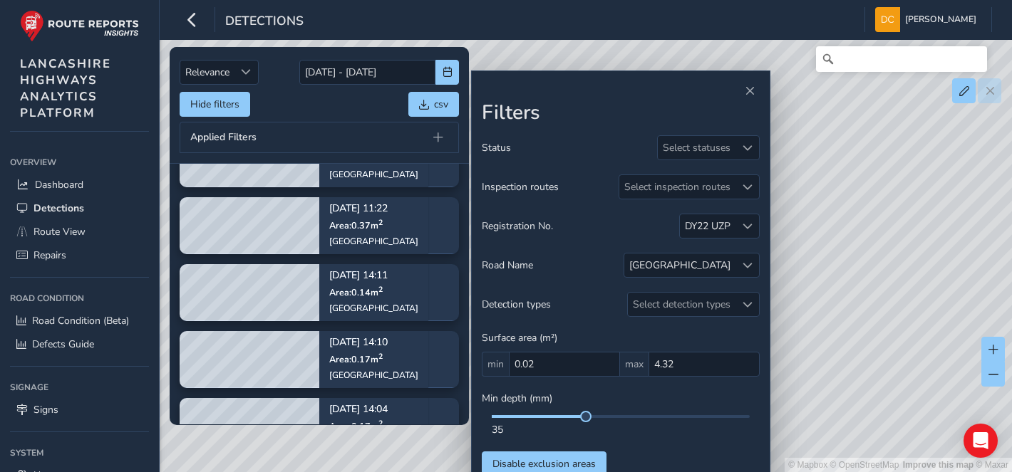
scroll to position [5, 0]
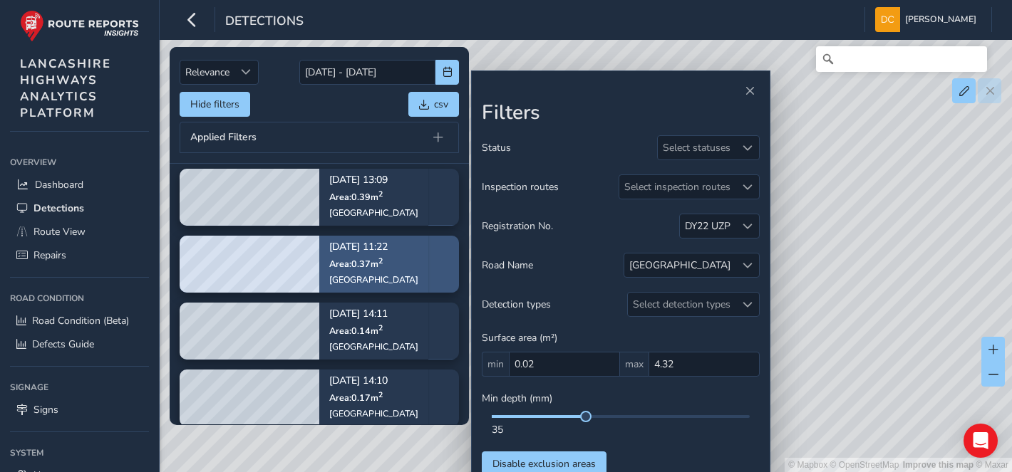
click at [364, 250] on p "[DATE] 11:22" at bounding box center [373, 248] width 89 height 10
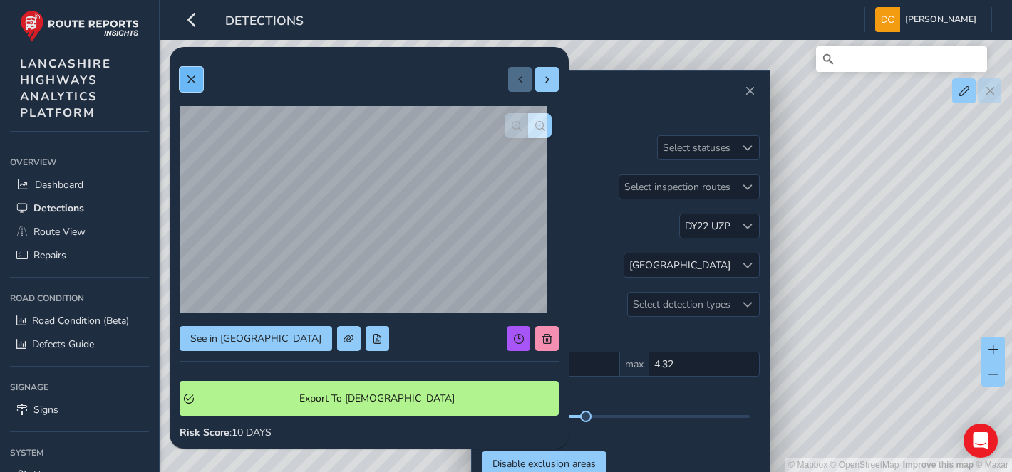
click at [193, 82] on span at bounding box center [191, 80] width 10 height 10
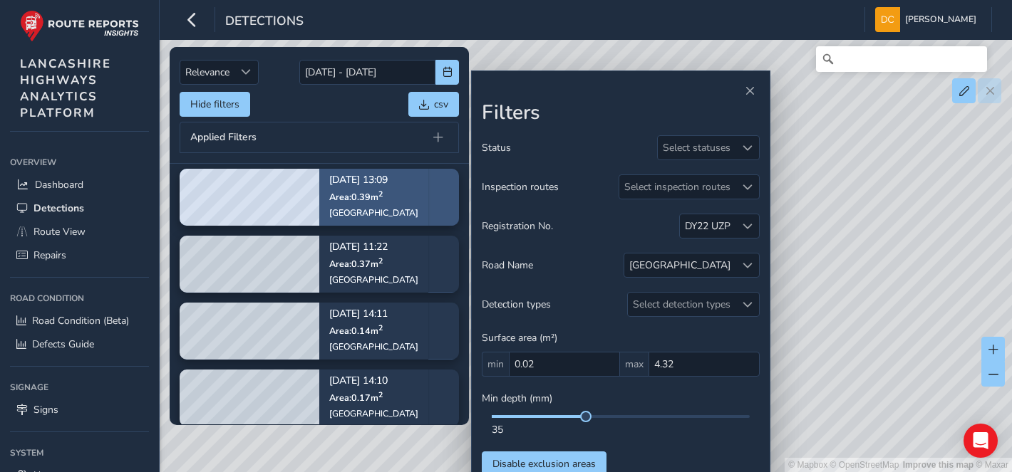
click at [390, 191] on p "Area: 0.39 m 2" at bounding box center [373, 196] width 89 height 11
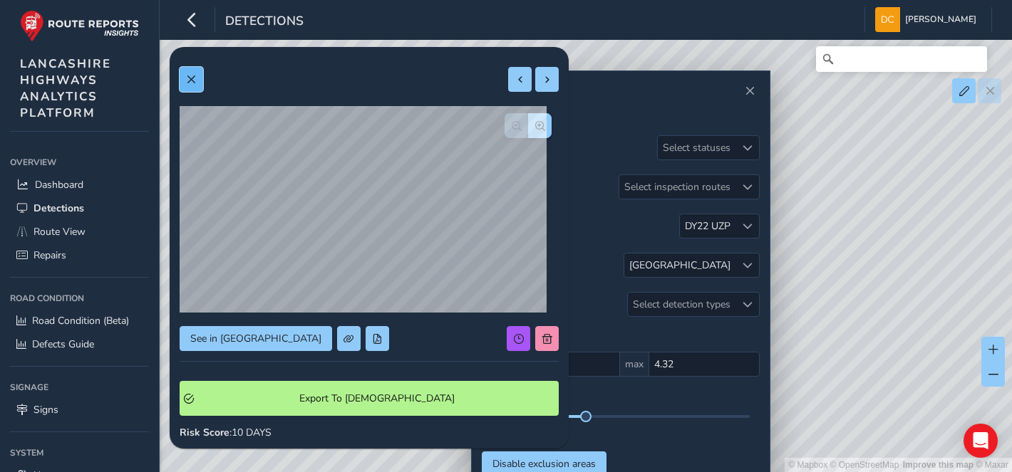
click at [190, 76] on span at bounding box center [191, 80] width 10 height 10
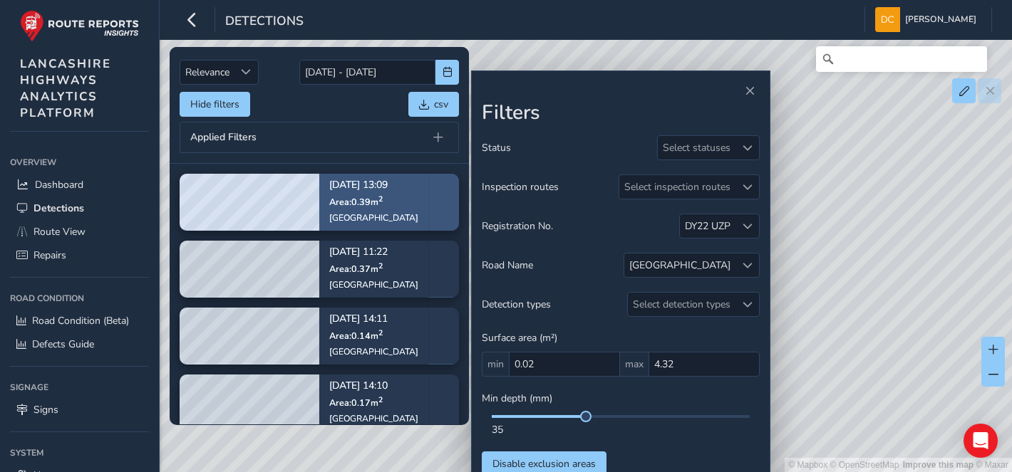
click at [351, 207] on span "Area: 0.39 m 2" at bounding box center [355, 202] width 53 height 12
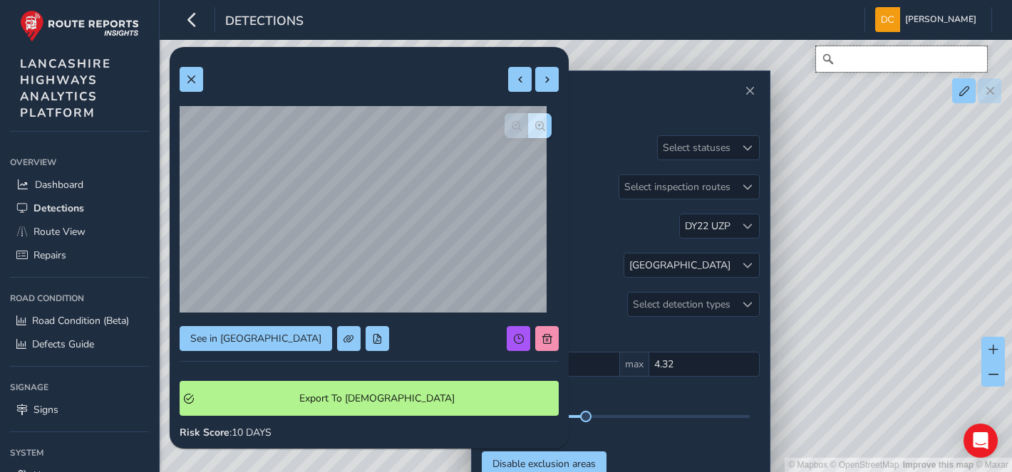
click at [889, 60] on input "Search" at bounding box center [901, 59] width 171 height 26
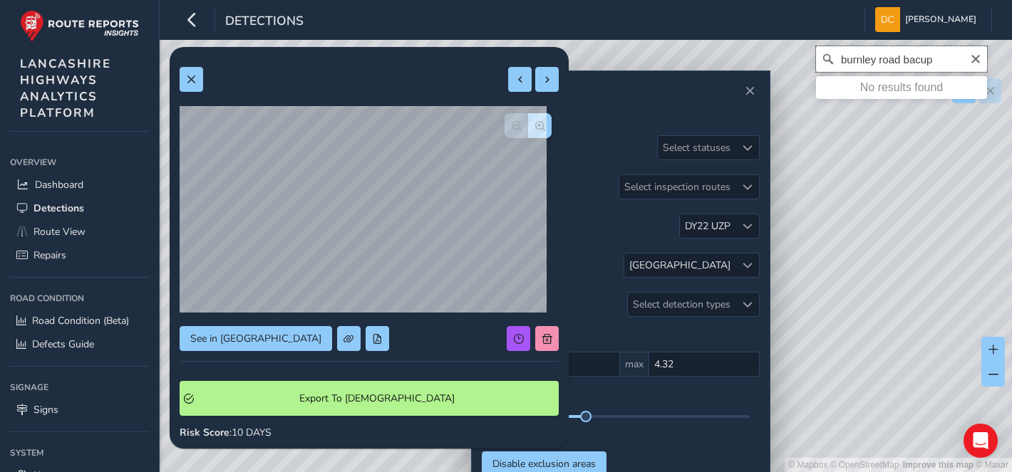
click at [902, 56] on input "burnley road bacup" at bounding box center [901, 59] width 171 height 26
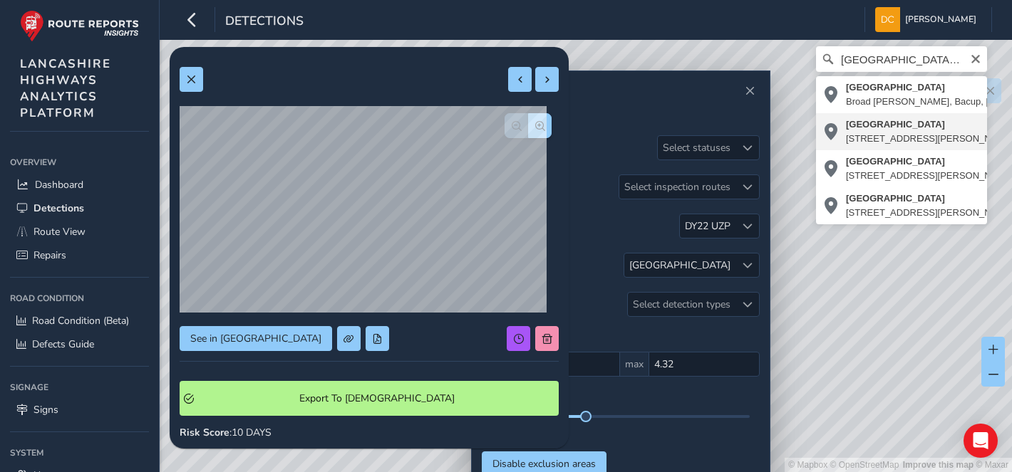
type input "[STREET_ADDRESS]"
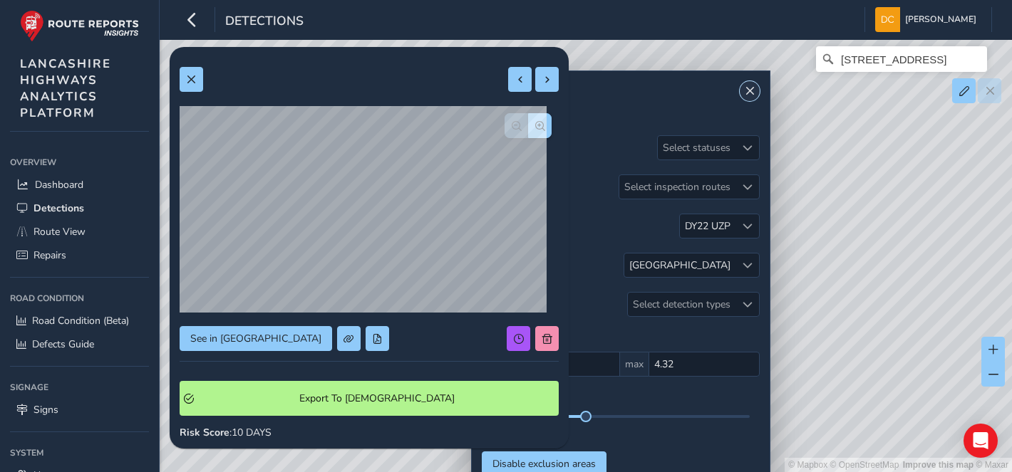
click at [746, 89] on span "Close" at bounding box center [750, 91] width 10 height 10
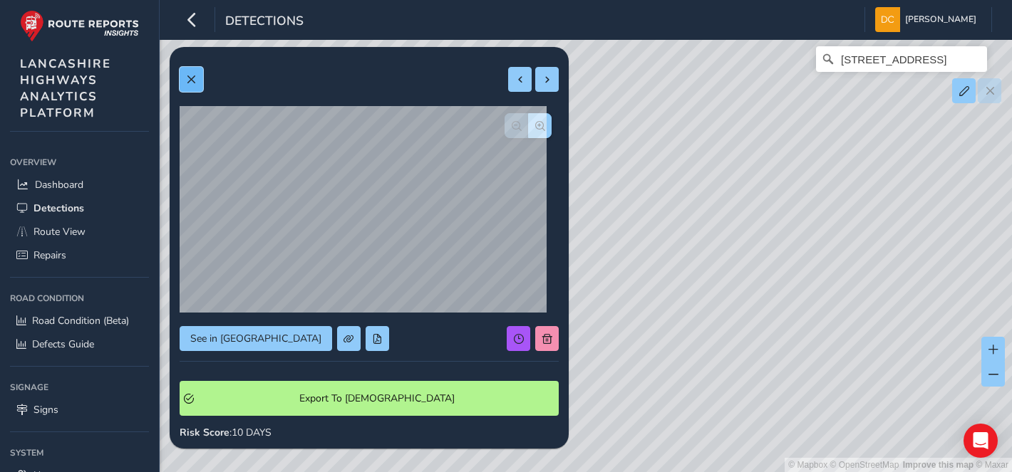
click at [180, 73] on button at bounding box center [192, 79] width 24 height 25
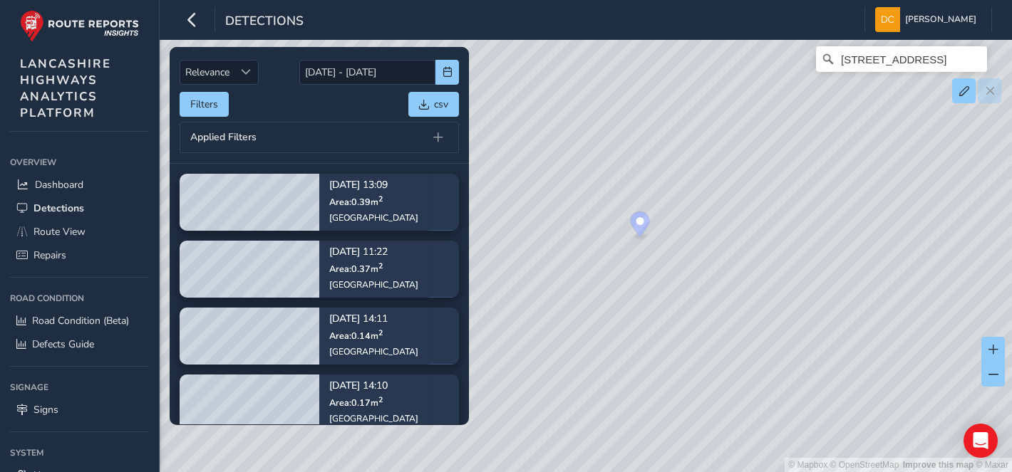
drag, startPoint x: 552, startPoint y: 326, endPoint x: 689, endPoint y: 326, distance: 136.8
click at [689, 326] on div "© Mapbox © OpenStreetMap Improve this map © [GEOGRAPHIC_DATA], [PERSON_NAME], […" at bounding box center [506, 236] width 1012 height 472
click at [640, 224] on div "© Mapbox © OpenStreetMap Improve this map © [GEOGRAPHIC_DATA], [PERSON_NAME], […" at bounding box center [506, 236] width 1012 height 472
drag, startPoint x: 627, startPoint y: 338, endPoint x: 629, endPoint y: 197, distance: 141.8
click at [629, 197] on div "© Mapbox © OpenStreetMap Improve this map © [GEOGRAPHIC_DATA], [PERSON_NAME], […" at bounding box center [506, 236] width 1012 height 472
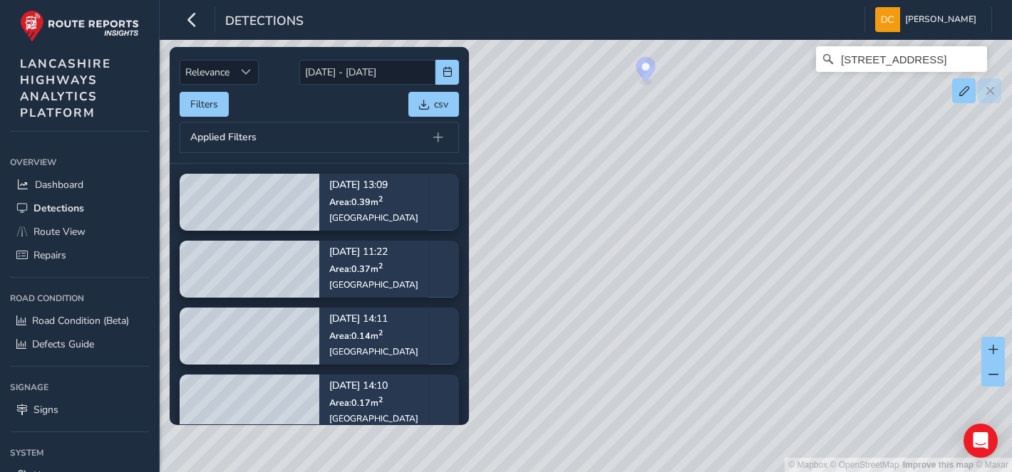
drag, startPoint x: 604, startPoint y: 261, endPoint x: 647, endPoint y: 200, distance: 75.3
click at [647, 195] on div "© Mapbox © OpenStreetMap Improve this map © [GEOGRAPHIC_DATA], [PERSON_NAME], […" at bounding box center [506, 236] width 1012 height 472
drag, startPoint x: 606, startPoint y: 295, endPoint x: 674, endPoint y: 192, distance: 122.9
click at [674, 192] on div "© Mapbox © OpenStreetMap Improve this map © [GEOGRAPHIC_DATA], [PERSON_NAME], […" at bounding box center [506, 236] width 1012 height 472
drag, startPoint x: 615, startPoint y: 299, endPoint x: 634, endPoint y: 194, distance: 107.2
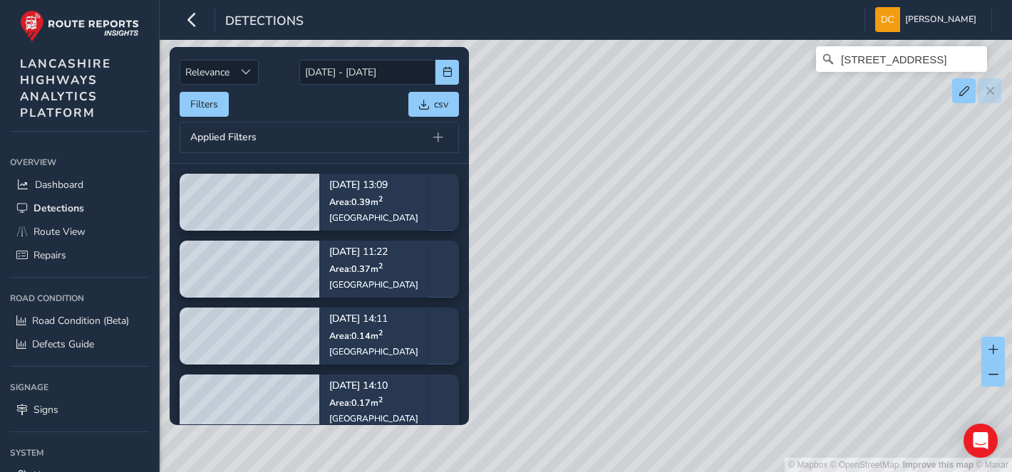
click at [636, 183] on div "© Mapbox © OpenStreetMap Improve this map © [GEOGRAPHIC_DATA], [PERSON_NAME], […" at bounding box center [506, 236] width 1012 height 472
drag, startPoint x: 624, startPoint y: 292, endPoint x: 559, endPoint y: 144, distance: 161.8
click at [559, 144] on div "© Mapbox © OpenStreetMap Improve this map © [GEOGRAPHIC_DATA], [PERSON_NAME], […" at bounding box center [506, 236] width 1012 height 472
drag, startPoint x: 574, startPoint y: 297, endPoint x: 571, endPoint y: 177, distance: 120.5
click at [571, 179] on div "© Mapbox © OpenStreetMap Improve this map © [GEOGRAPHIC_DATA], [PERSON_NAME], […" at bounding box center [506, 236] width 1012 height 472
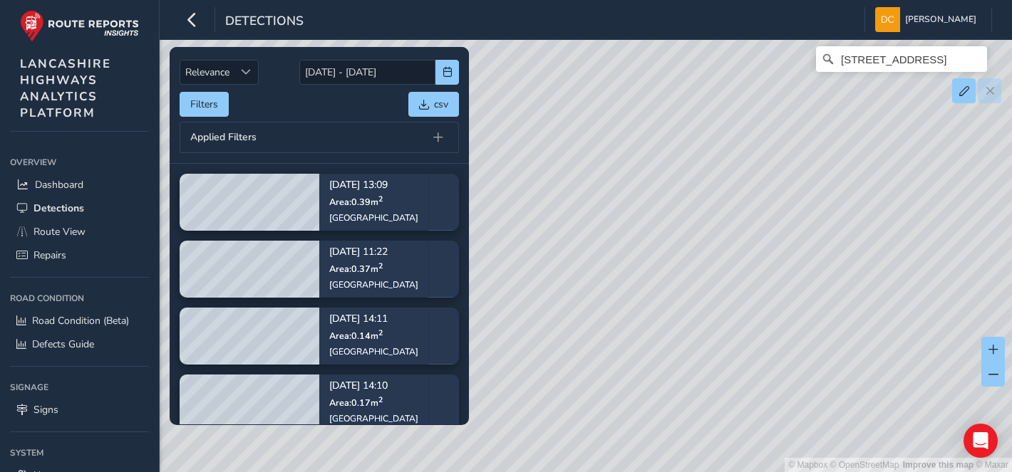
drag, startPoint x: 583, startPoint y: 352, endPoint x: 577, endPoint y: 217, distance: 134.8
click at [577, 222] on div "© Mapbox © OpenStreetMap Improve this map © [GEOGRAPHIC_DATA], [PERSON_NAME], […" at bounding box center [506, 236] width 1012 height 472
drag, startPoint x: 611, startPoint y: 340, endPoint x: 579, endPoint y: 215, distance: 128.9
click at [579, 217] on div "© Mapbox © OpenStreetMap Improve this map © [GEOGRAPHIC_DATA], [PERSON_NAME], […" at bounding box center [506, 236] width 1012 height 472
drag, startPoint x: 582, startPoint y: 337, endPoint x: 563, endPoint y: 166, distance: 172.1
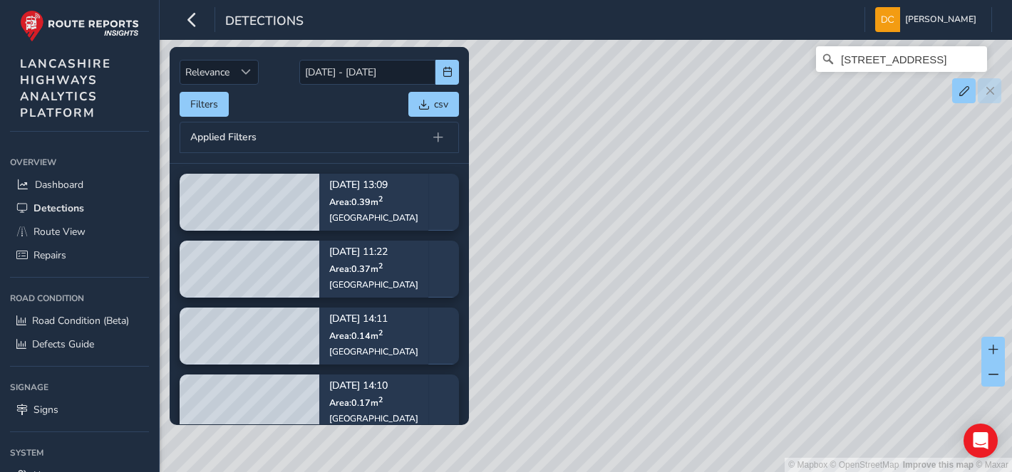
click at [561, 152] on div "© Mapbox © OpenStreetMap Improve this map © [GEOGRAPHIC_DATA], [PERSON_NAME], […" at bounding box center [506, 236] width 1012 height 472
drag, startPoint x: 564, startPoint y: 289, endPoint x: 564, endPoint y: 165, distance: 124.0
click at [564, 174] on div "© Mapbox © OpenStreetMap Improve this map © [GEOGRAPHIC_DATA], [PERSON_NAME], […" at bounding box center [506, 236] width 1012 height 472
drag, startPoint x: 608, startPoint y: 310, endPoint x: 601, endPoint y: 178, distance: 132.0
click at [601, 179] on div "© Mapbox © OpenStreetMap Improve this map © [GEOGRAPHIC_DATA], [PERSON_NAME], […" at bounding box center [506, 236] width 1012 height 472
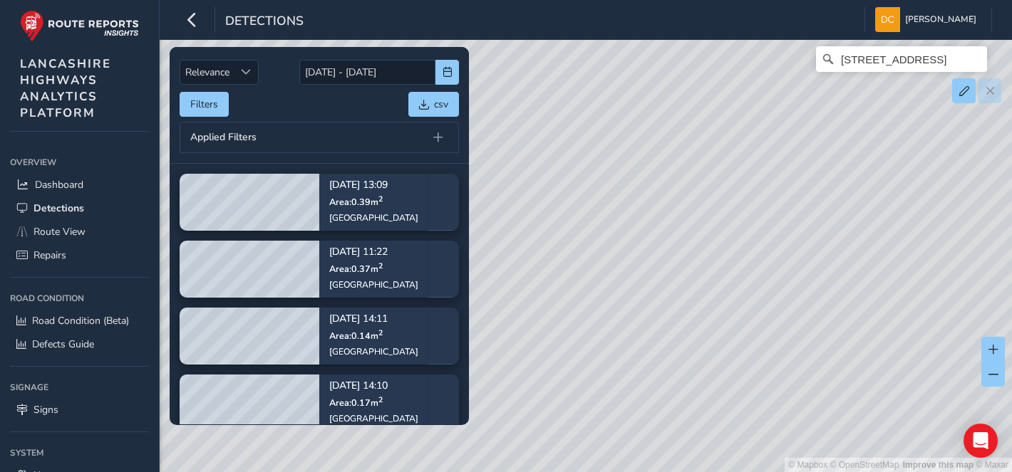
drag, startPoint x: 670, startPoint y: 287, endPoint x: 631, endPoint y: 161, distance: 131.9
click at [631, 161] on div "© Mapbox © OpenStreetMap Improve this map © [GEOGRAPHIC_DATA], [PERSON_NAME], […" at bounding box center [506, 236] width 1012 height 472
drag, startPoint x: 638, startPoint y: 202, endPoint x: 670, endPoint y: 387, distance: 187.4
click at [665, 425] on div "© Mapbox © OpenStreetMap Improve this map © [GEOGRAPHIC_DATA], [PERSON_NAME], […" at bounding box center [506, 236] width 1012 height 472
drag, startPoint x: 660, startPoint y: 245, endPoint x: 666, endPoint y: 460, distance: 215.3
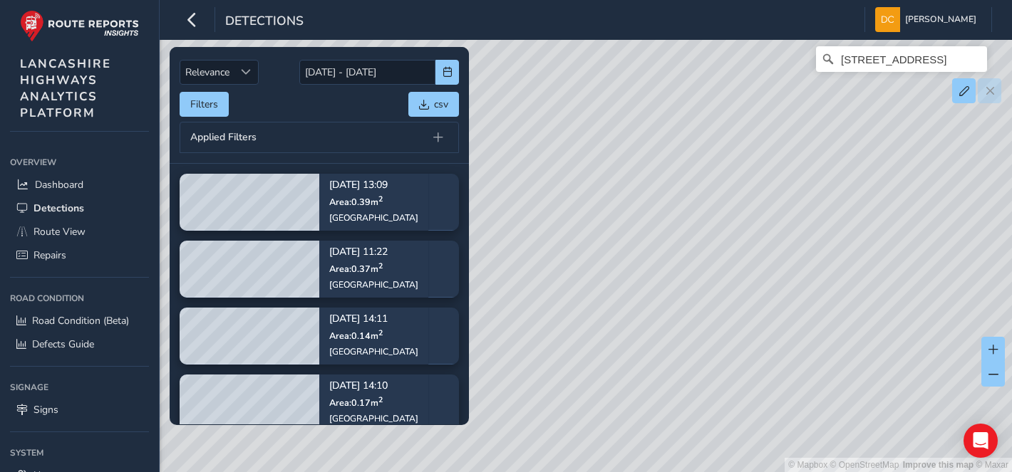
click at [665, 465] on div "© Mapbox © OpenStreetMap Improve this map © [GEOGRAPHIC_DATA], [PERSON_NAME], […" at bounding box center [506, 236] width 1012 height 472
drag, startPoint x: 613, startPoint y: 267, endPoint x: 722, endPoint y: 433, distance: 198.6
click at [722, 444] on div "© Mapbox © OpenStreetMap Improve this map © [GEOGRAPHIC_DATA], [PERSON_NAME], […" at bounding box center [506, 236] width 1012 height 472
drag, startPoint x: 665, startPoint y: 233, endPoint x: 651, endPoint y: 404, distance: 171.7
click at [651, 408] on div "© Mapbox © OpenStreetMap Improve this map © [GEOGRAPHIC_DATA], [PERSON_NAME], […" at bounding box center [506, 236] width 1012 height 472
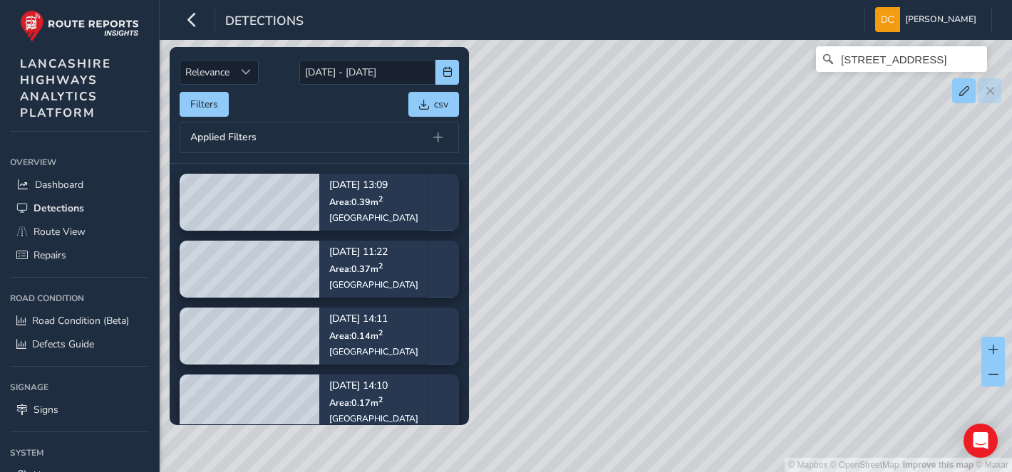
drag, startPoint x: 636, startPoint y: 116, endPoint x: 599, endPoint y: 280, distance: 168.0
click at [599, 288] on div "© Mapbox © OpenStreetMap Improve this map © [GEOGRAPHIC_DATA], [PERSON_NAME], […" at bounding box center [506, 236] width 1012 height 472
drag, startPoint x: 646, startPoint y: 176, endPoint x: 578, endPoint y: 291, distance: 133.6
click at [564, 315] on div "© Mapbox © OpenStreetMap Improve this map © [GEOGRAPHIC_DATA], [PERSON_NAME], […" at bounding box center [506, 236] width 1012 height 472
drag, startPoint x: 670, startPoint y: 177, endPoint x: 621, endPoint y: 311, distance: 142.7
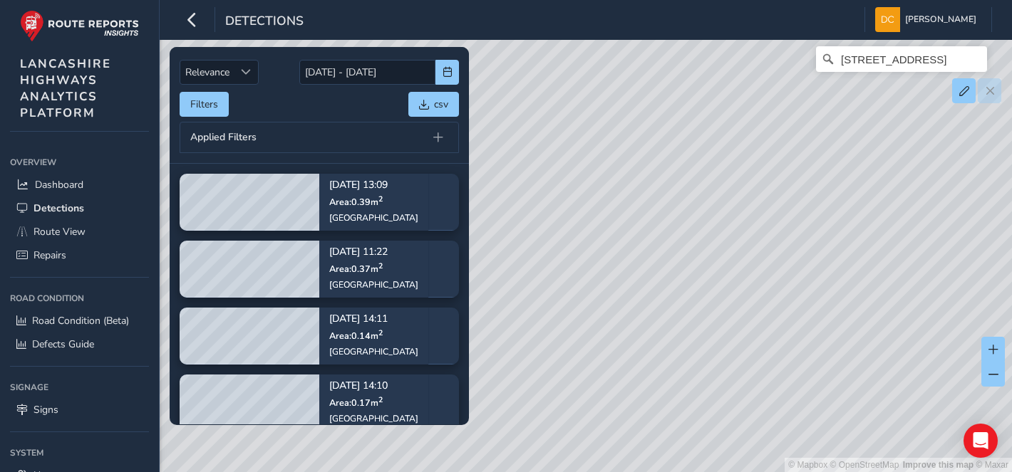
click at [621, 326] on div "© Mapbox © OpenStreetMap Improve this map © [GEOGRAPHIC_DATA], [PERSON_NAME], […" at bounding box center [506, 236] width 1012 height 472
click at [689, 155] on div "© Mapbox © OpenStreetMap Improve this map © [GEOGRAPHIC_DATA], [PERSON_NAME], […" at bounding box center [506, 236] width 1012 height 472
drag, startPoint x: 625, startPoint y: 337, endPoint x: 622, endPoint y: 347, distance: 10.4
click at [621, 351] on div "© Mapbox © OpenStreetMap Improve this map © [GEOGRAPHIC_DATA], [PERSON_NAME], […" at bounding box center [506, 236] width 1012 height 472
click at [722, 181] on div "© Mapbox © OpenStreetMap Improve this map © [GEOGRAPHIC_DATA], [PERSON_NAME], […" at bounding box center [506, 236] width 1012 height 472
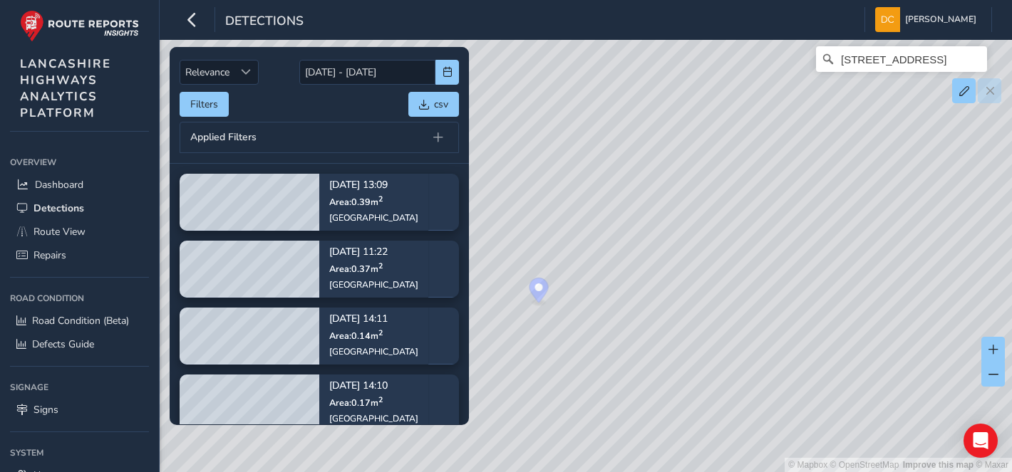
drag, startPoint x: 667, startPoint y: 371, endPoint x: 673, endPoint y: 338, distance: 34.1
click at [665, 373] on div "© Mapbox © OpenStreetMap Improve this map © [GEOGRAPHIC_DATA], [PERSON_NAME], […" at bounding box center [506, 236] width 1012 height 472
drag, startPoint x: 708, startPoint y: 202, endPoint x: 701, endPoint y: 358, distance: 156.9
click at [701, 371] on div "© Mapbox © OpenStreetMap Improve this map © [GEOGRAPHIC_DATA], [PERSON_NAME], […" at bounding box center [506, 236] width 1012 height 472
click at [973, 63] on icon "Clear" at bounding box center [975, 58] width 11 height 11
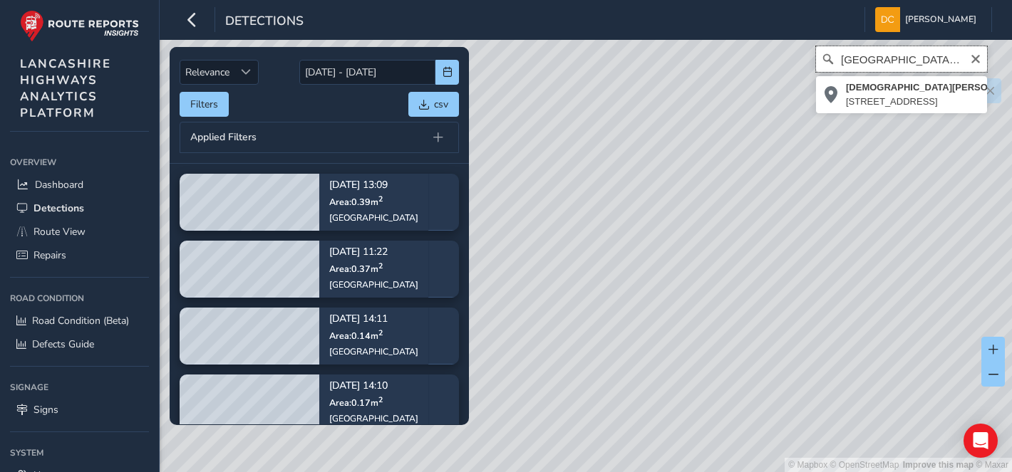
click at [881, 60] on input "[GEOGRAPHIC_DATA][PERSON_NAME], bacup" at bounding box center [901, 59] width 171 height 26
click at [846, 61] on input "[GEOGRAPHIC_DATA], bacup" at bounding box center [901, 59] width 171 height 26
type input "[GEOGRAPHIC_DATA], bacup"
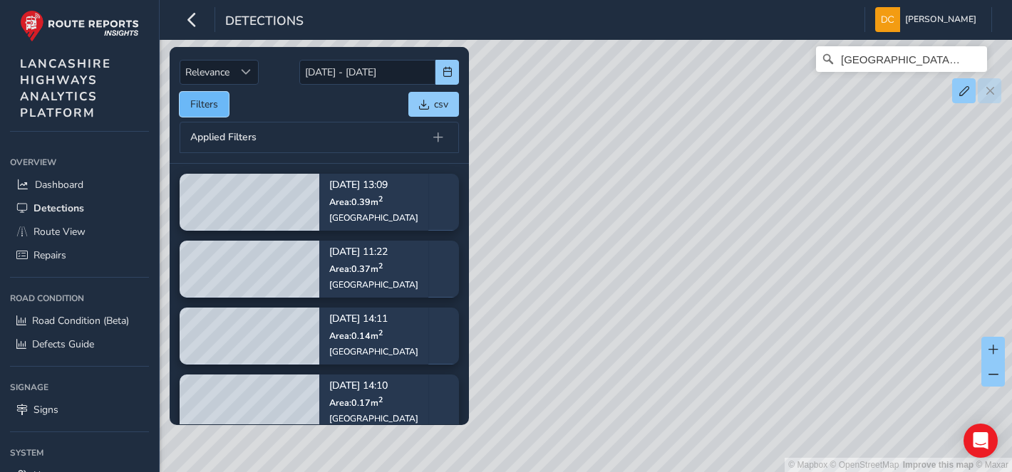
click at [203, 105] on button "Filters" at bounding box center [204, 104] width 49 height 25
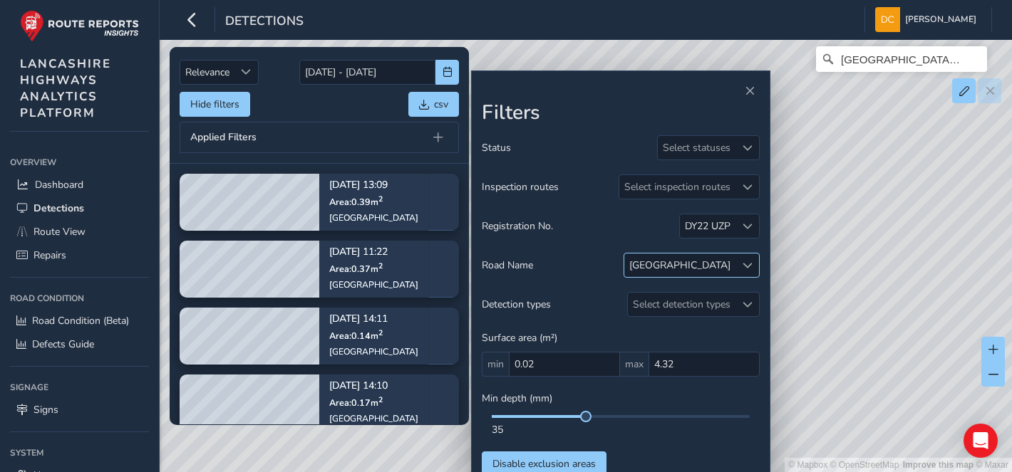
click at [753, 262] on div at bounding box center [747, 266] width 24 height 24
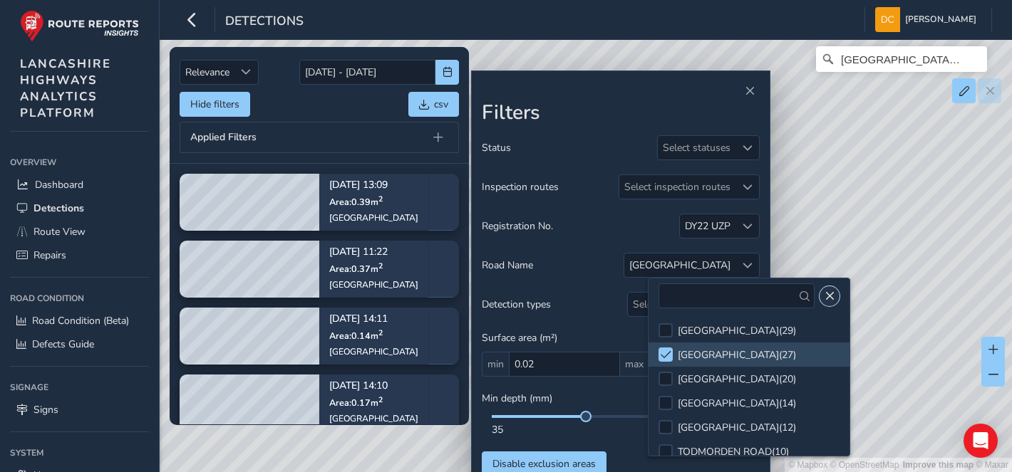
click at [831, 293] on span "Close" at bounding box center [829, 296] width 10 height 10
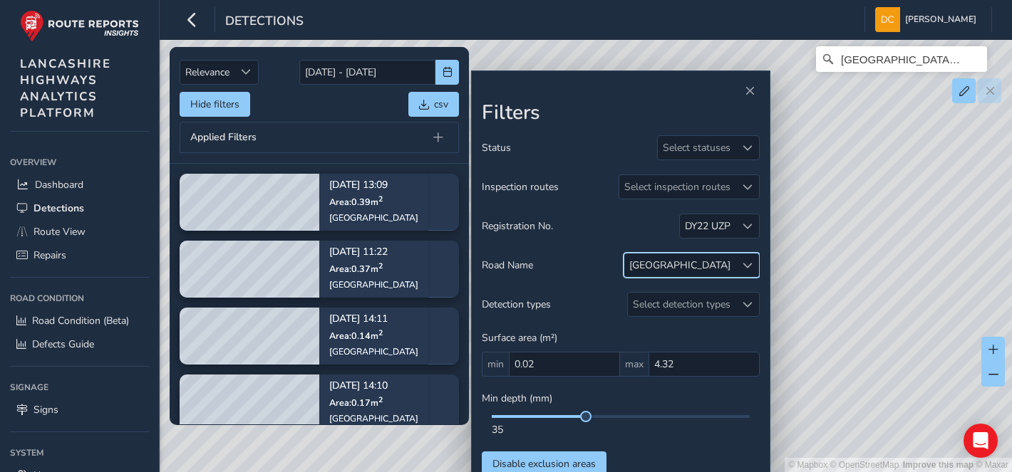
click at [754, 260] on div at bounding box center [747, 266] width 24 height 24
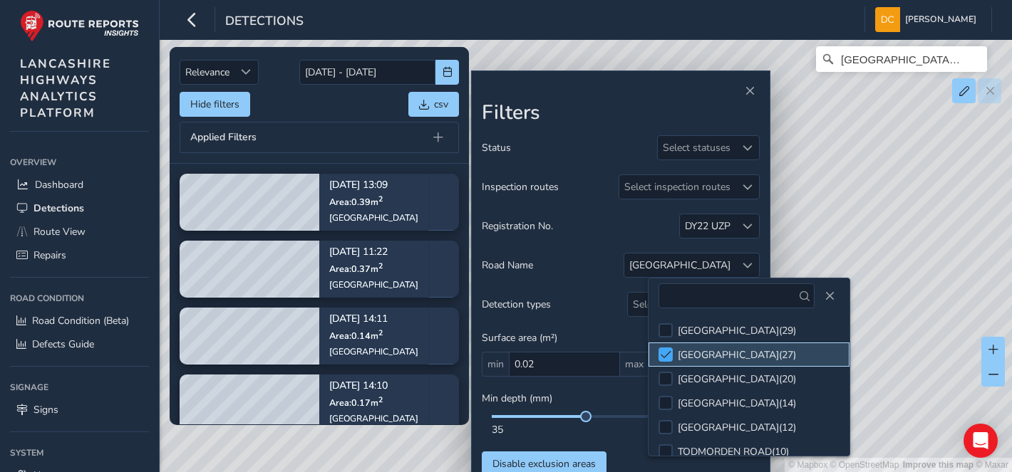
click at [668, 351] on span at bounding box center [666, 355] width 11 height 10
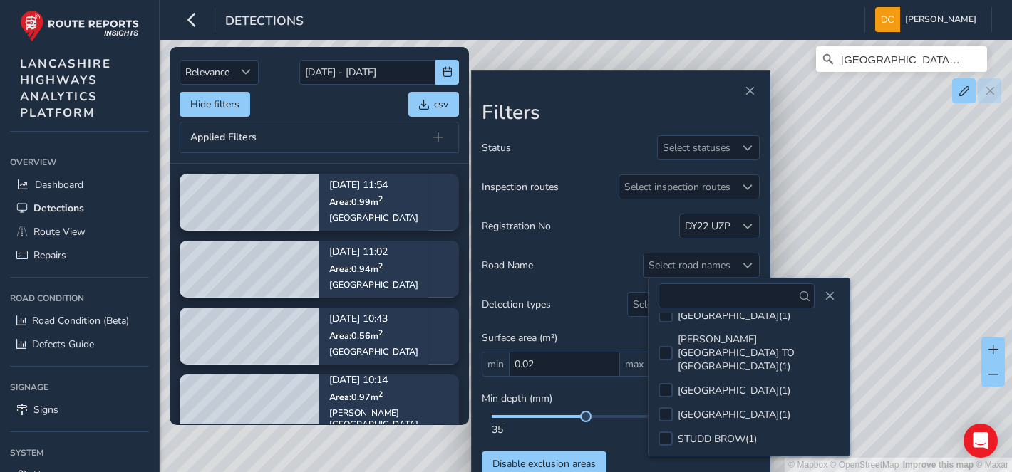
scroll to position [1321, 0]
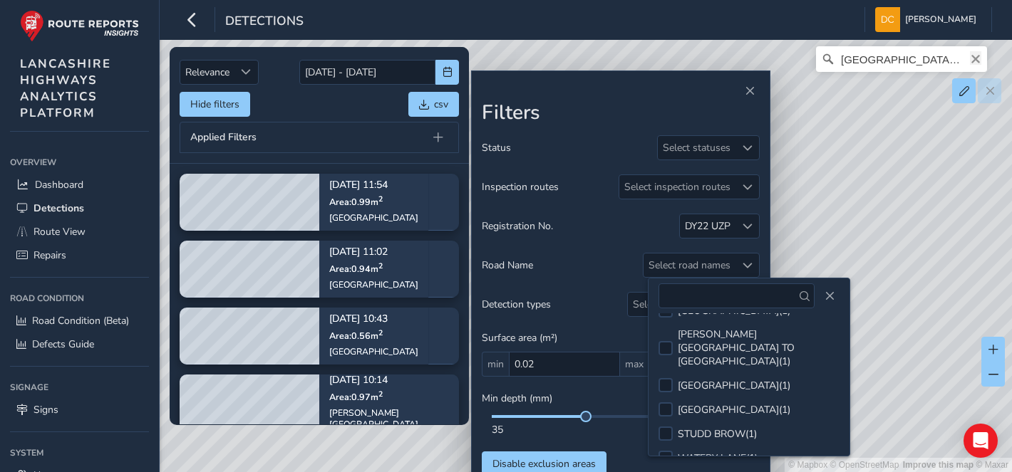
click at [977, 61] on icon "Clear" at bounding box center [975, 58] width 11 height 11
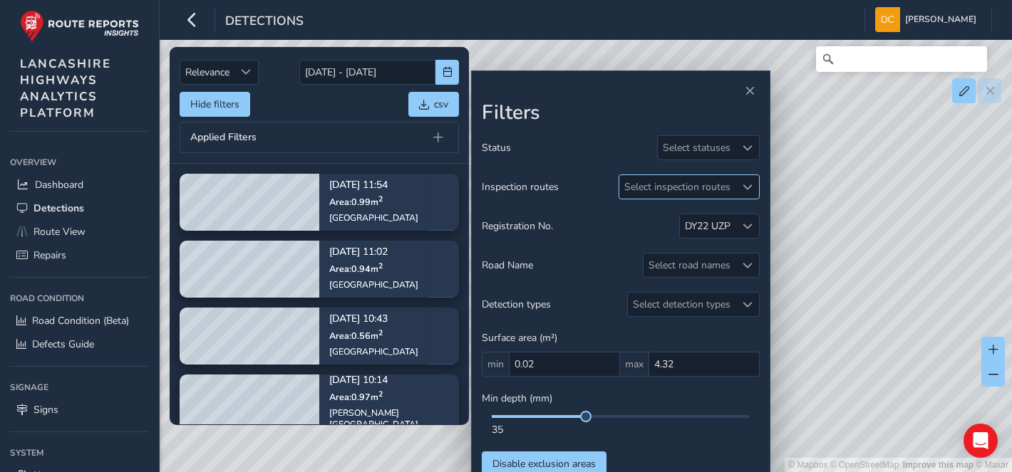
click at [751, 186] on span at bounding box center [747, 187] width 10 height 10
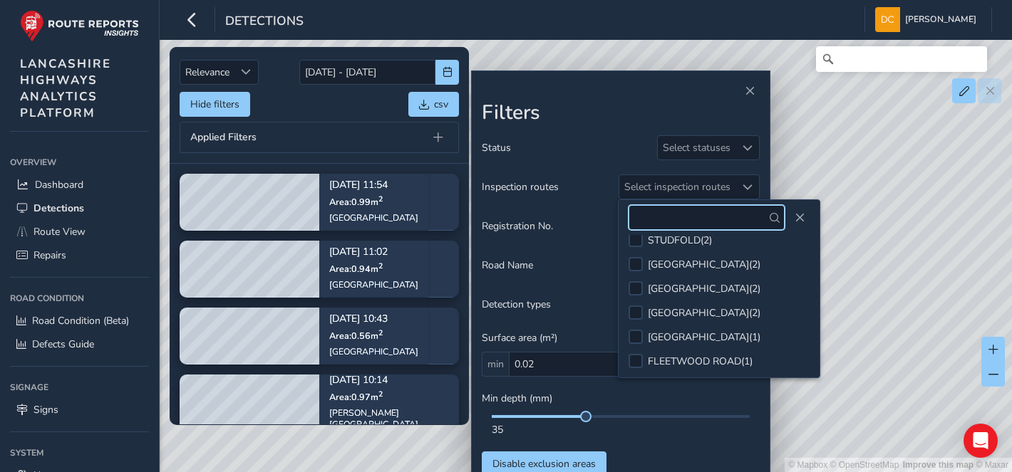
scroll to position [760, 0]
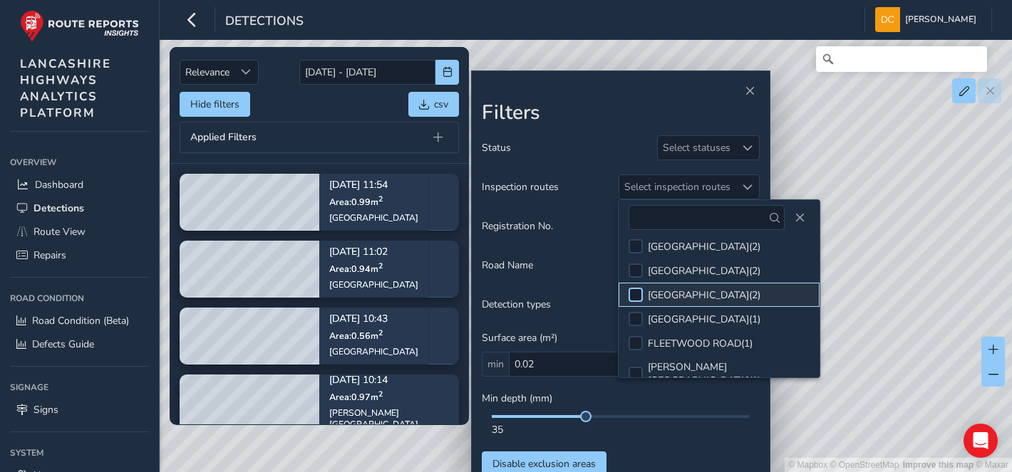
click at [637, 288] on div at bounding box center [635, 295] width 14 height 14
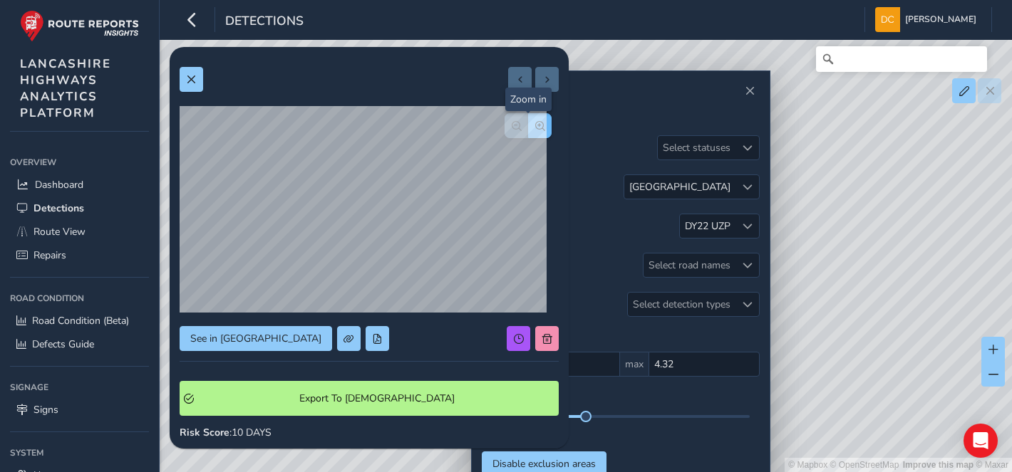
click at [535, 129] on span "button" at bounding box center [540, 126] width 10 height 10
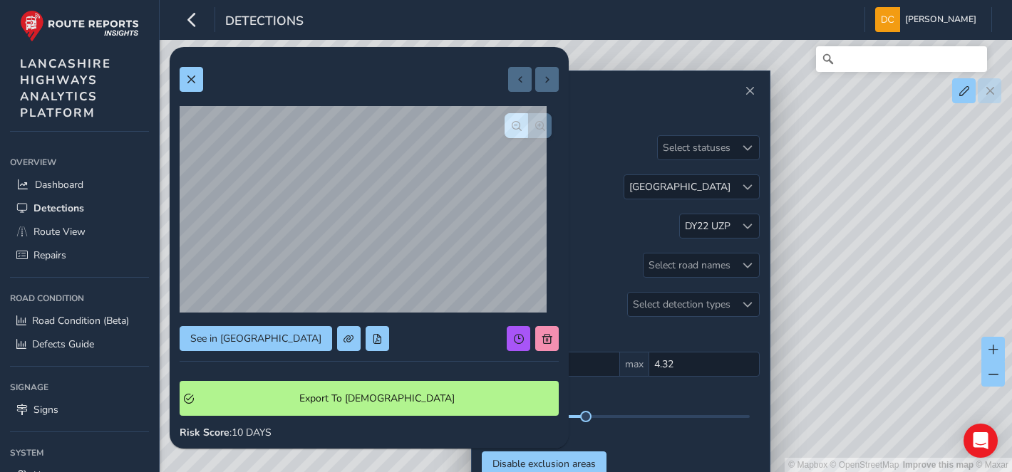
click at [523, 129] on div at bounding box center [527, 125] width 47 height 25
click at [191, 73] on button at bounding box center [192, 79] width 24 height 25
click at [531, 116] on button "button" at bounding box center [540, 125] width 24 height 25
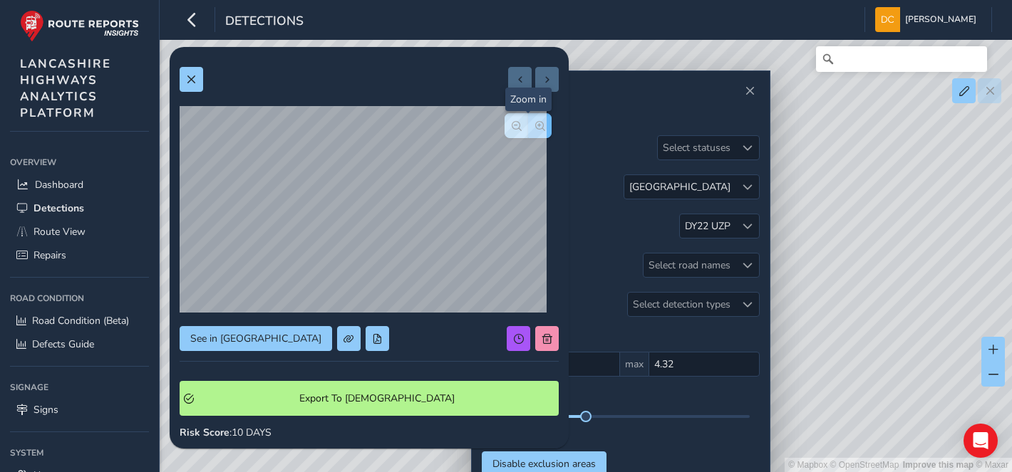
click at [531, 116] on button "button" at bounding box center [540, 125] width 24 height 25
click at [531, 116] on div at bounding box center [527, 125] width 47 height 25
